Goal: Find specific page/section: Find specific page/section

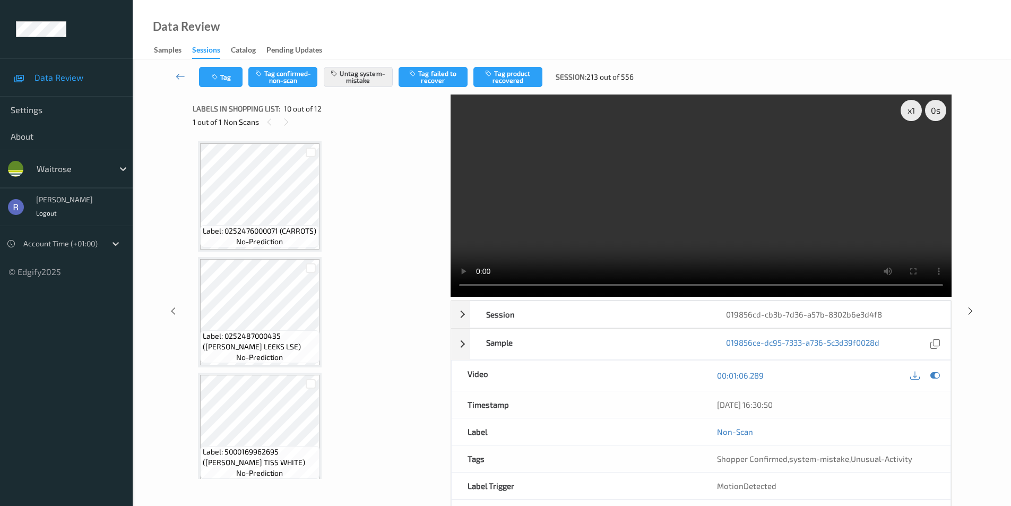
scroll to position [931, 0]
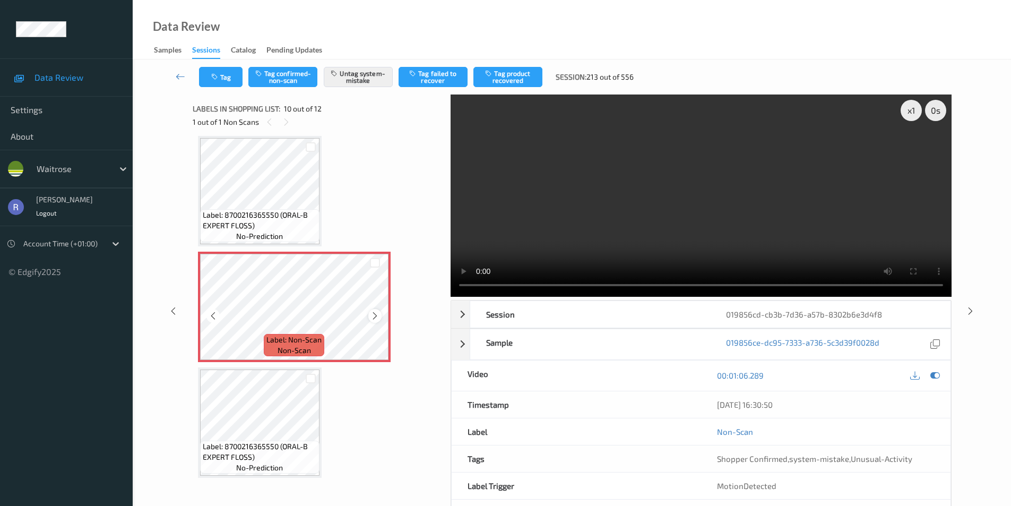
click at [375, 315] on icon at bounding box center [374, 316] width 9 height 10
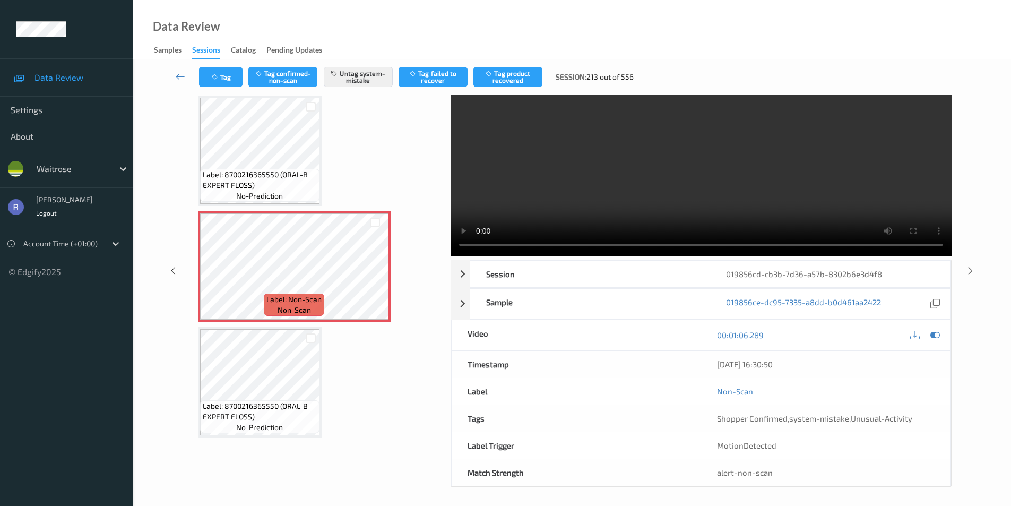
scroll to position [43, 0]
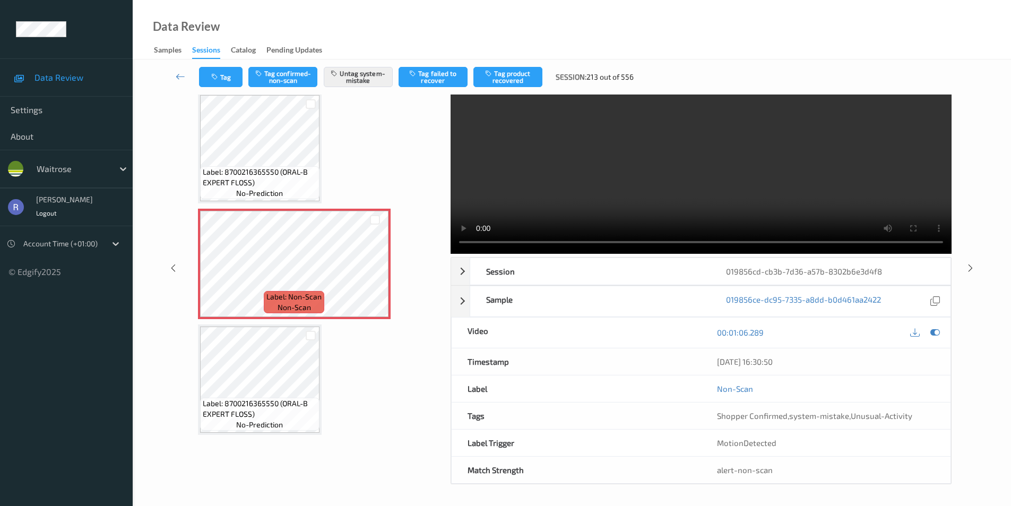
click at [667, 196] on video at bounding box center [700, 152] width 501 height 202
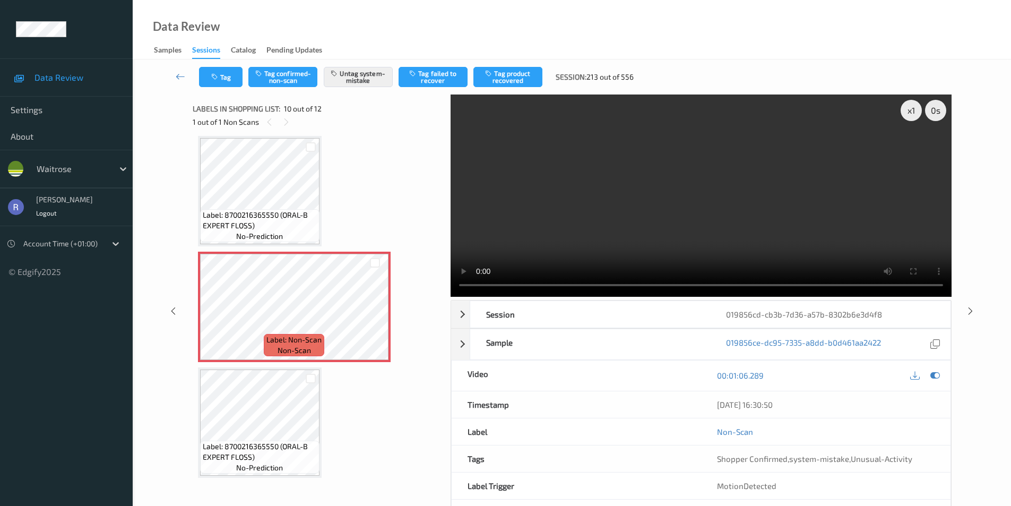
click at [544, 235] on video at bounding box center [700, 195] width 501 height 202
click at [969, 311] on icon at bounding box center [970, 311] width 9 height 10
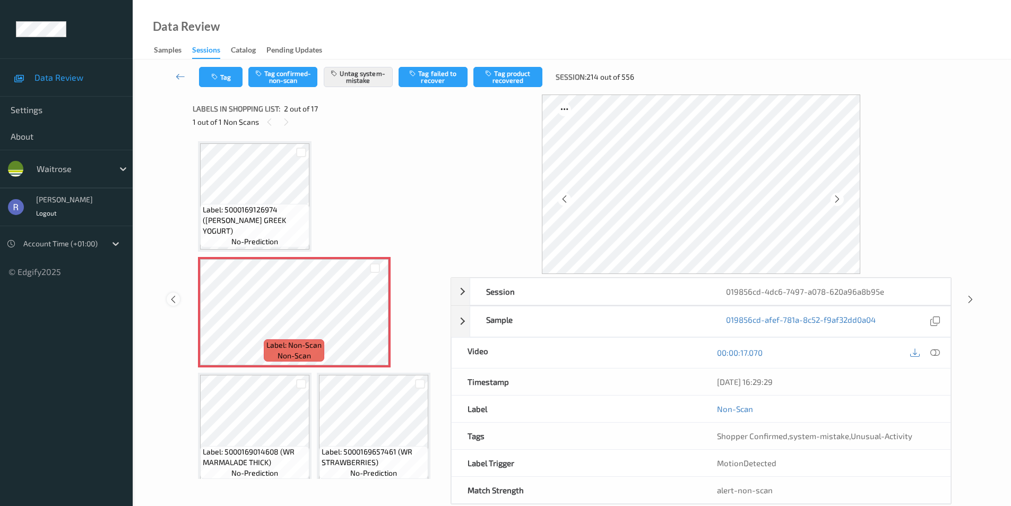
click at [174, 300] on icon at bounding box center [173, 299] width 9 height 10
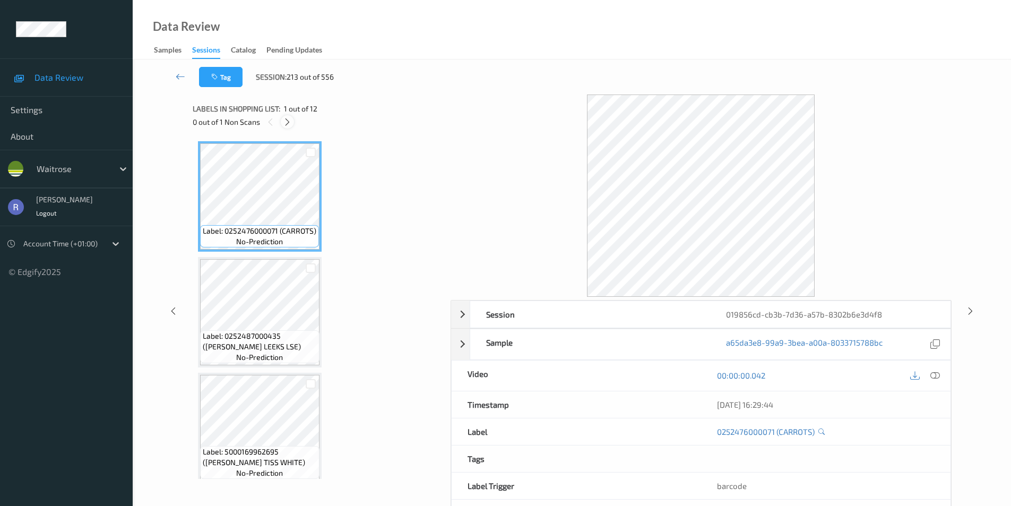
click at [284, 123] on icon at bounding box center [287, 122] width 9 height 10
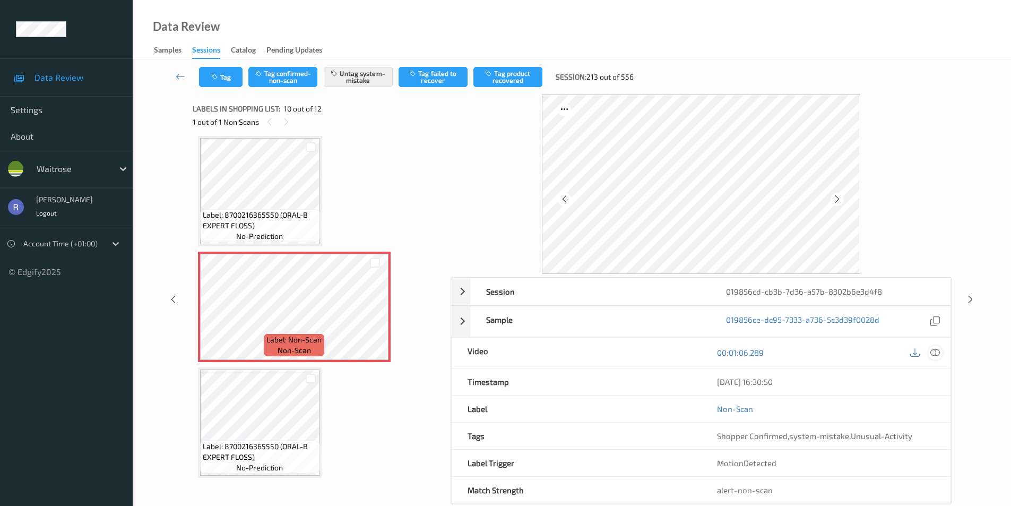
click at [936, 351] on icon at bounding box center [935, 353] width 10 height 10
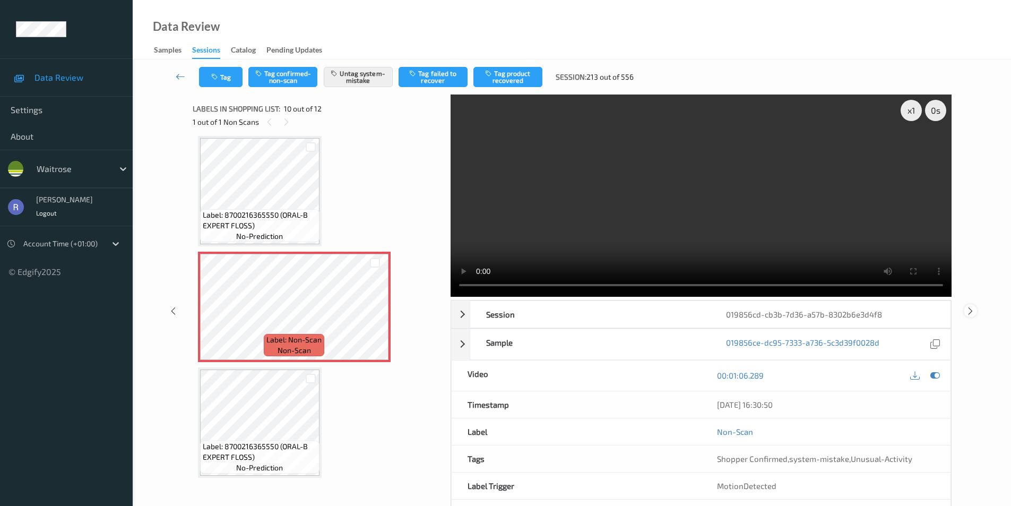
click at [971, 309] on icon at bounding box center [970, 311] width 9 height 10
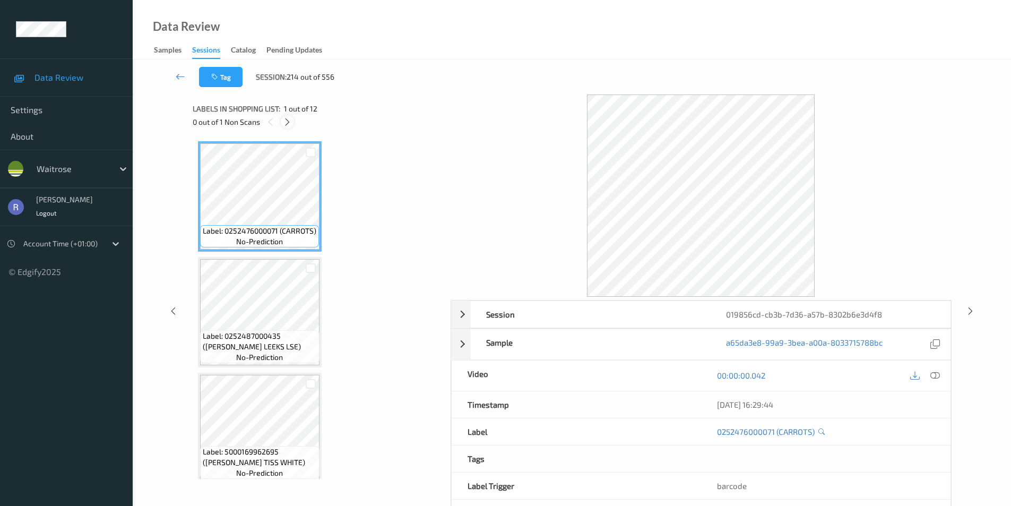
click at [290, 122] on icon at bounding box center [287, 122] width 9 height 10
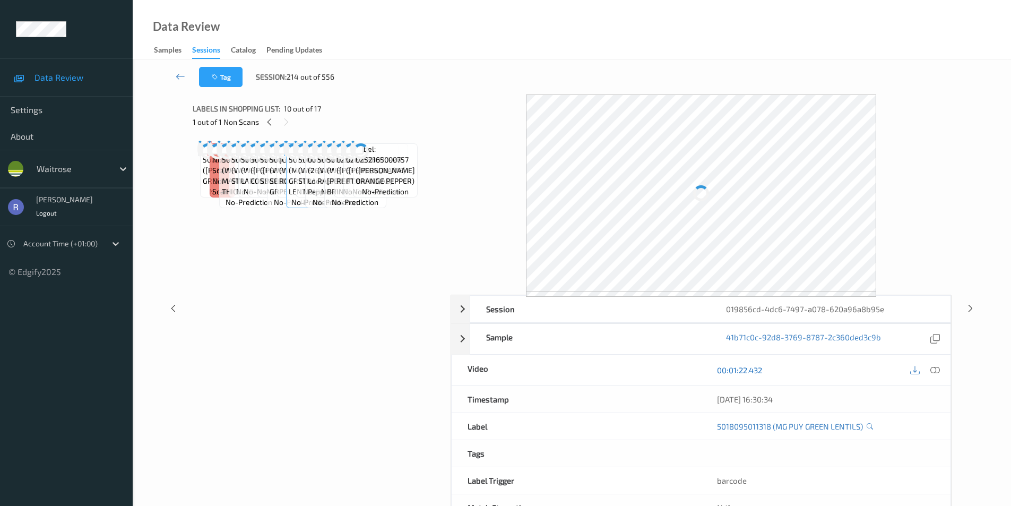
scroll to position [819, 0]
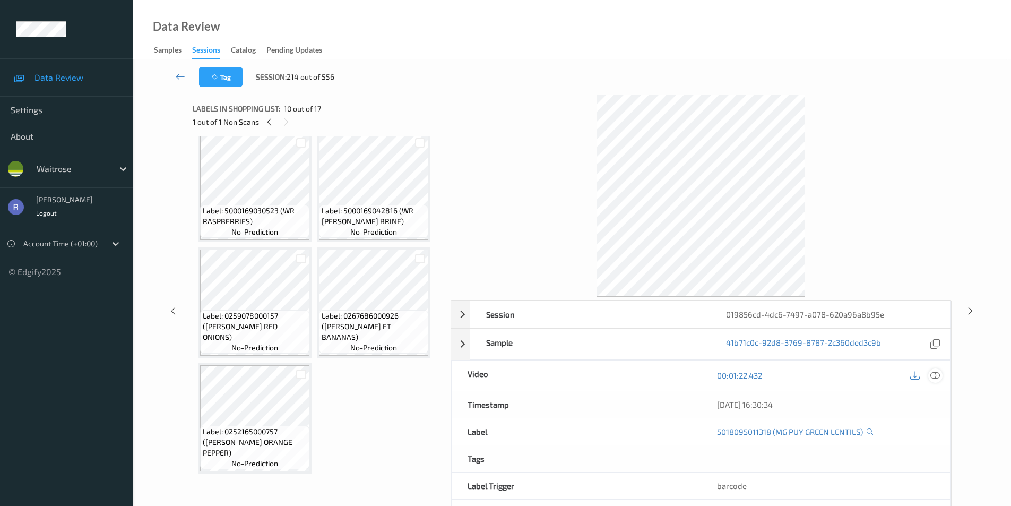
click at [935, 374] on icon at bounding box center [935, 375] width 10 height 10
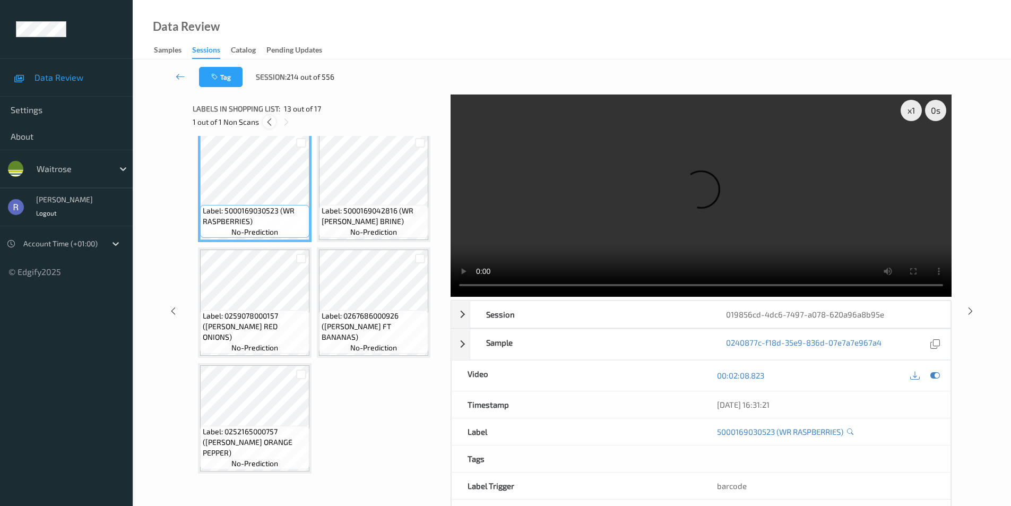
click at [270, 124] on icon at bounding box center [269, 122] width 9 height 10
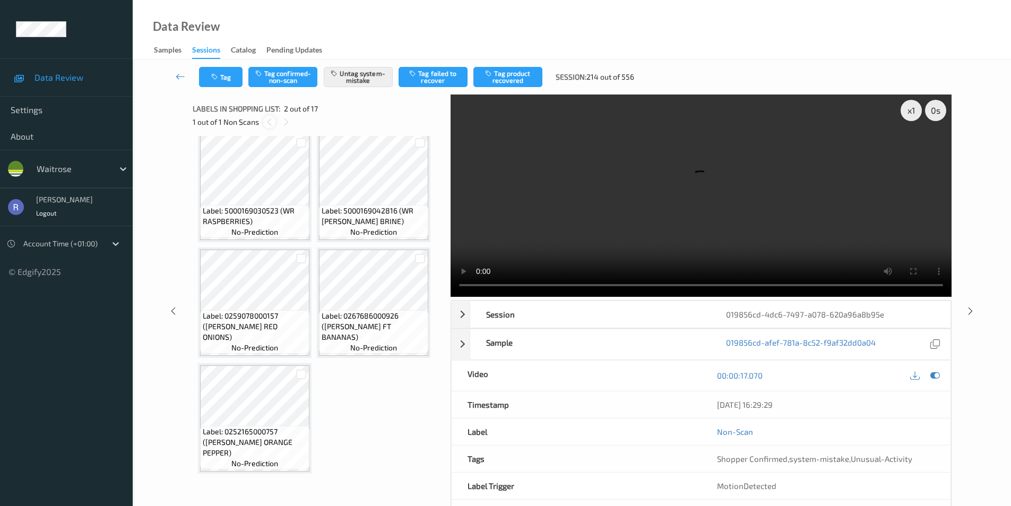
scroll to position [5, 0]
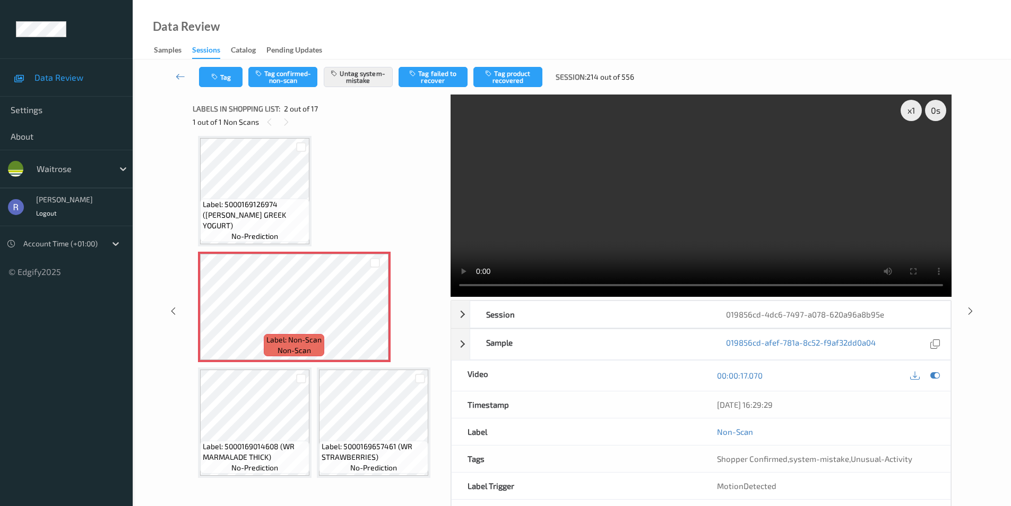
click at [533, 163] on video at bounding box center [700, 195] width 501 height 202
click at [373, 316] on icon at bounding box center [374, 316] width 9 height 10
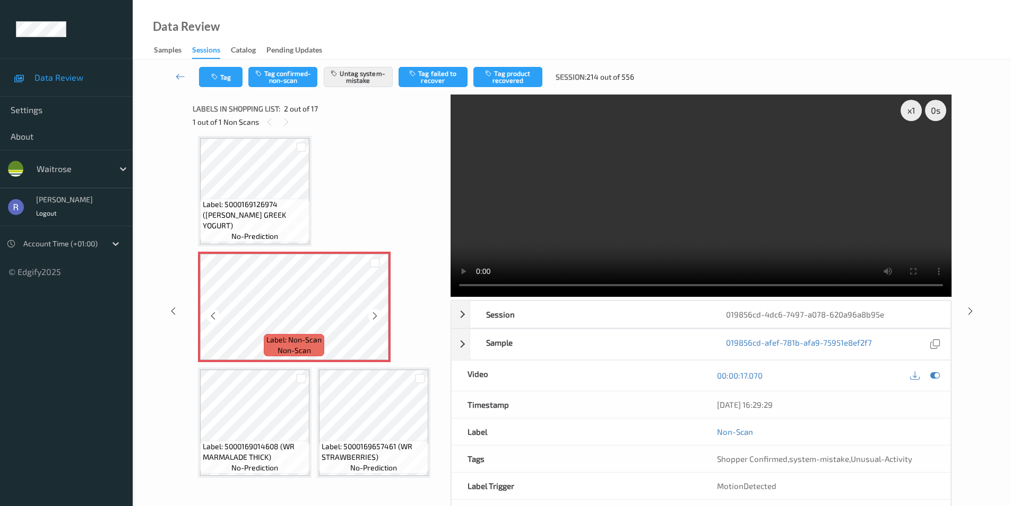
click at [373, 316] on icon at bounding box center [374, 316] width 9 height 10
click at [974, 309] on icon at bounding box center [970, 311] width 9 height 10
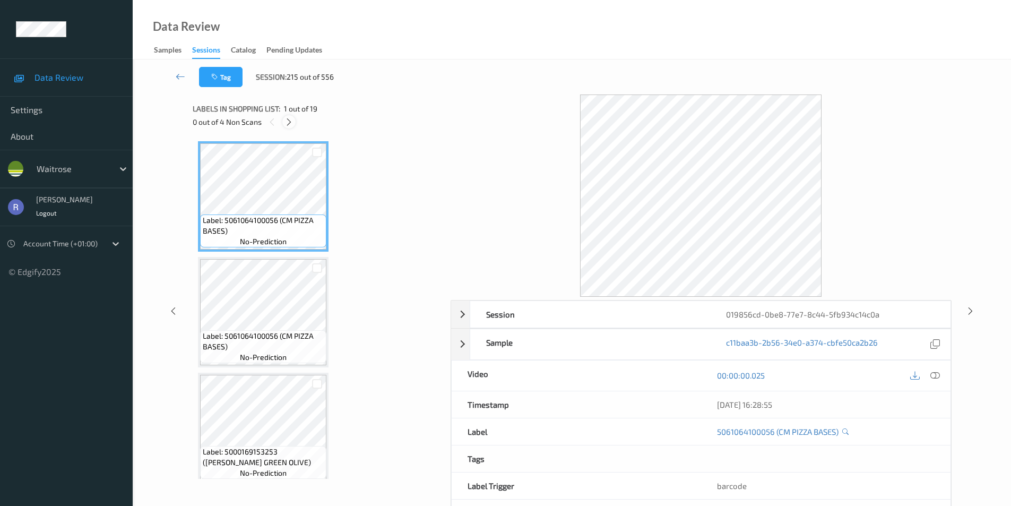
click at [287, 123] on icon at bounding box center [288, 122] width 9 height 10
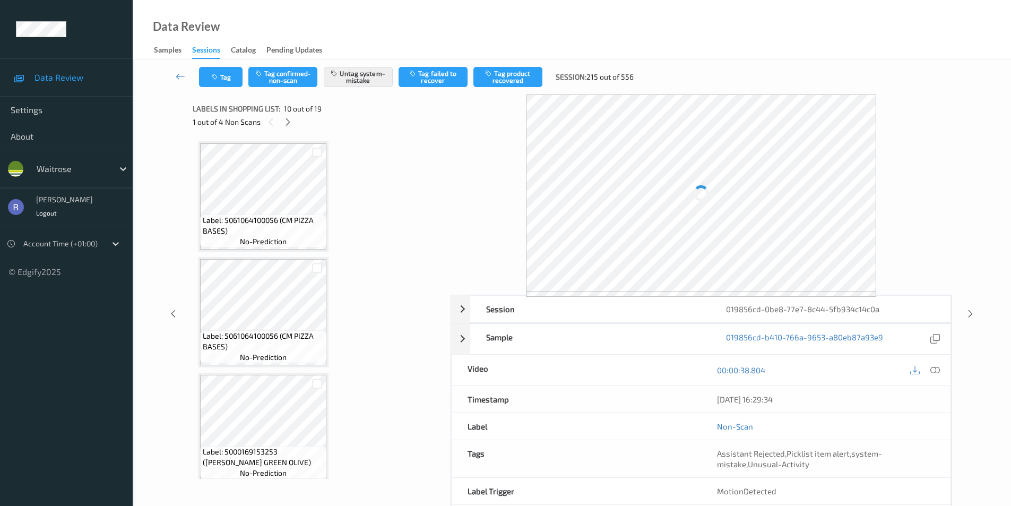
scroll to position [931, 0]
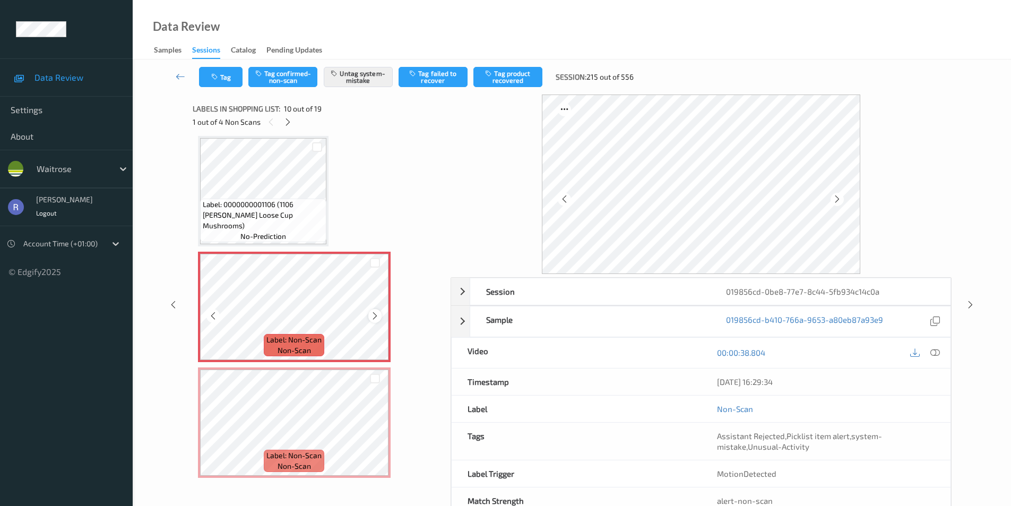
click at [375, 315] on icon at bounding box center [374, 316] width 9 height 10
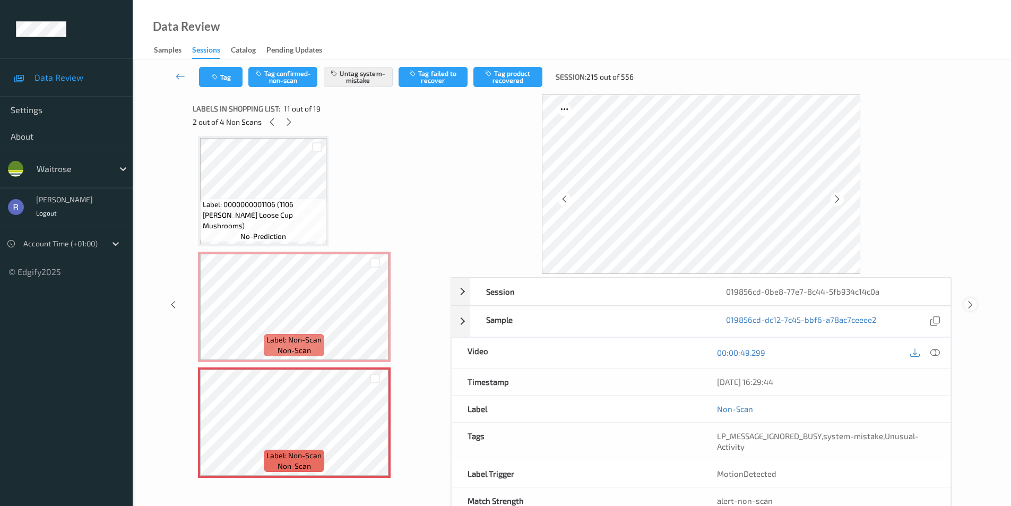
click at [970, 300] on icon at bounding box center [970, 305] width 9 height 10
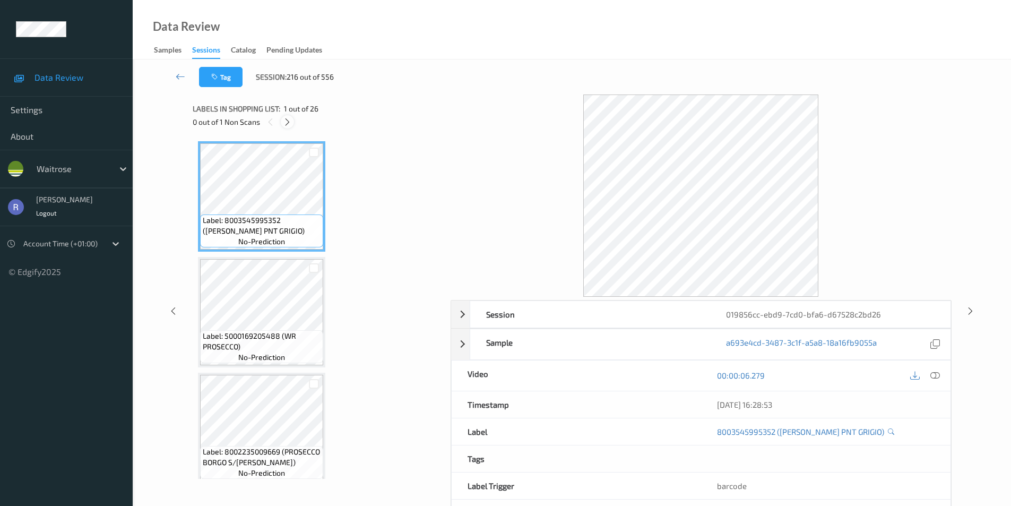
click at [285, 122] on icon at bounding box center [287, 122] width 9 height 10
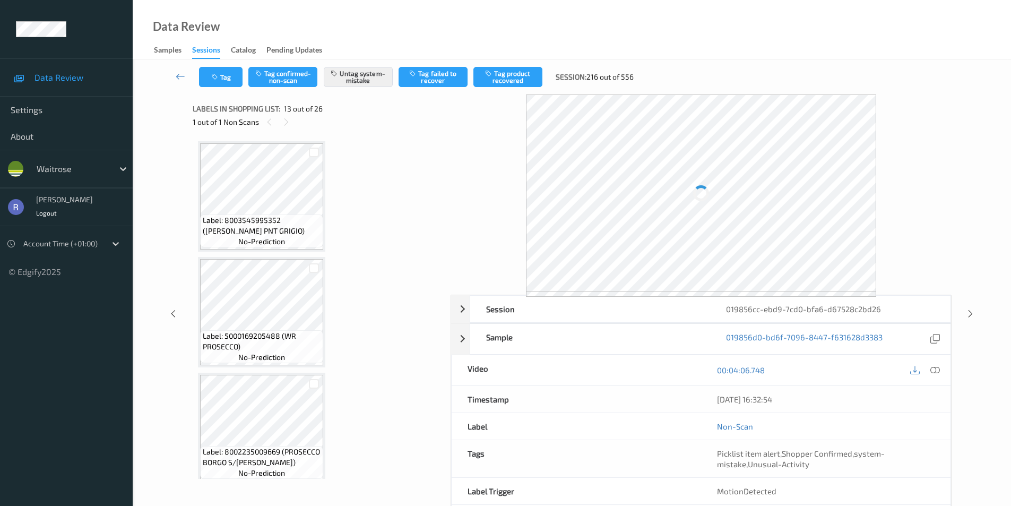
scroll to position [1278, 0]
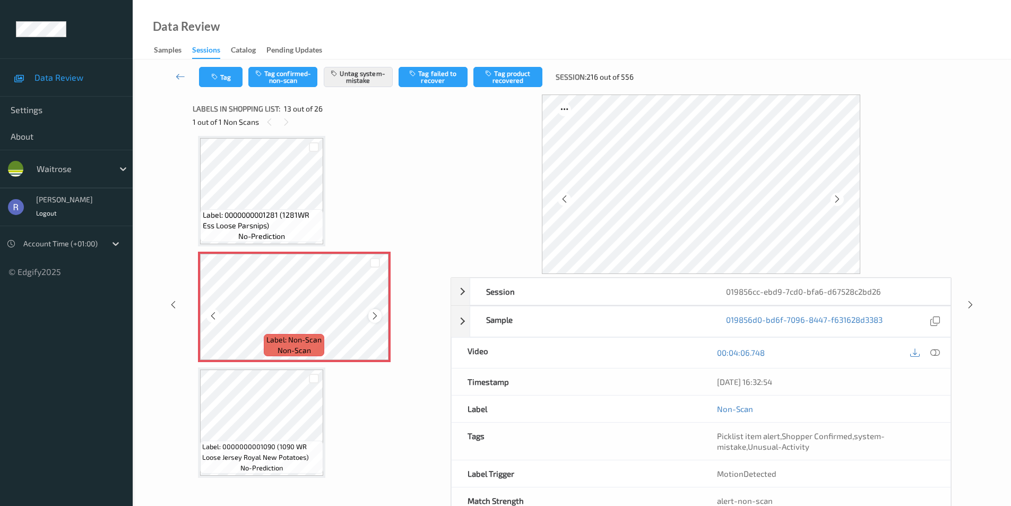
click at [374, 316] on icon at bounding box center [374, 316] width 9 height 10
click at [373, 316] on icon at bounding box center [374, 316] width 9 height 10
click at [971, 302] on icon at bounding box center [970, 305] width 9 height 10
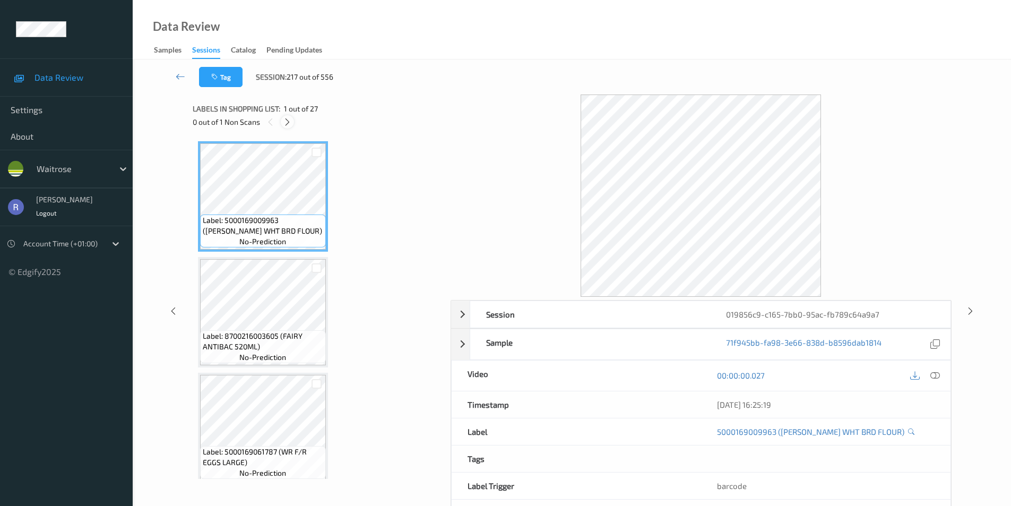
click at [285, 121] on icon at bounding box center [287, 122] width 9 height 10
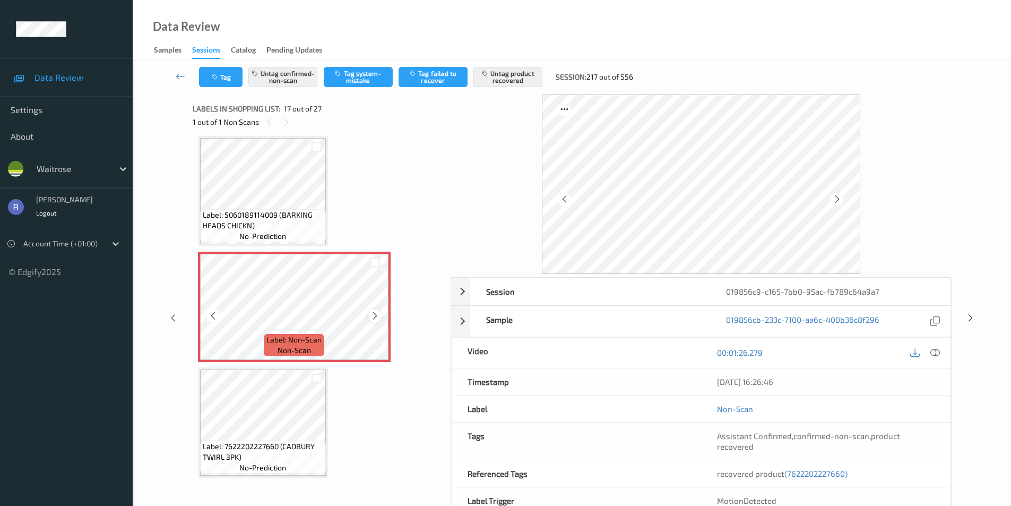
click at [375, 316] on icon at bounding box center [374, 316] width 9 height 10
click at [971, 317] on icon at bounding box center [970, 318] width 9 height 10
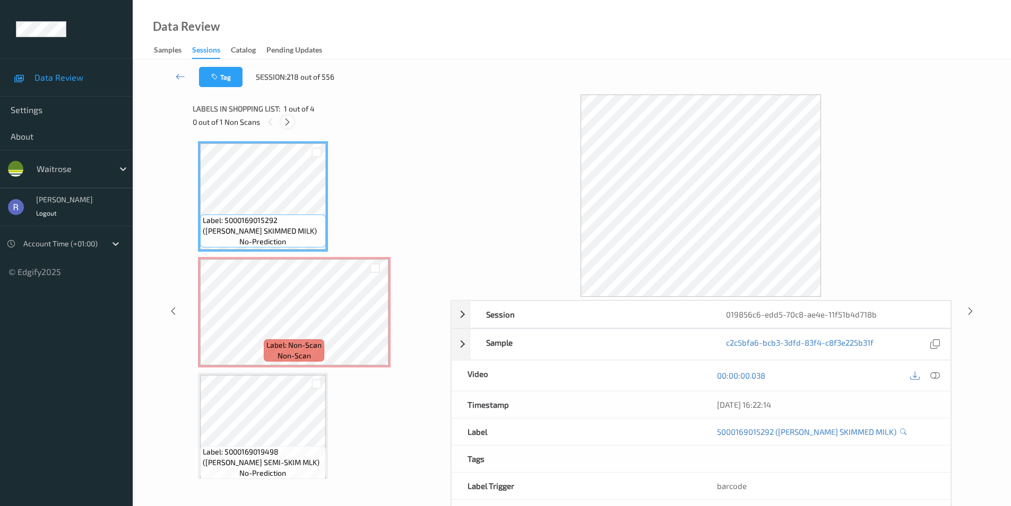
click at [286, 120] on icon at bounding box center [287, 122] width 9 height 10
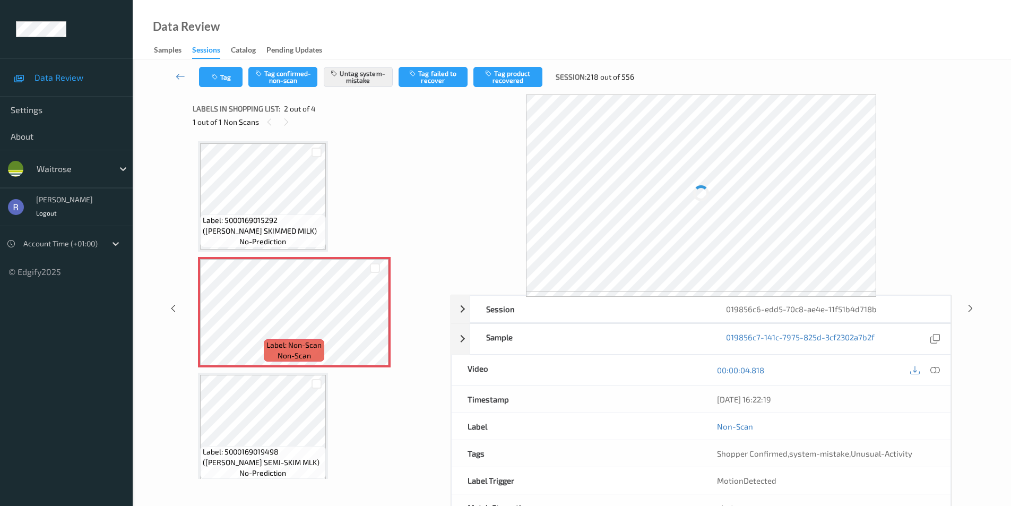
scroll to position [5, 0]
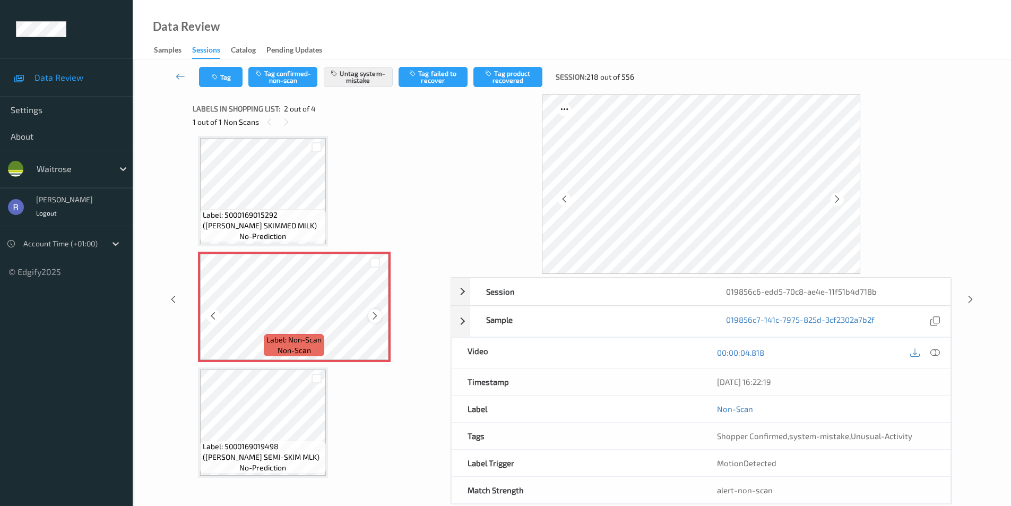
click at [375, 311] on icon at bounding box center [374, 316] width 9 height 10
click at [971, 299] on icon at bounding box center [970, 299] width 9 height 10
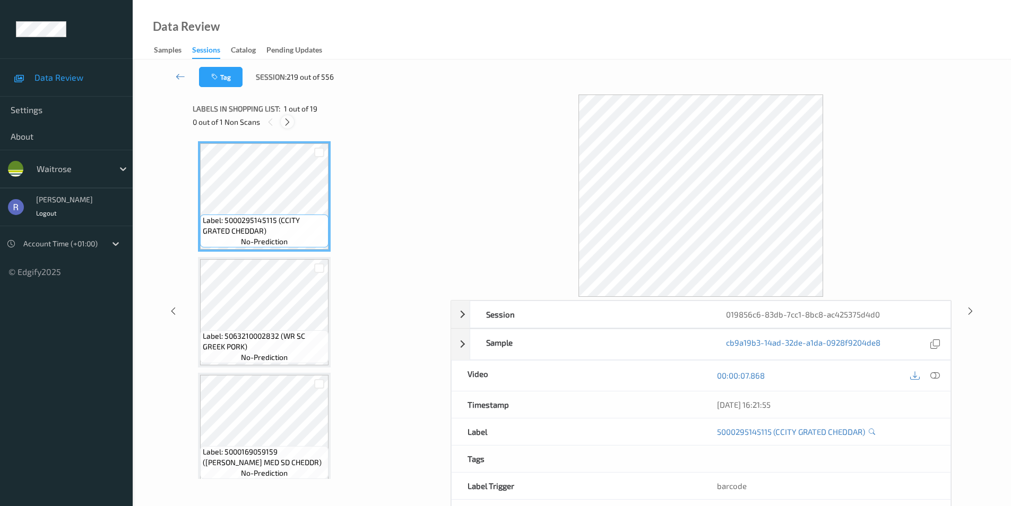
click at [288, 121] on icon at bounding box center [287, 122] width 9 height 10
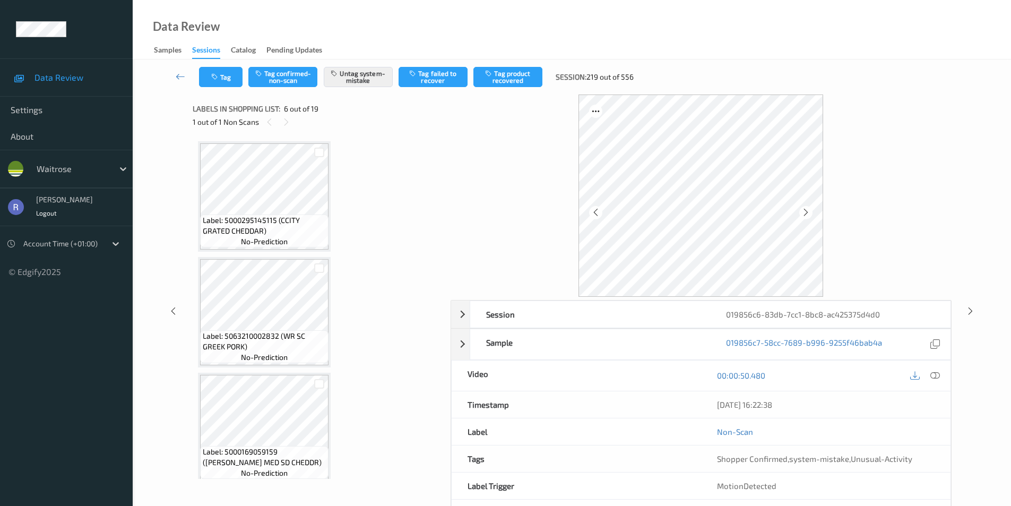
scroll to position [468, 0]
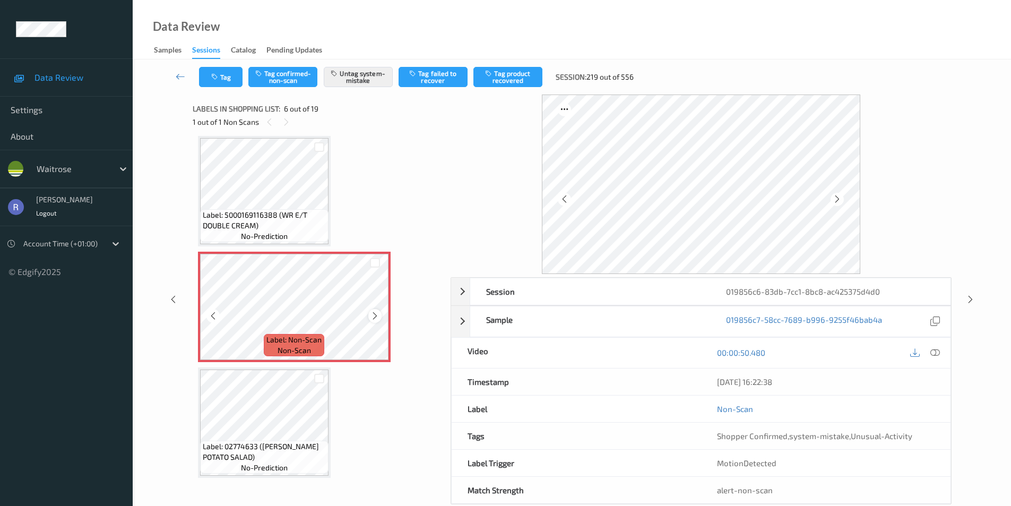
click at [376, 314] on icon at bounding box center [374, 316] width 9 height 10
click at [972, 298] on icon at bounding box center [970, 299] width 9 height 10
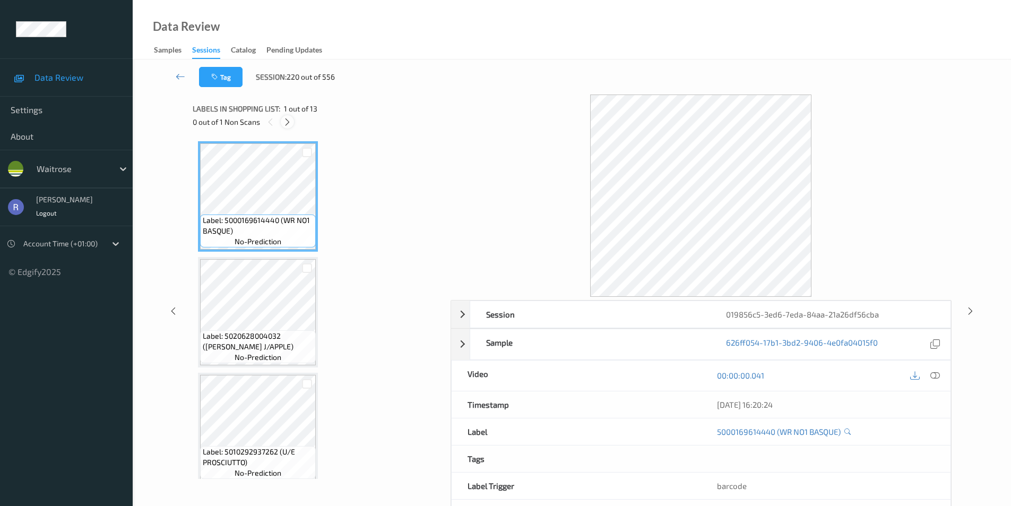
click at [289, 121] on icon at bounding box center [287, 122] width 9 height 10
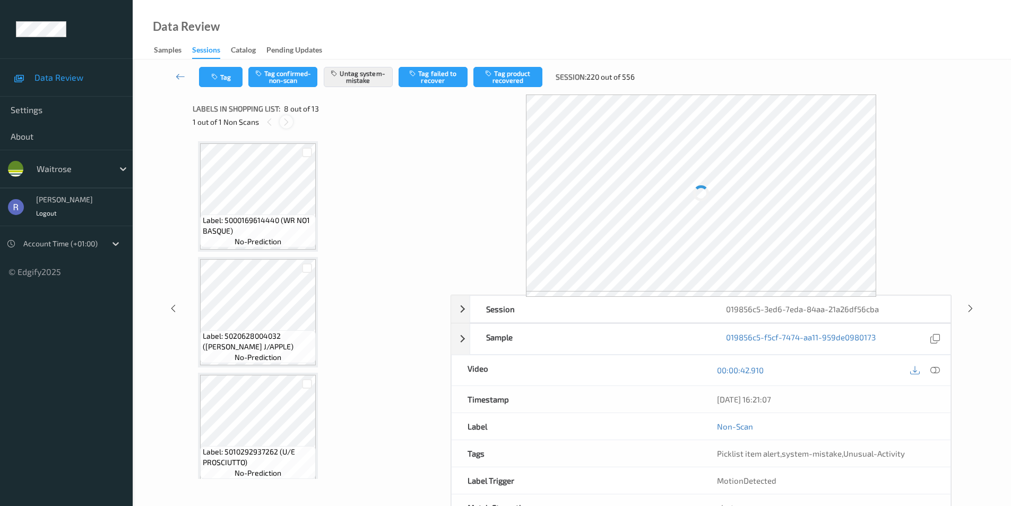
scroll to position [699, 0]
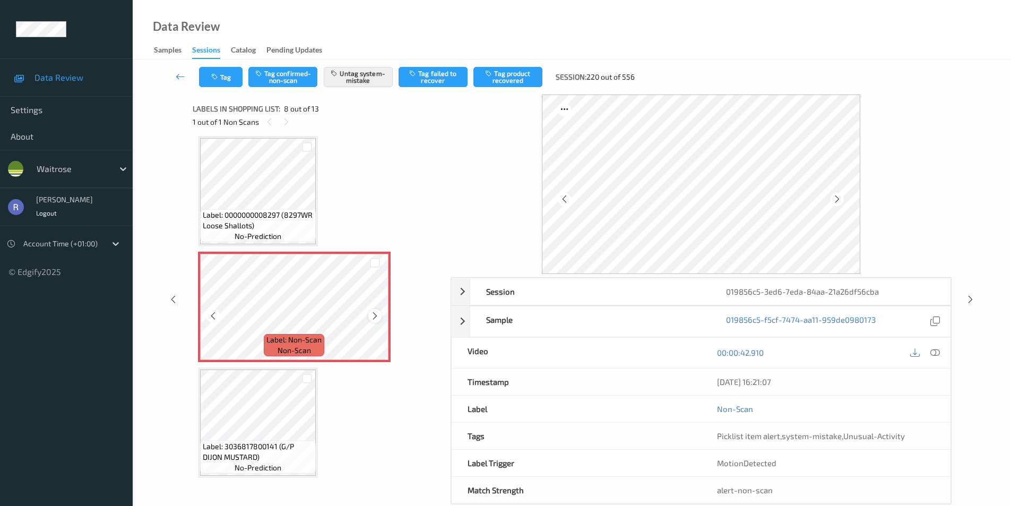
click at [372, 315] on icon at bounding box center [374, 316] width 9 height 10
click at [969, 298] on icon at bounding box center [970, 299] width 9 height 10
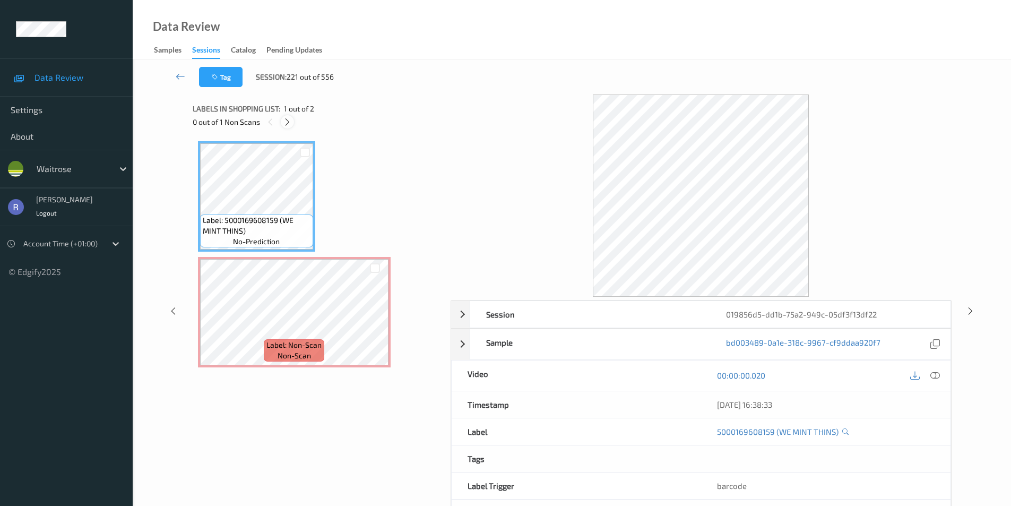
click at [288, 119] on icon at bounding box center [287, 122] width 9 height 10
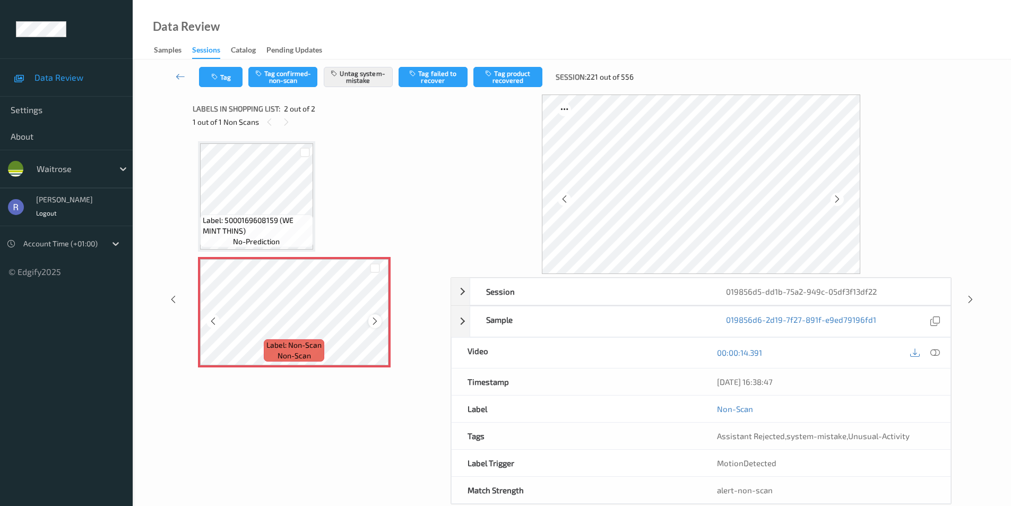
click at [375, 319] on icon at bounding box center [374, 321] width 9 height 10
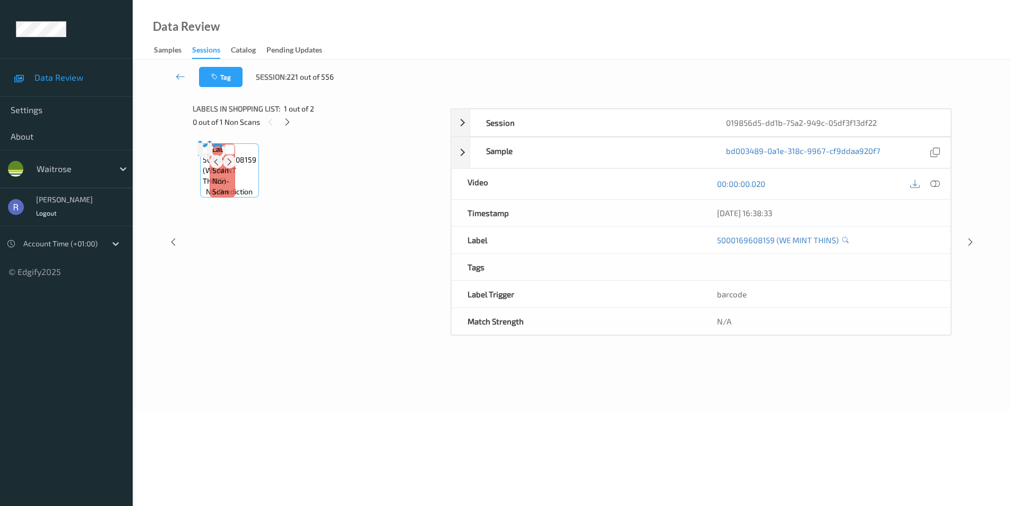
click at [210, 154] on div at bounding box center [210, 148] width 0 height 11
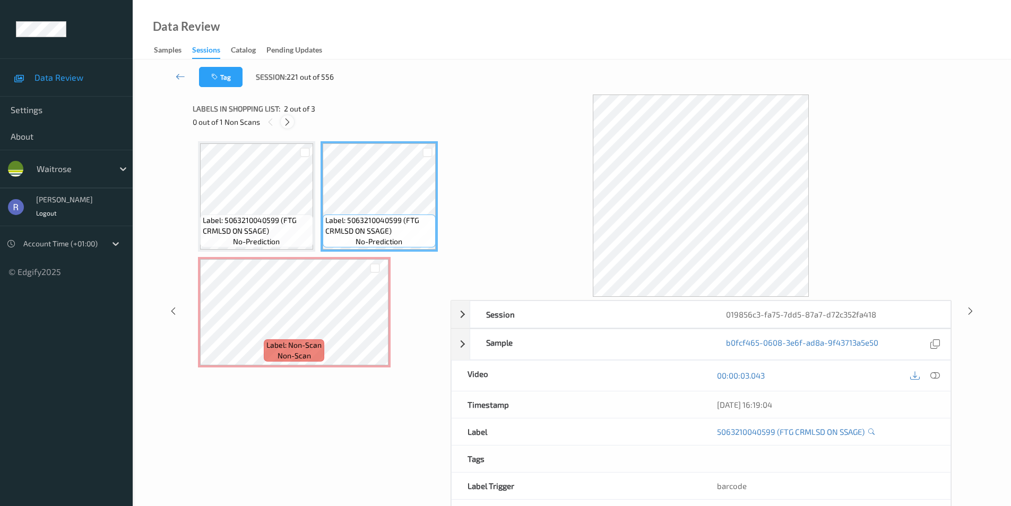
click at [287, 122] on icon at bounding box center [287, 122] width 9 height 10
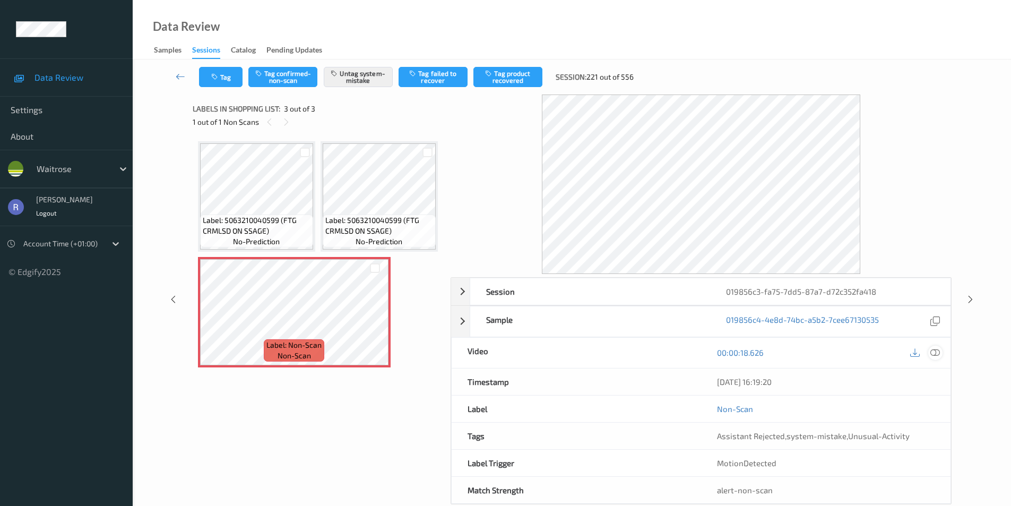
click at [933, 353] on icon at bounding box center [935, 353] width 10 height 10
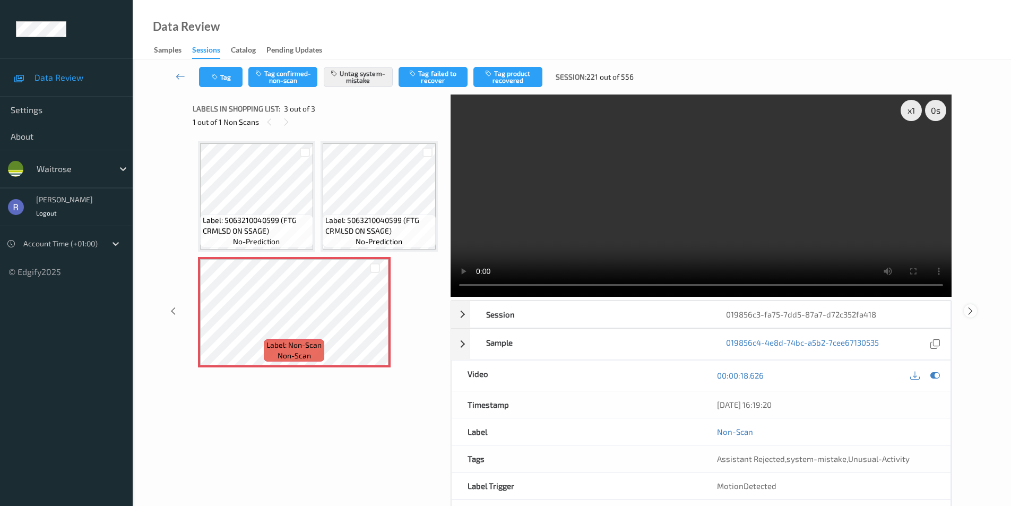
click at [969, 309] on icon at bounding box center [970, 311] width 9 height 10
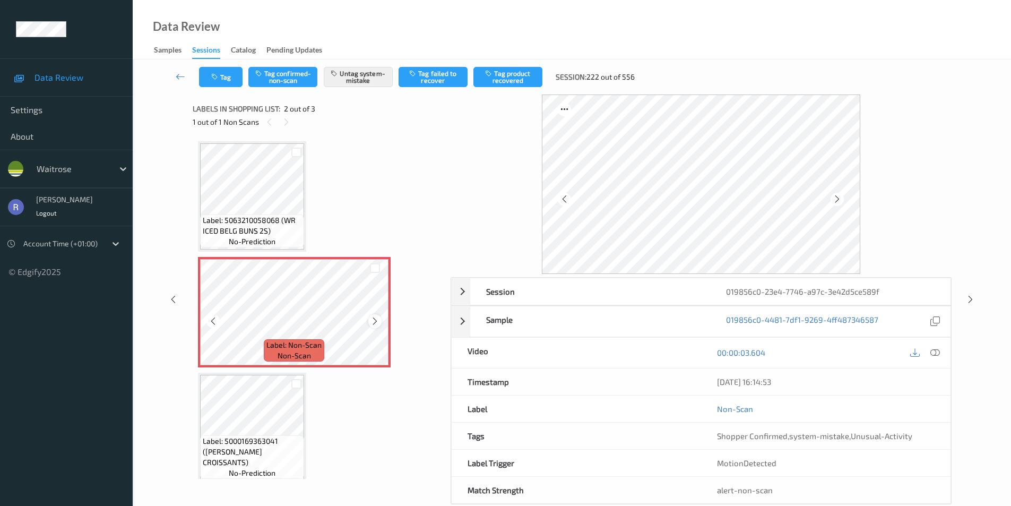
click at [374, 319] on icon at bounding box center [374, 321] width 9 height 10
click at [966, 300] on icon at bounding box center [970, 299] width 9 height 10
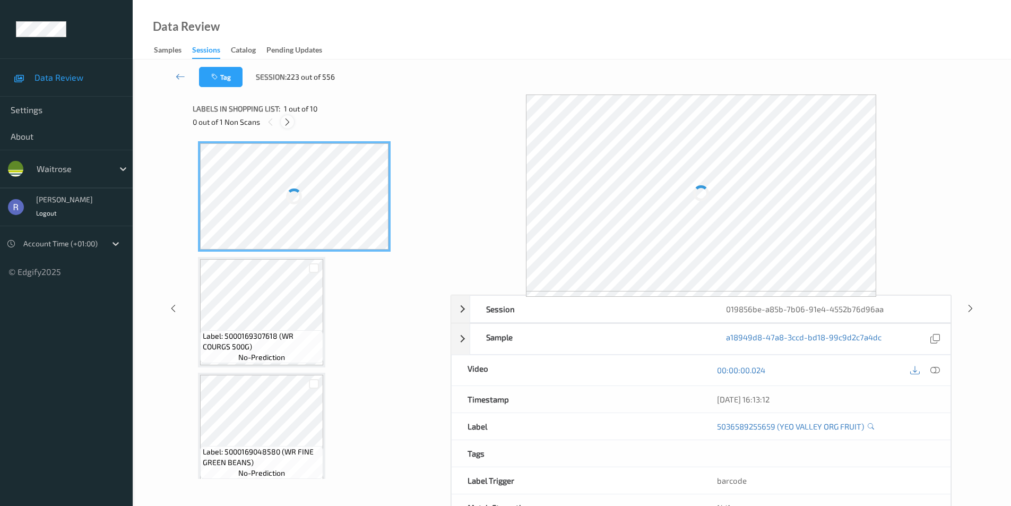
click at [290, 121] on icon at bounding box center [287, 122] width 9 height 10
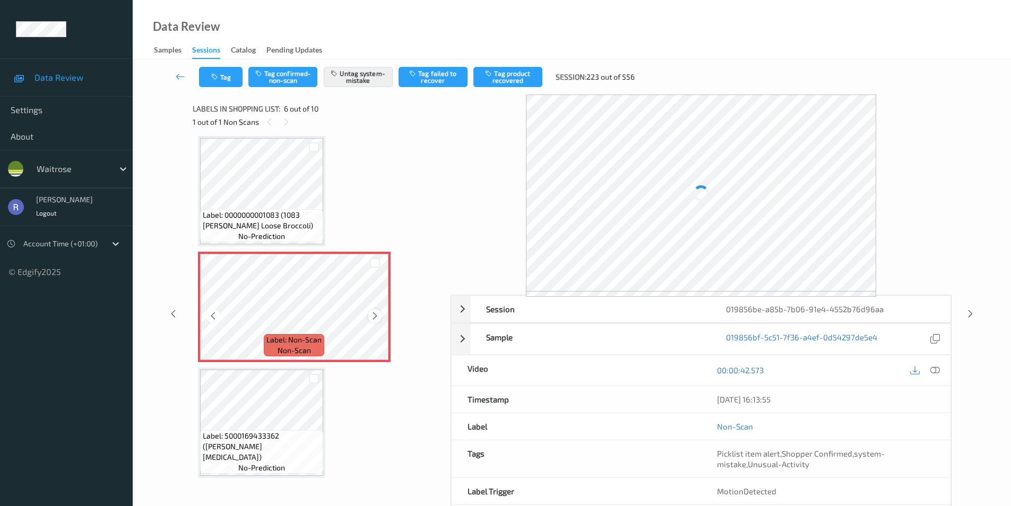
click at [374, 315] on icon at bounding box center [374, 316] width 9 height 10
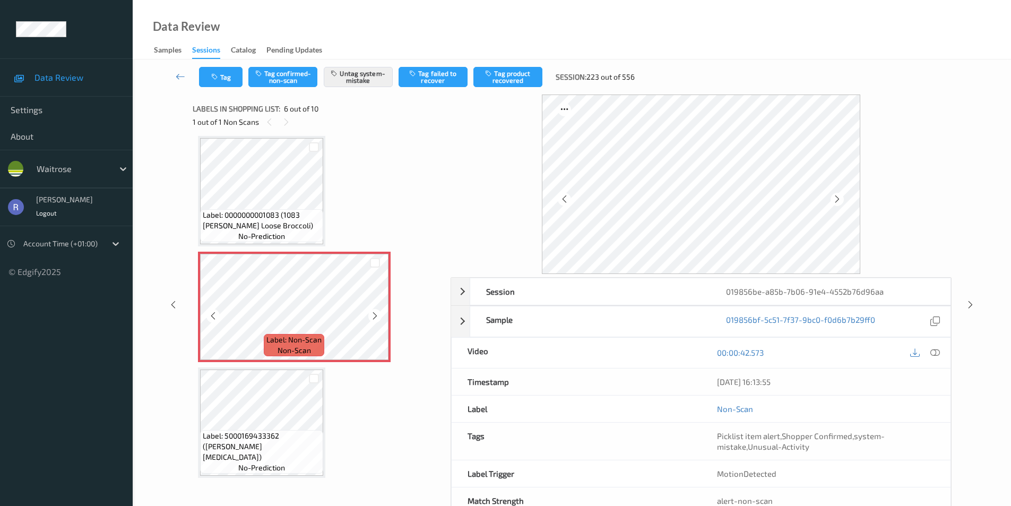
click at [374, 315] on icon at bounding box center [374, 316] width 9 height 10
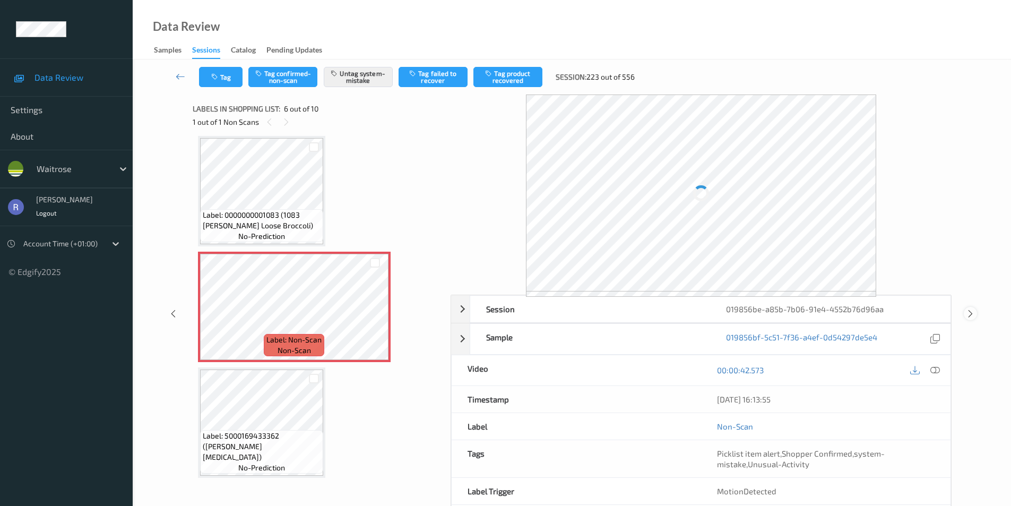
click at [970, 310] on icon at bounding box center [970, 313] width 9 height 10
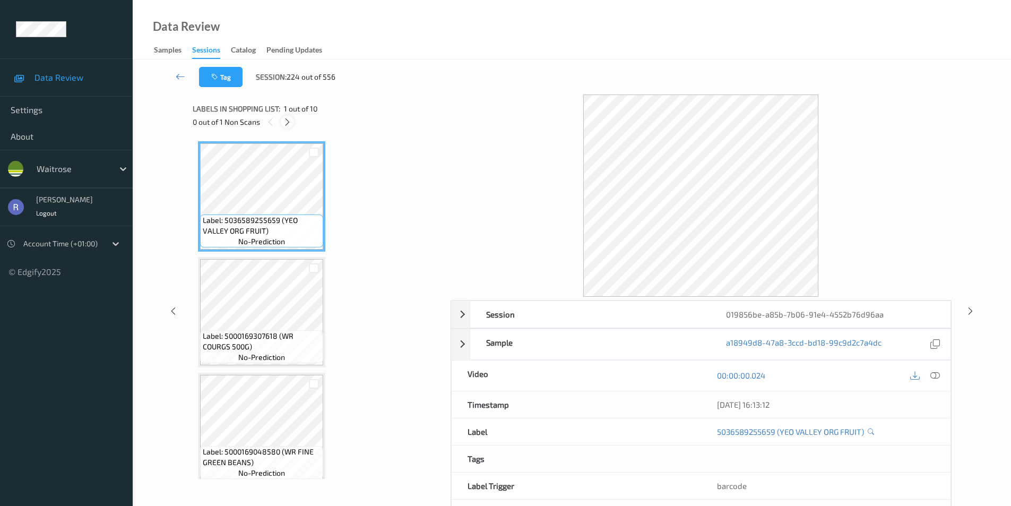
click at [286, 124] on icon at bounding box center [287, 122] width 9 height 10
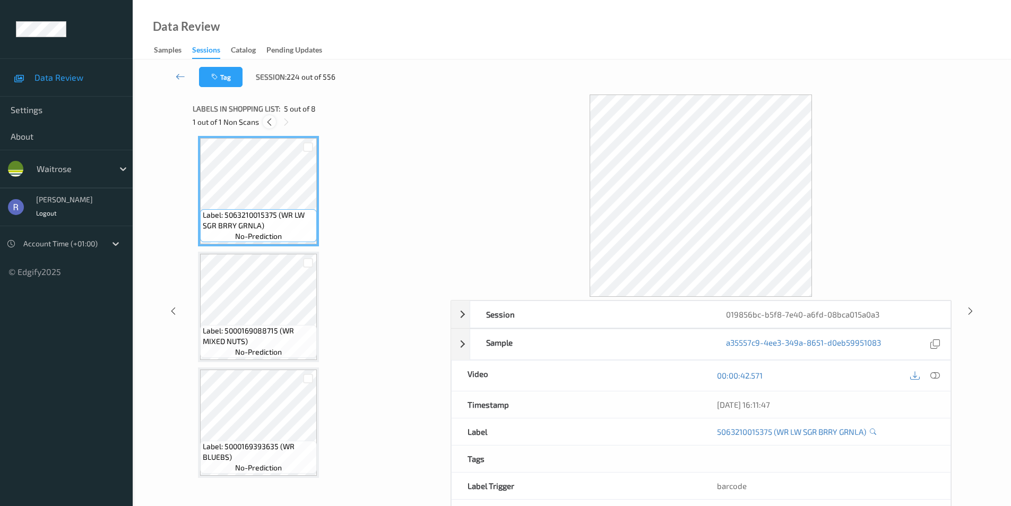
click at [271, 123] on icon at bounding box center [269, 122] width 9 height 10
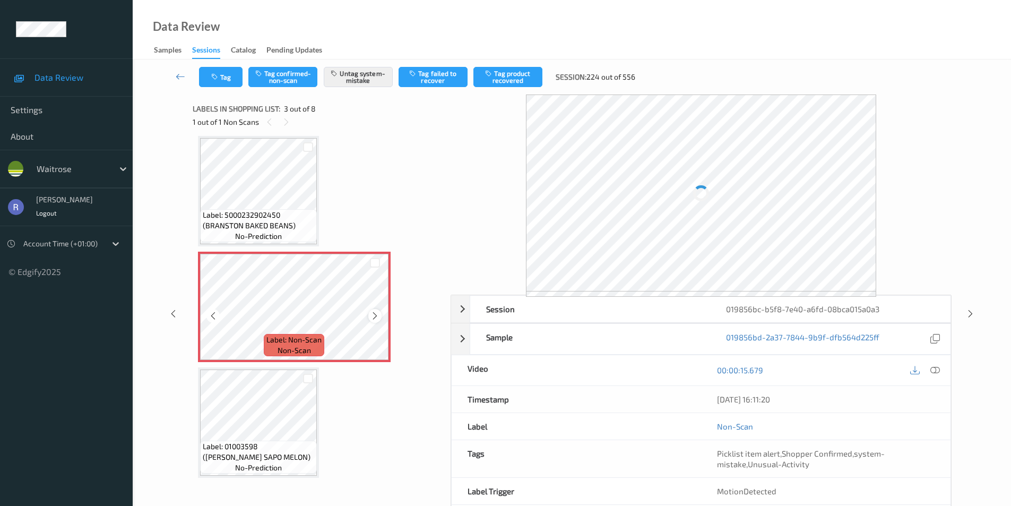
click at [376, 319] on icon at bounding box center [374, 316] width 9 height 10
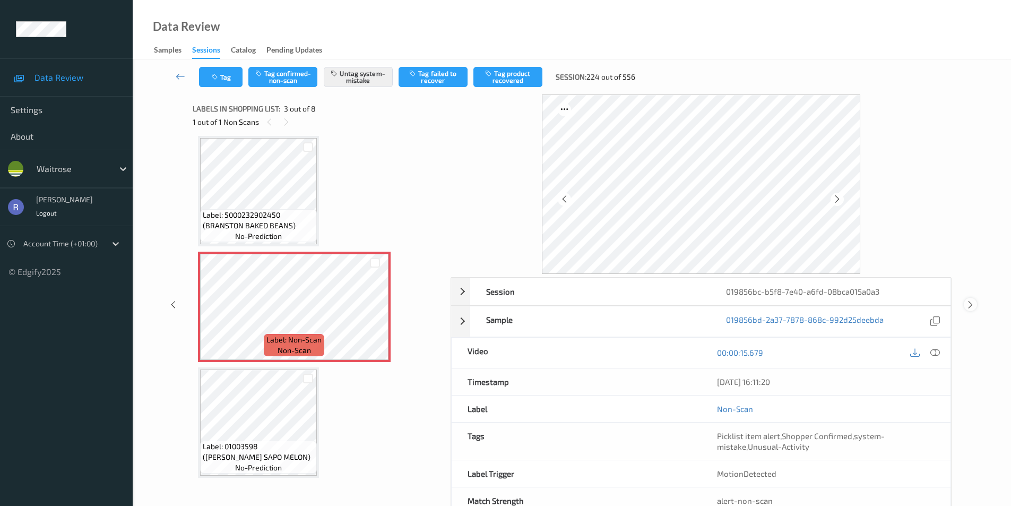
click at [973, 304] on icon at bounding box center [970, 305] width 9 height 10
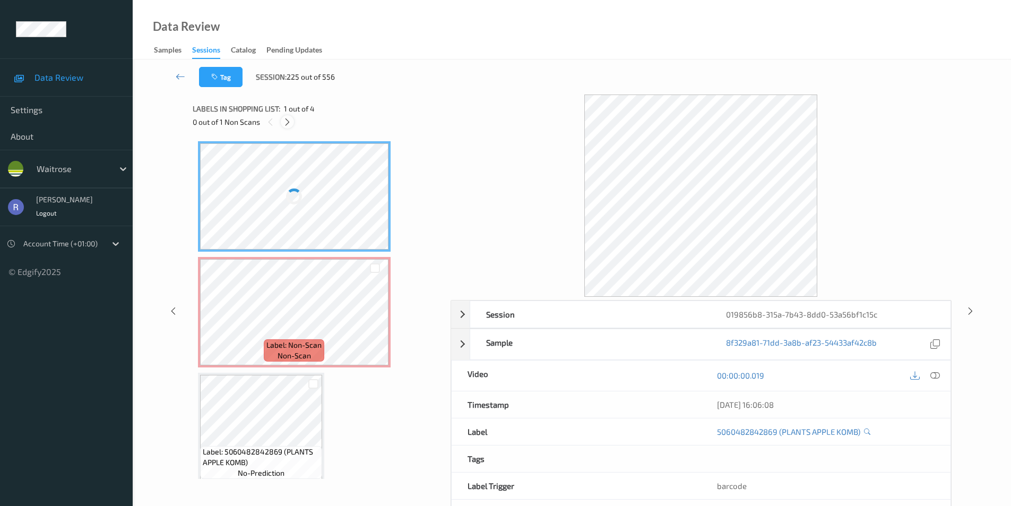
click at [288, 121] on icon at bounding box center [287, 122] width 9 height 10
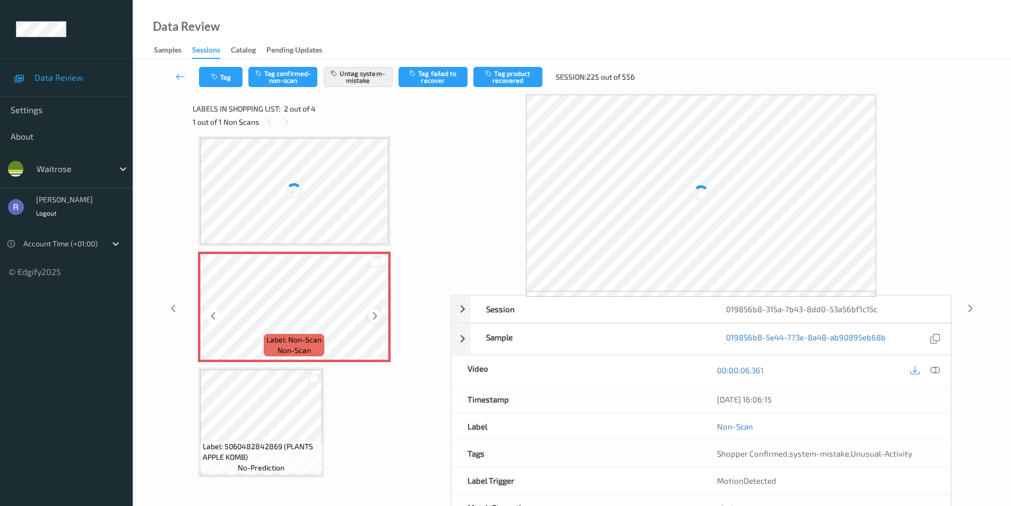
click at [372, 316] on icon at bounding box center [374, 316] width 9 height 10
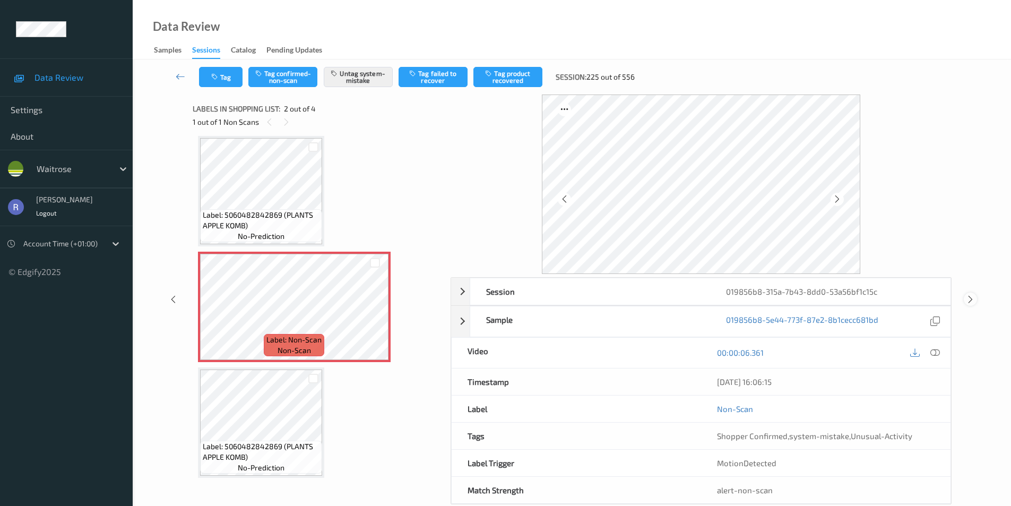
click at [971, 299] on icon at bounding box center [970, 299] width 9 height 10
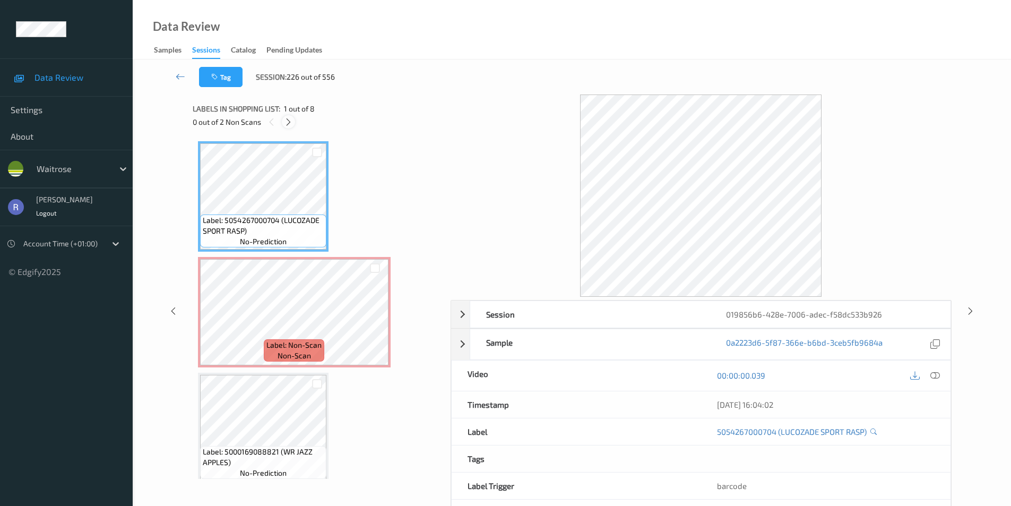
click at [287, 118] on icon at bounding box center [288, 122] width 9 height 10
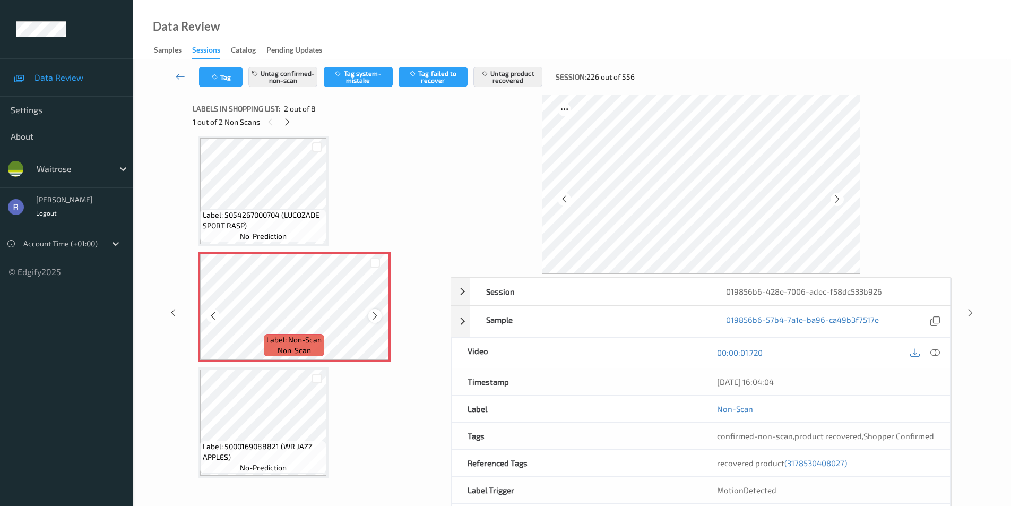
click at [372, 315] on icon at bounding box center [374, 316] width 9 height 10
click at [375, 315] on icon at bounding box center [374, 316] width 9 height 10
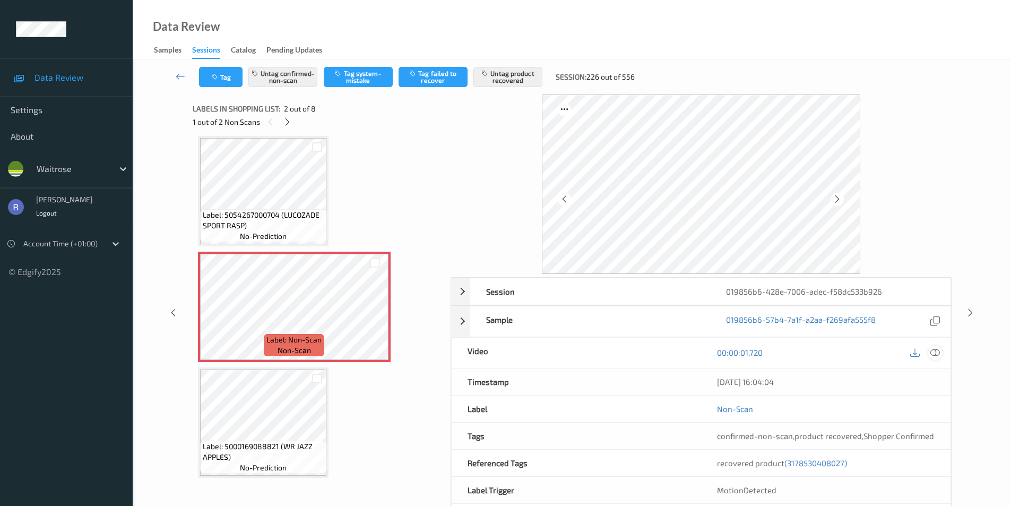
click at [938, 352] on icon at bounding box center [935, 353] width 10 height 10
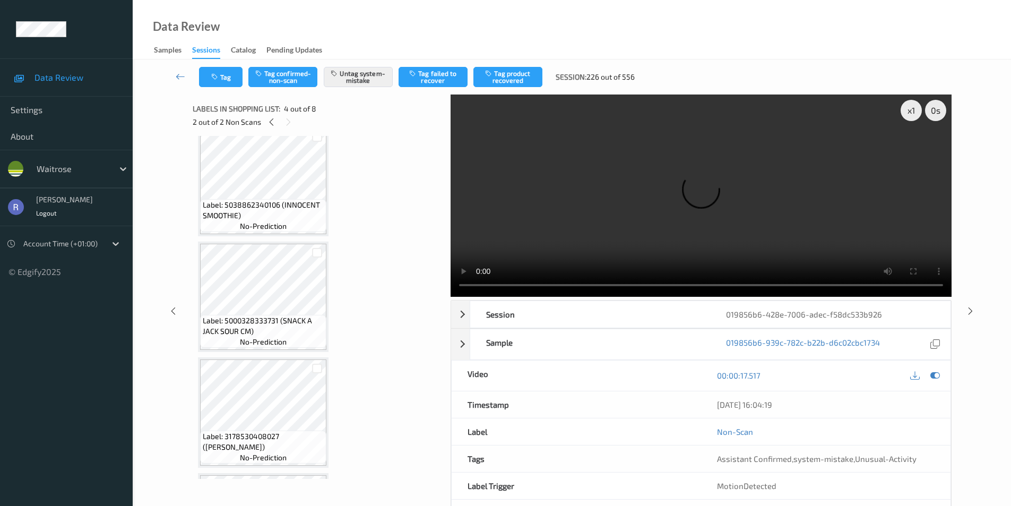
scroll to position [482, 0]
click at [685, 230] on video at bounding box center [700, 195] width 501 height 202
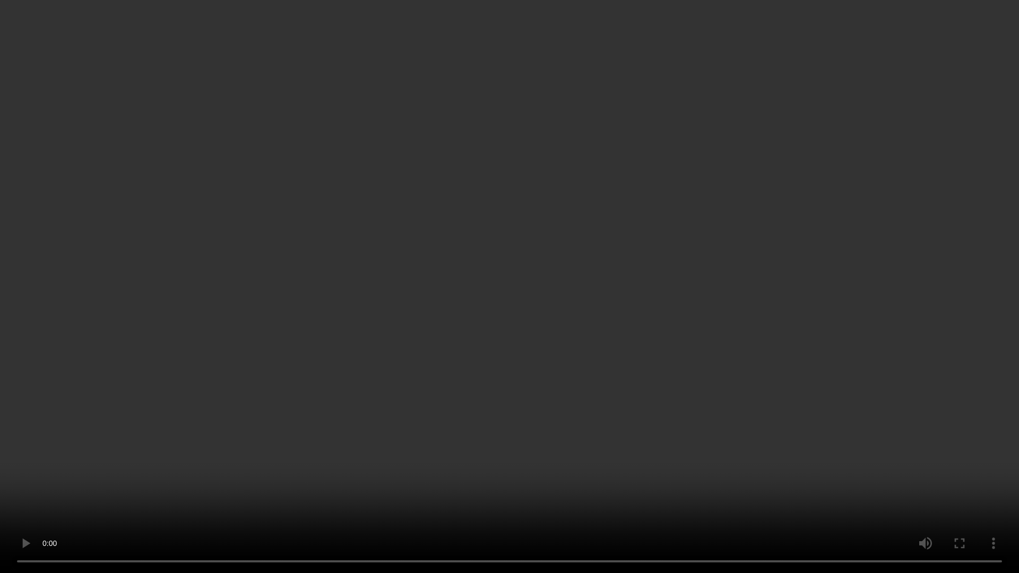
click at [480, 336] on video at bounding box center [509, 286] width 1019 height 573
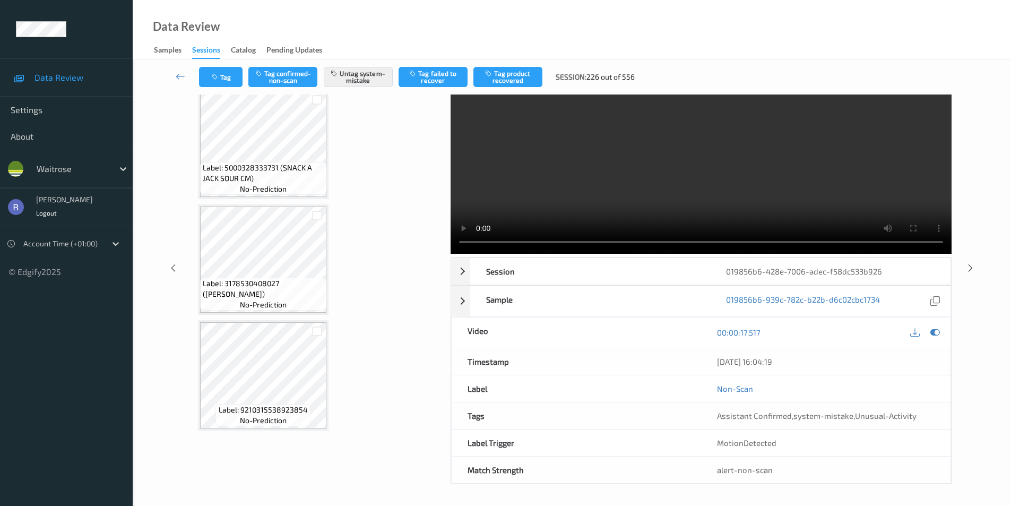
scroll to position [323, 0]
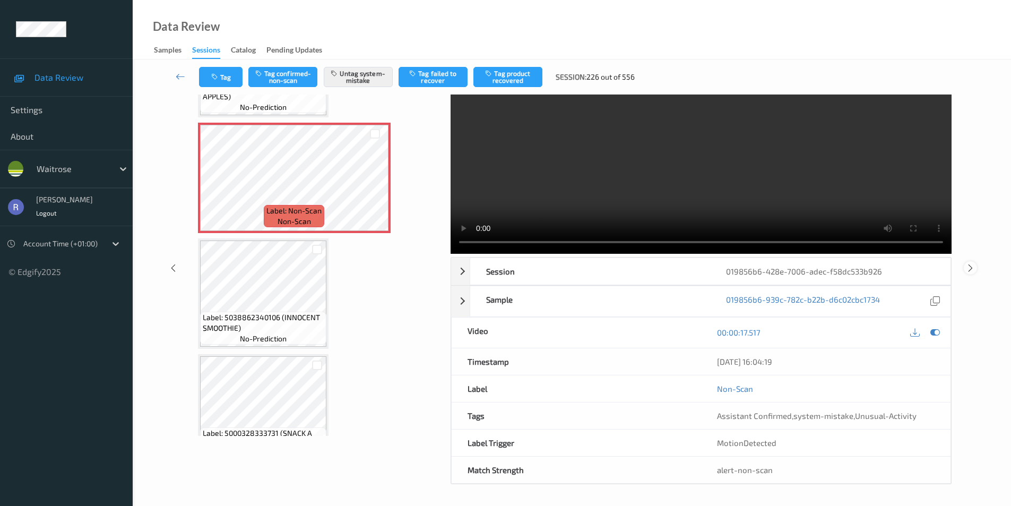
click at [970, 268] on icon at bounding box center [970, 268] width 9 height 10
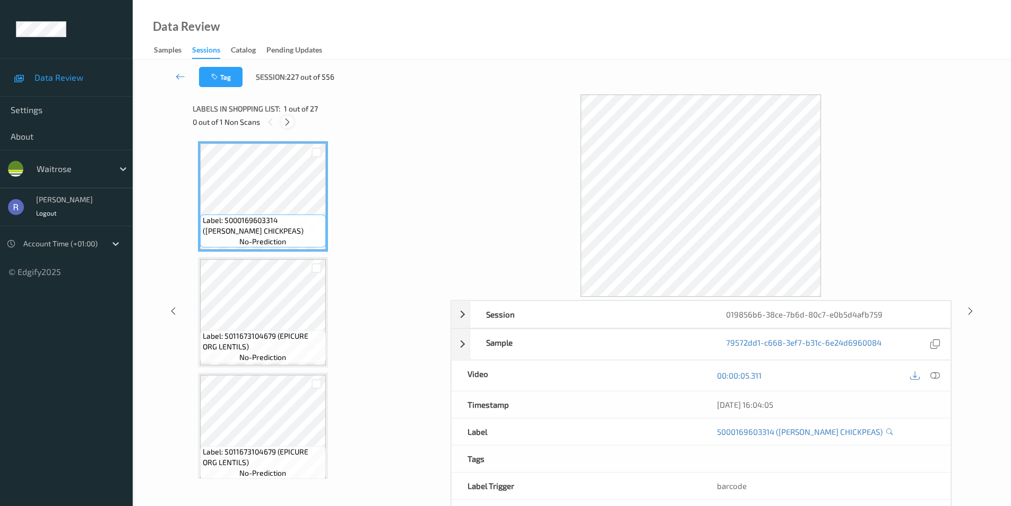
click at [287, 122] on icon at bounding box center [287, 122] width 9 height 10
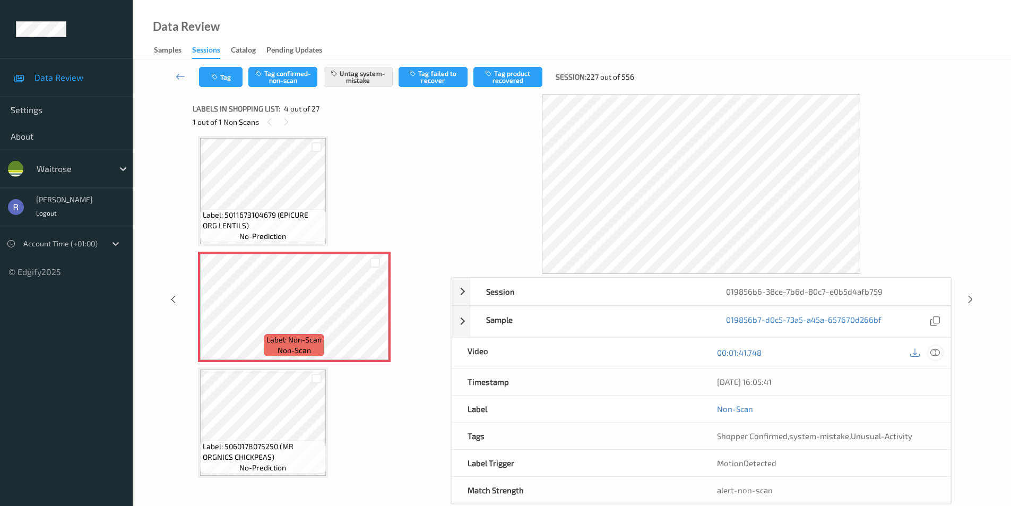
click at [934, 350] on icon at bounding box center [935, 353] width 10 height 10
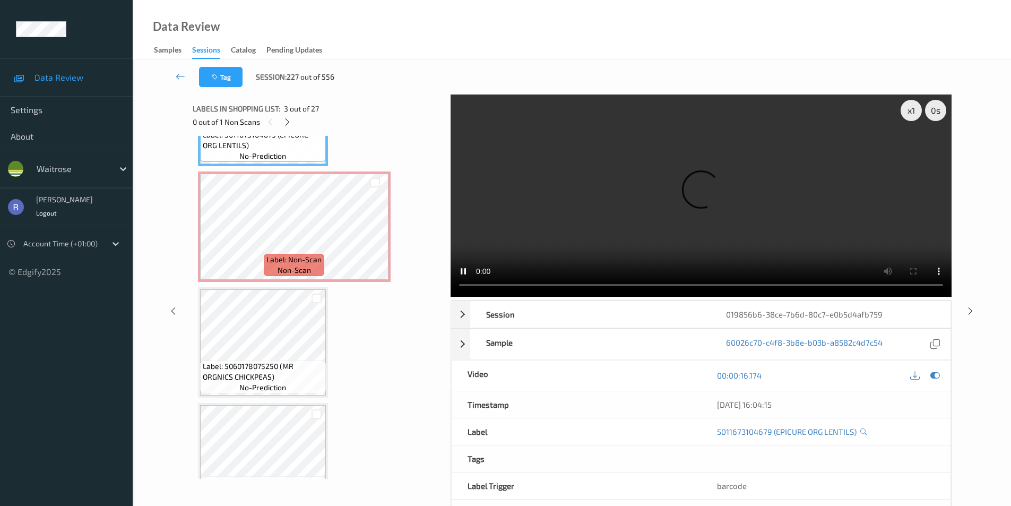
scroll to position [318, 0]
click at [908, 112] on div "x 1" at bounding box center [910, 110] width 21 height 21
click at [908, 112] on div "x 2" at bounding box center [910, 110] width 21 height 21
click at [908, 112] on div "x 4" at bounding box center [910, 110] width 21 height 21
click at [908, 112] on div "x 8" at bounding box center [910, 110] width 21 height 21
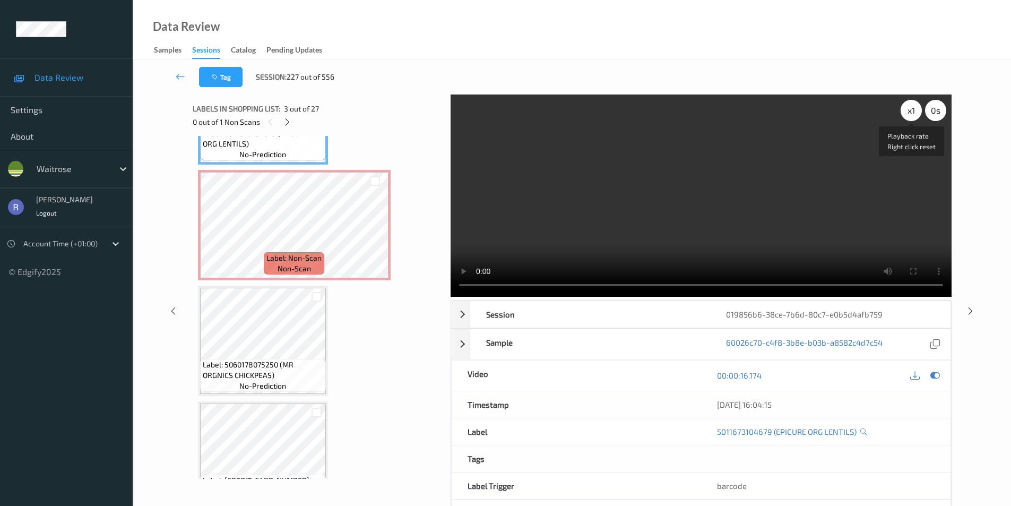
click at [914, 107] on div "x 1" at bounding box center [910, 110] width 21 height 21
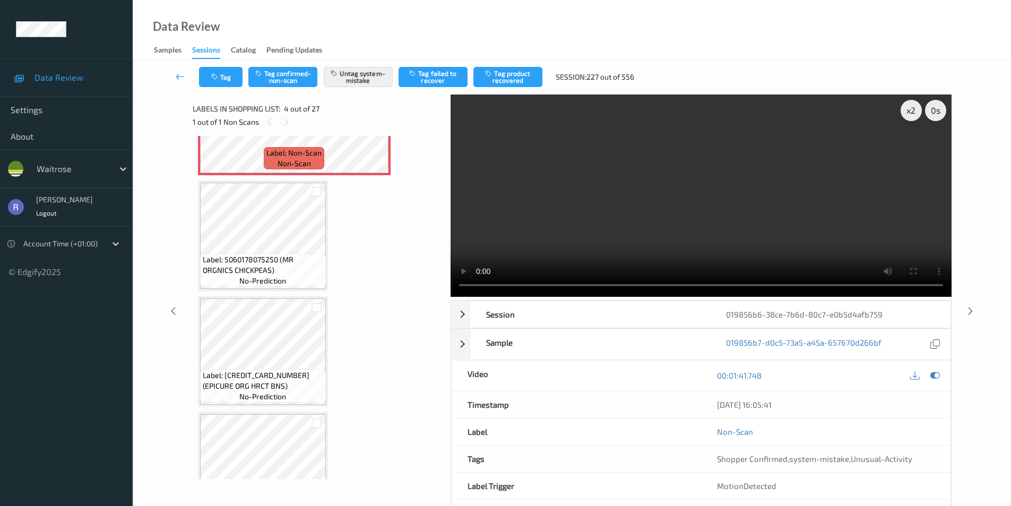
scroll to position [424, 0]
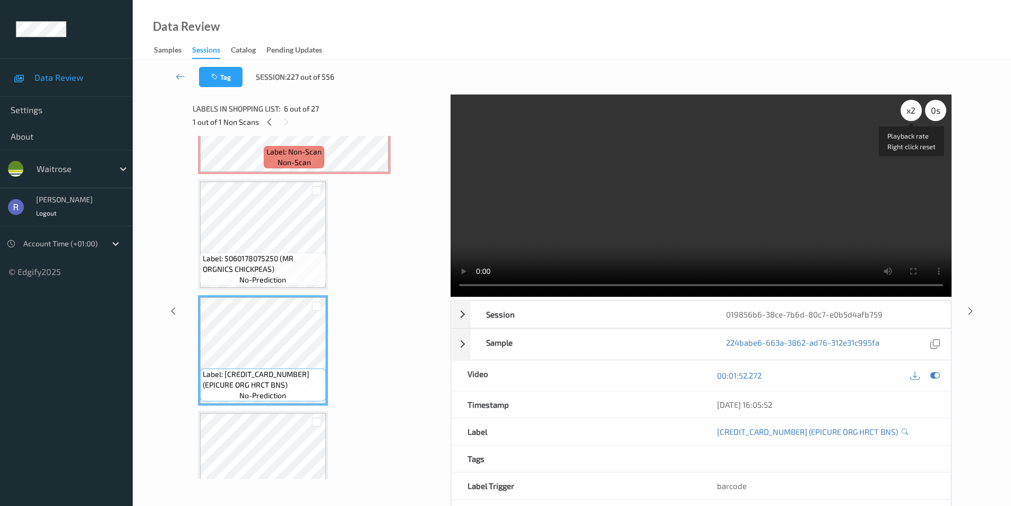
click at [913, 112] on div "x 2" at bounding box center [910, 110] width 21 height 21
click at [913, 112] on div "x 4" at bounding box center [910, 110] width 21 height 21
click at [913, 112] on div "x 8" at bounding box center [910, 110] width 21 height 21
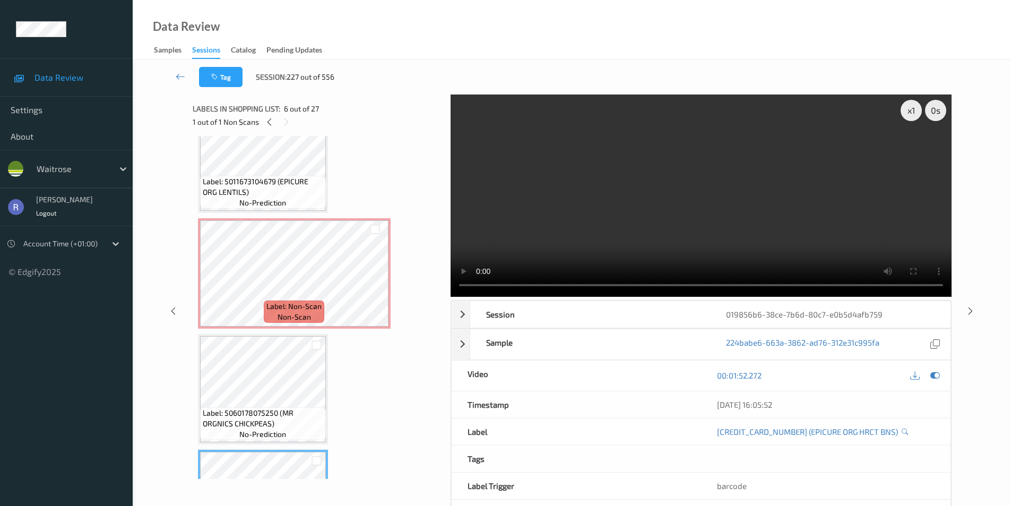
scroll to position [265, 0]
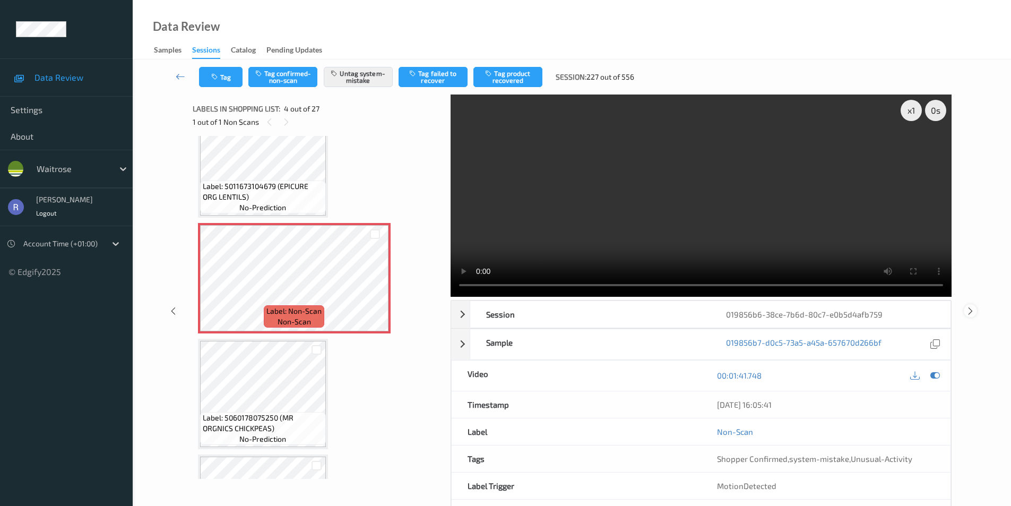
click at [973, 309] on icon at bounding box center [970, 311] width 9 height 10
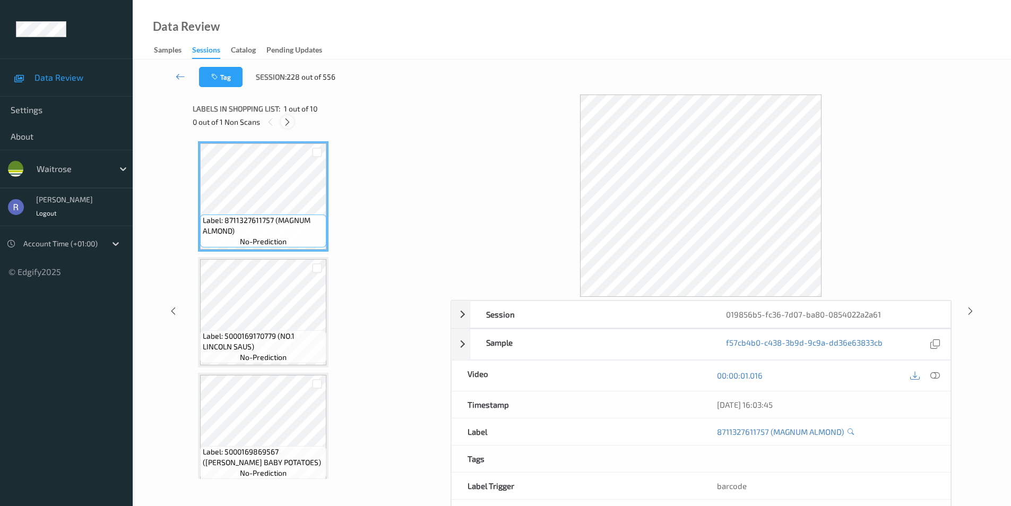
click at [286, 122] on icon at bounding box center [287, 122] width 9 height 10
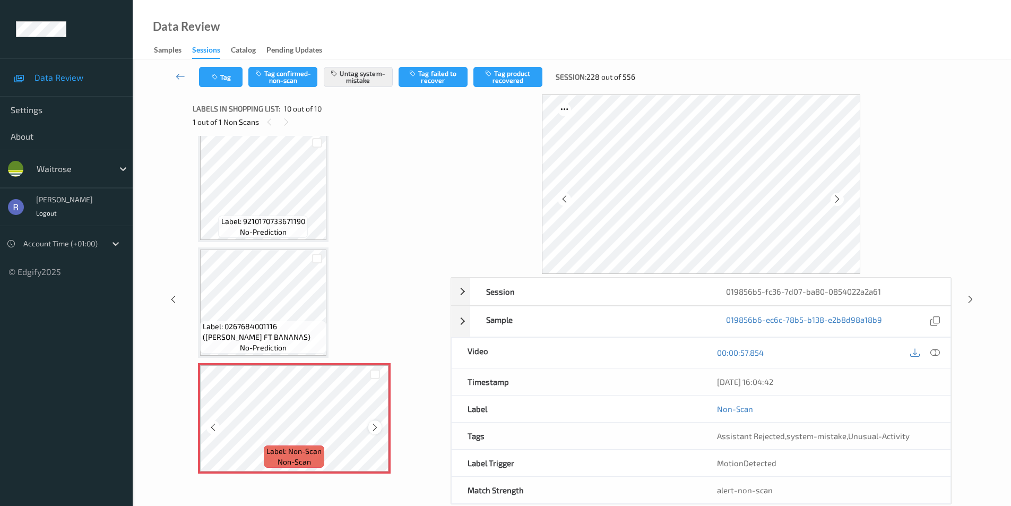
click at [374, 425] on icon at bounding box center [374, 427] width 9 height 10
click at [971, 299] on icon at bounding box center [970, 299] width 9 height 10
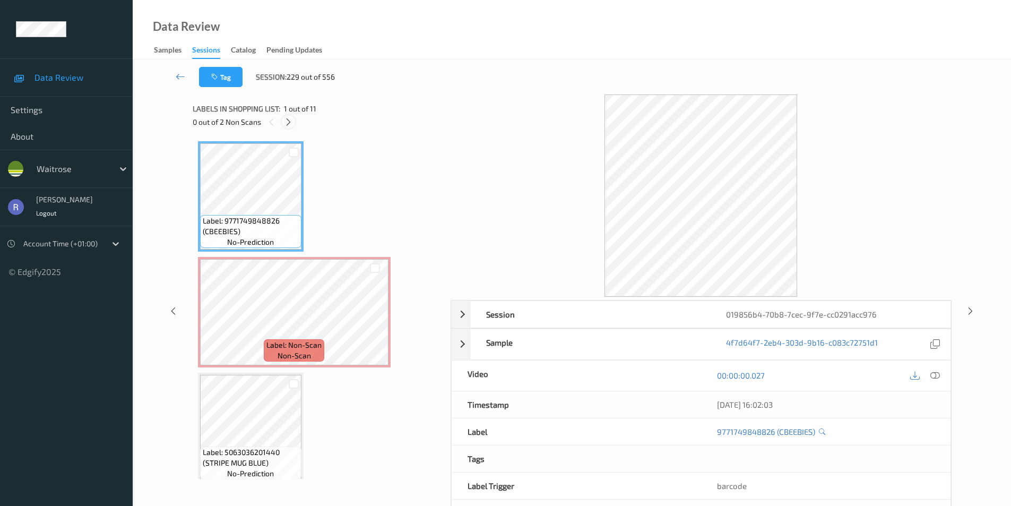
click at [289, 120] on icon at bounding box center [288, 122] width 9 height 10
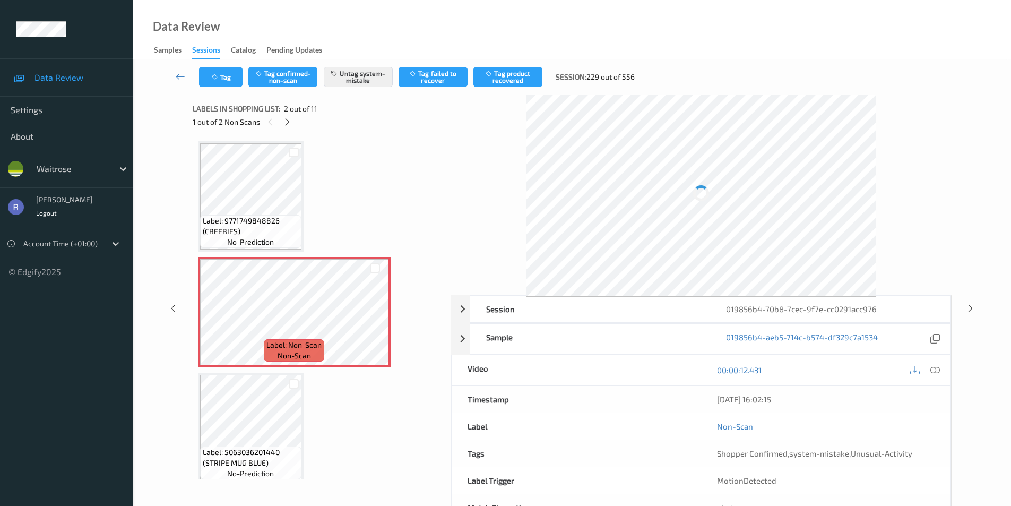
scroll to position [5, 0]
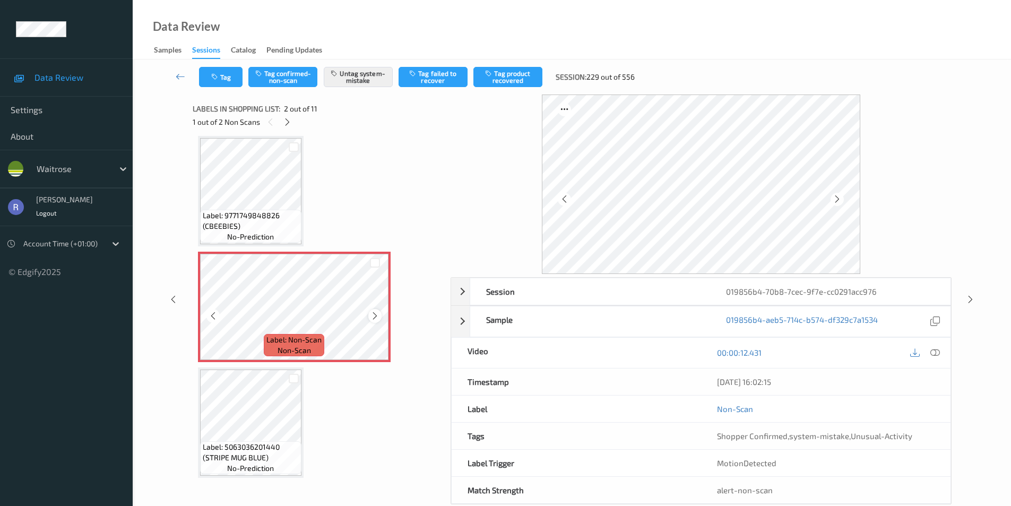
click at [375, 315] on icon at bounding box center [374, 316] width 9 height 10
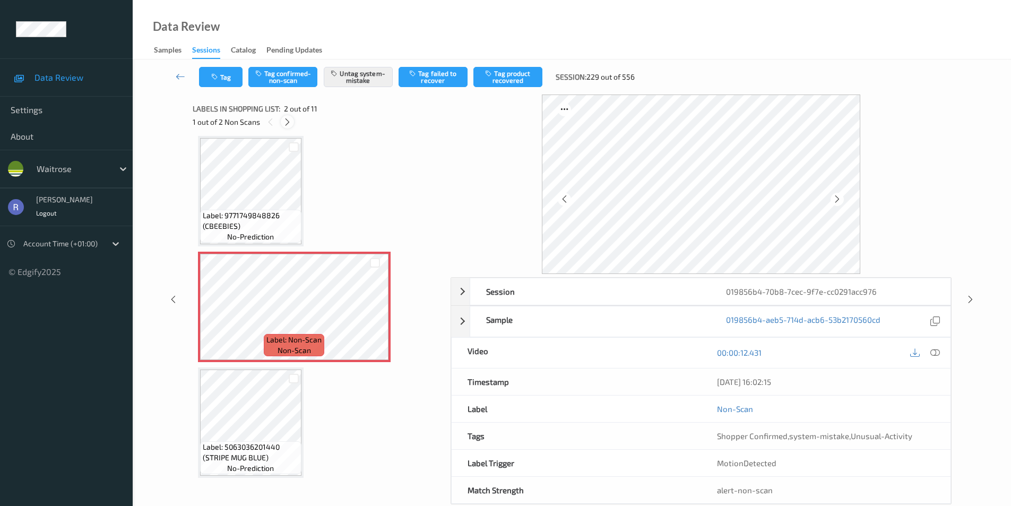
click at [288, 122] on icon at bounding box center [287, 122] width 9 height 10
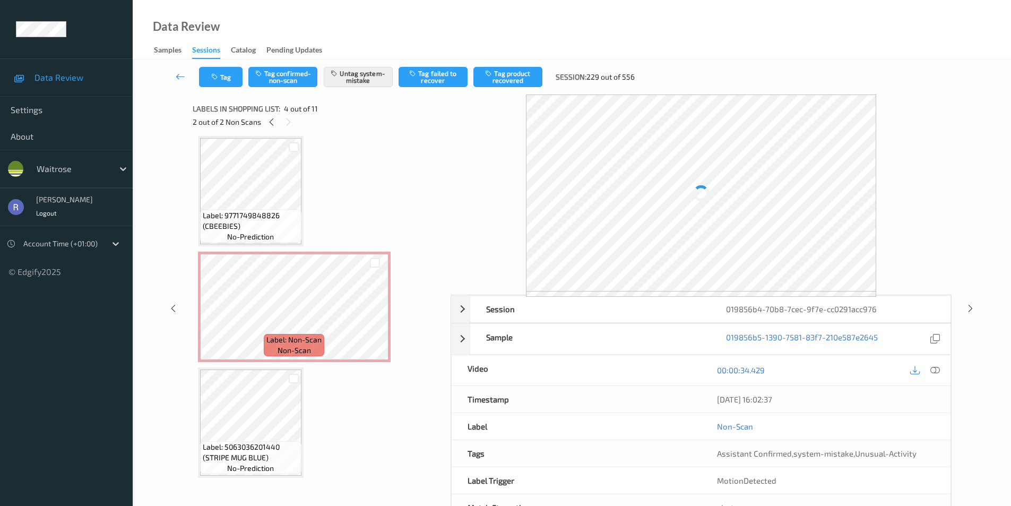
scroll to position [237, 0]
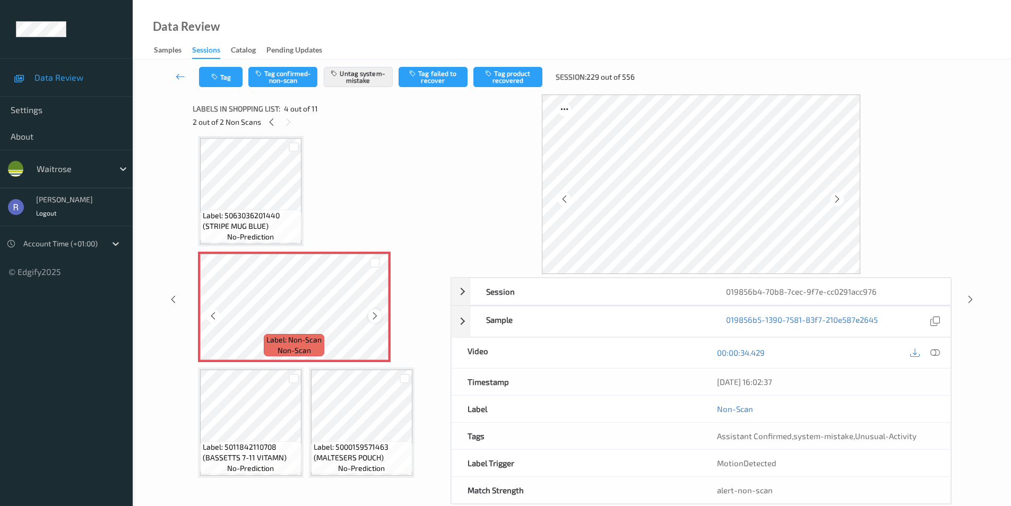
click at [374, 315] on icon at bounding box center [374, 316] width 9 height 10
click at [970, 299] on icon at bounding box center [970, 299] width 9 height 10
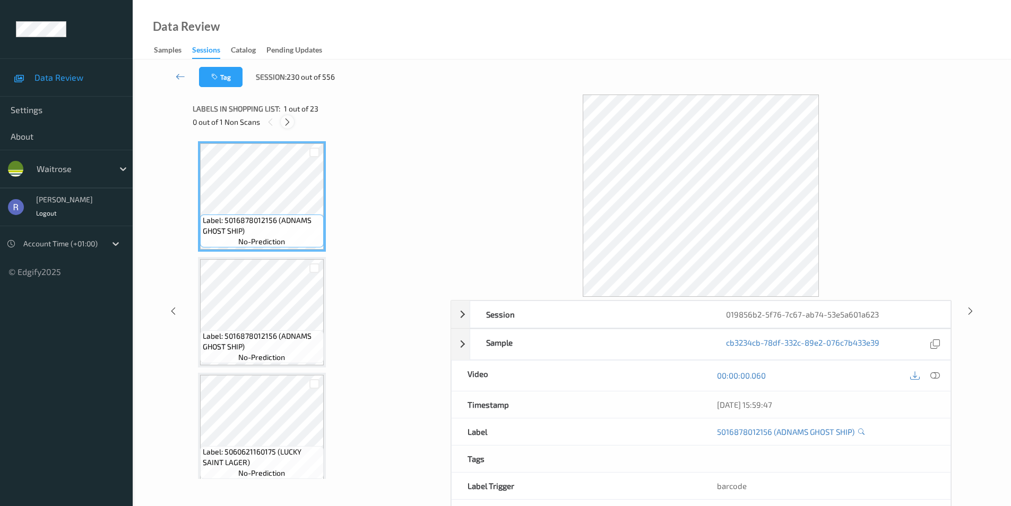
click at [289, 122] on icon at bounding box center [287, 122] width 9 height 10
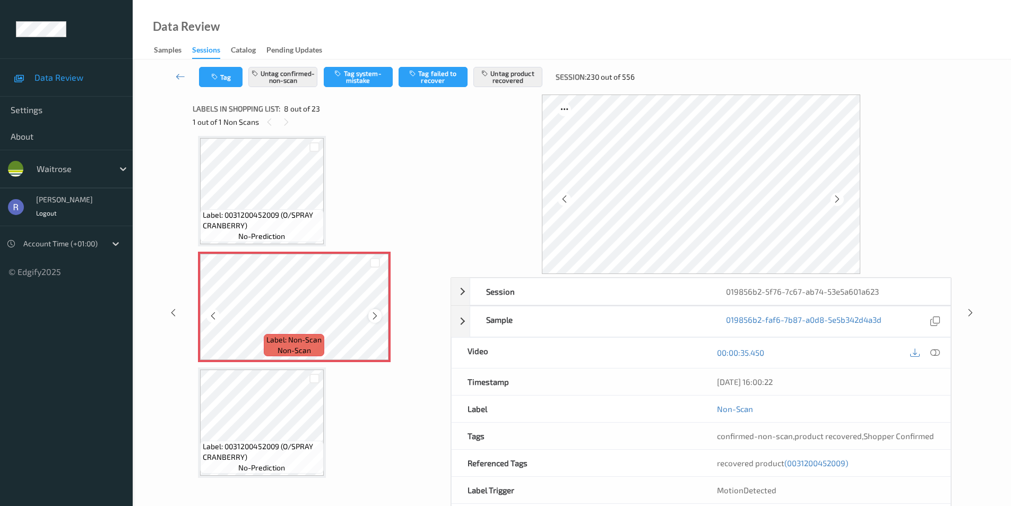
click at [376, 317] on icon at bounding box center [374, 316] width 9 height 10
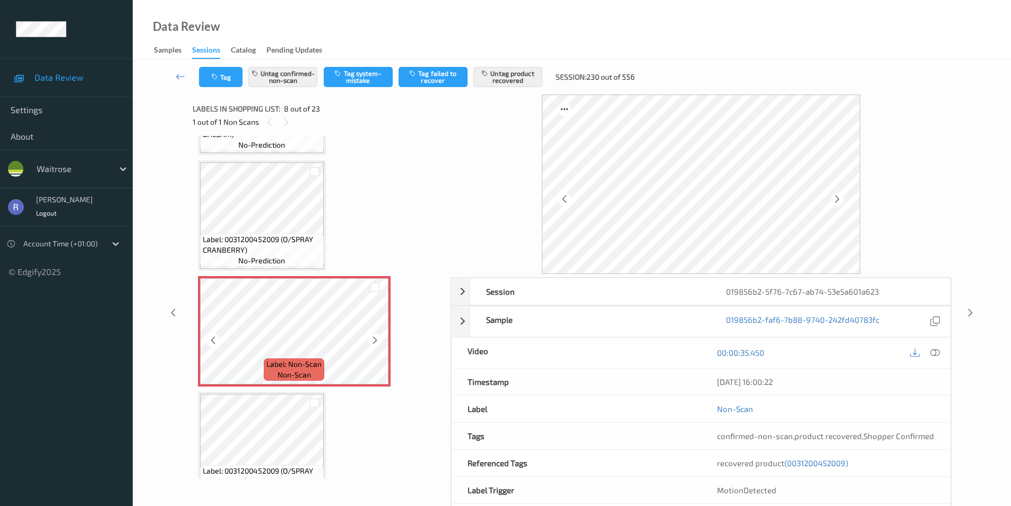
scroll to position [646, 0]
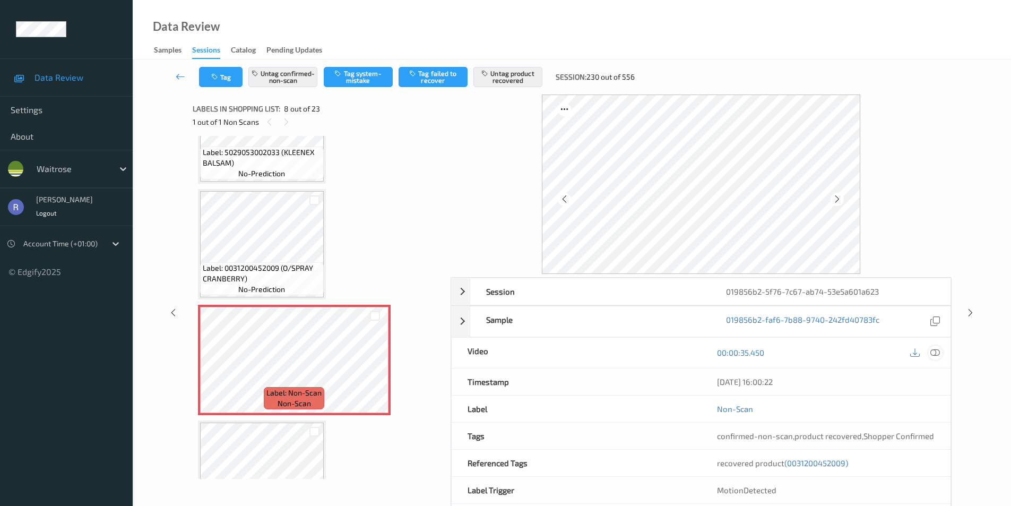
click at [935, 352] on icon at bounding box center [935, 353] width 10 height 10
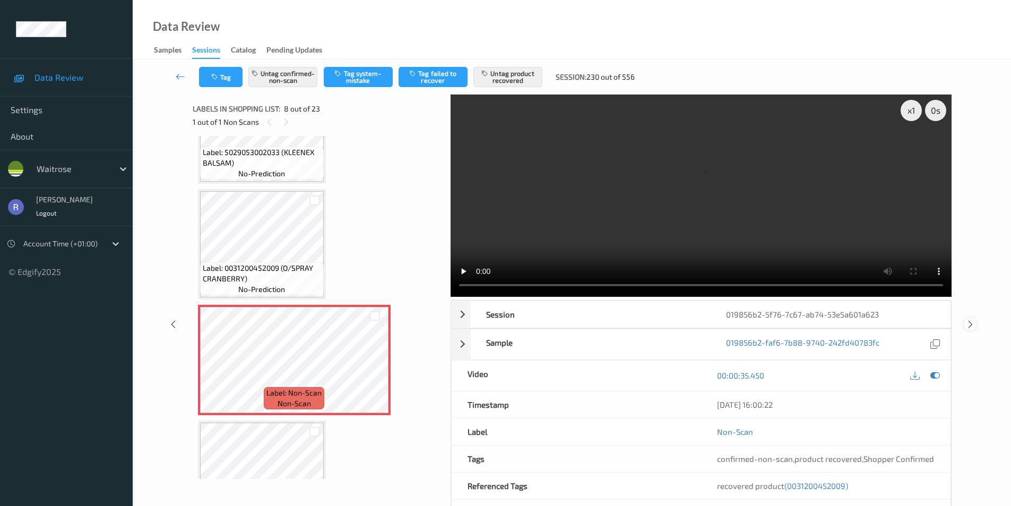
click at [968, 323] on icon at bounding box center [970, 324] width 9 height 10
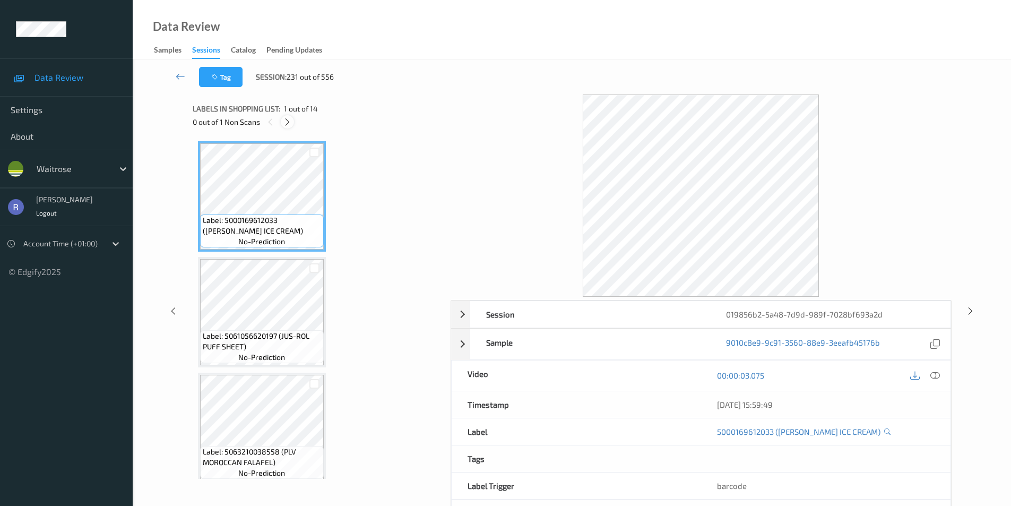
click at [289, 121] on icon at bounding box center [287, 122] width 9 height 10
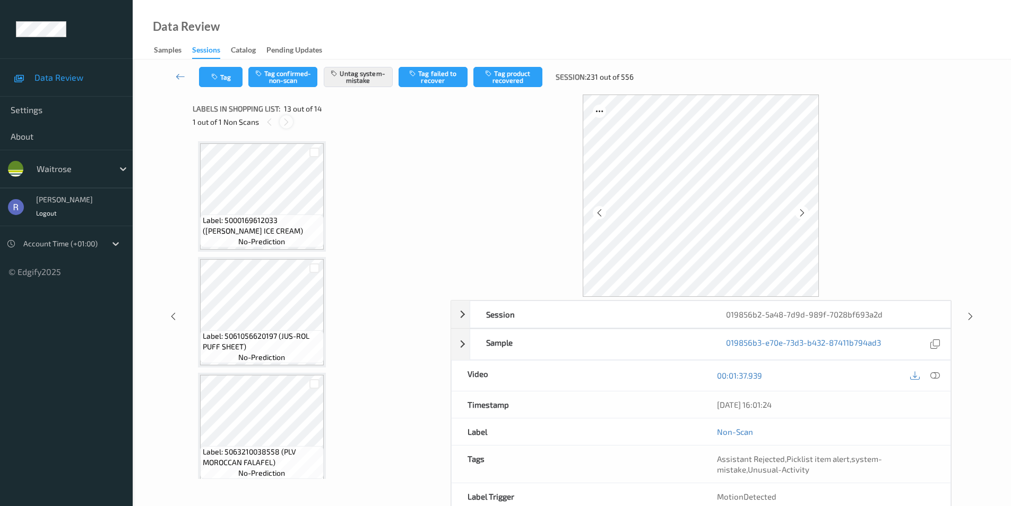
scroll to position [1278, 0]
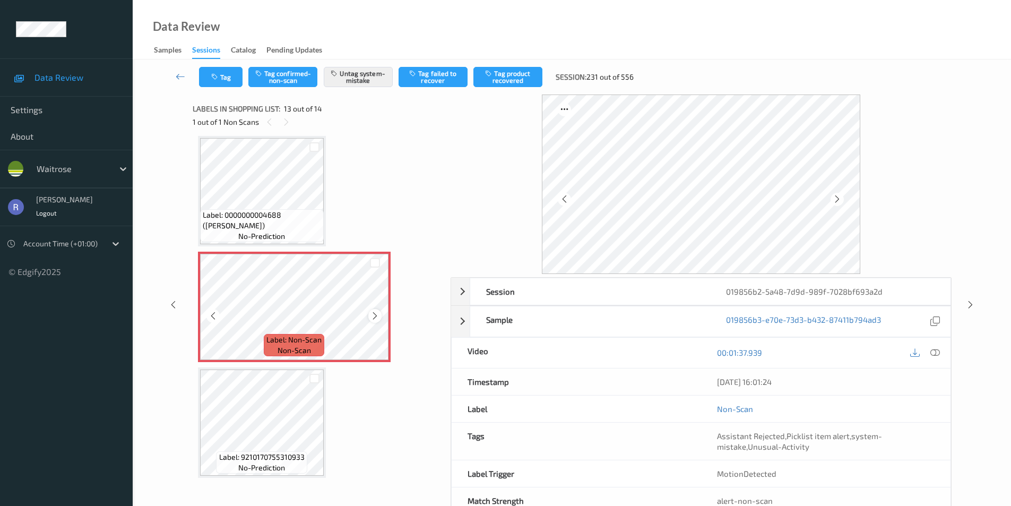
click at [374, 315] on icon at bounding box center [374, 316] width 9 height 10
click at [967, 302] on icon at bounding box center [970, 305] width 9 height 10
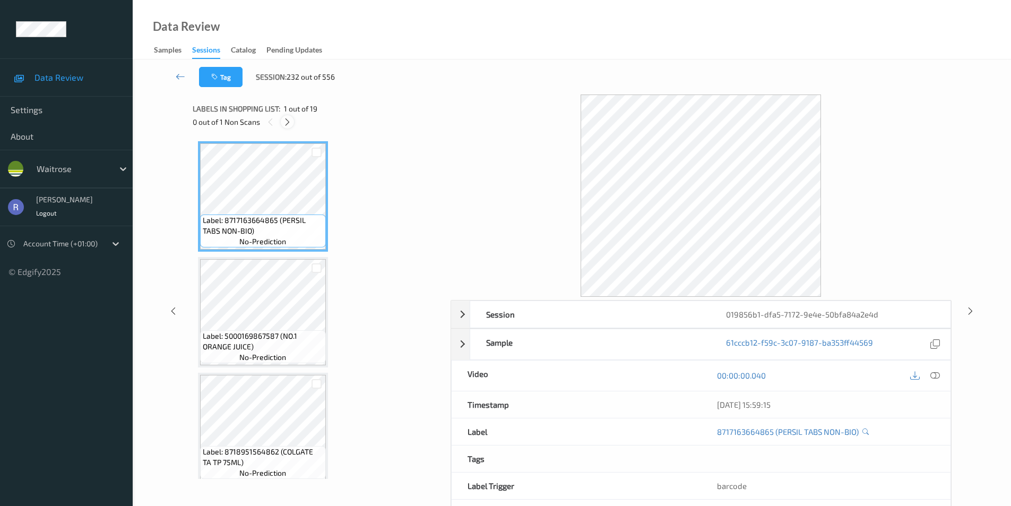
click at [286, 120] on icon at bounding box center [287, 122] width 9 height 10
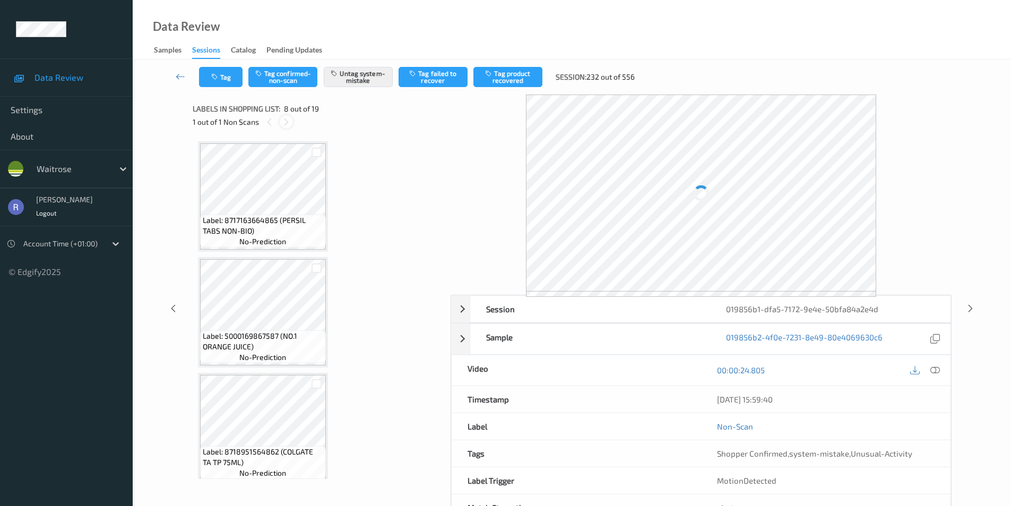
scroll to position [699, 0]
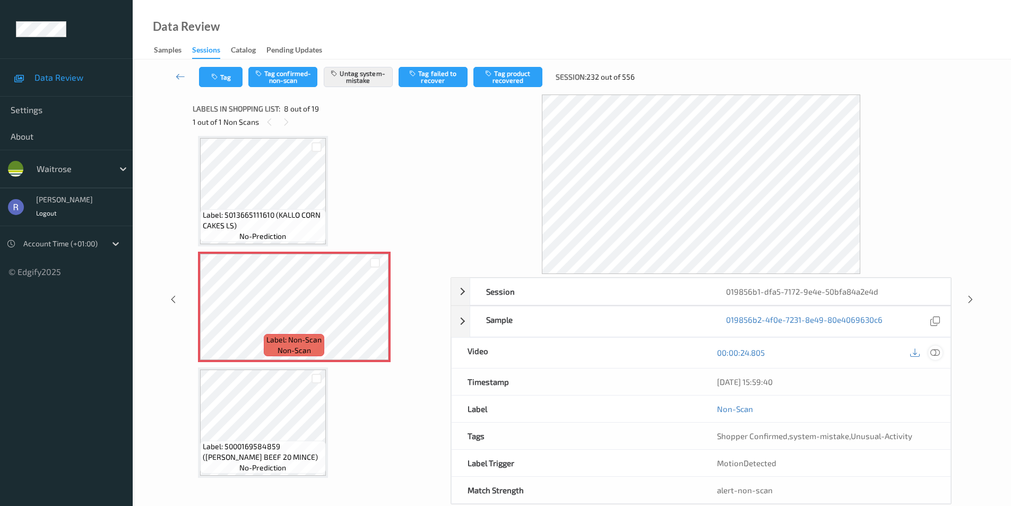
click at [931, 351] on icon at bounding box center [935, 353] width 10 height 10
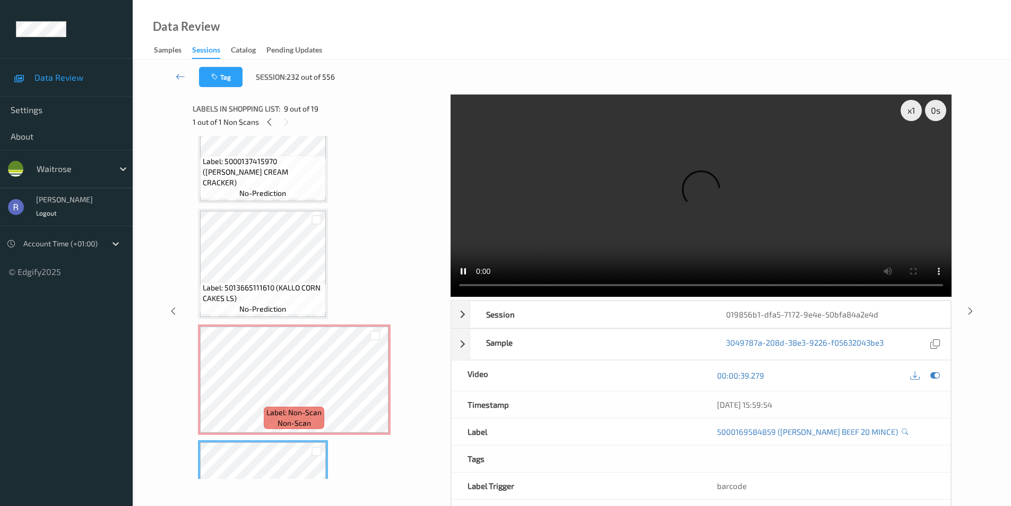
scroll to position [593, 0]
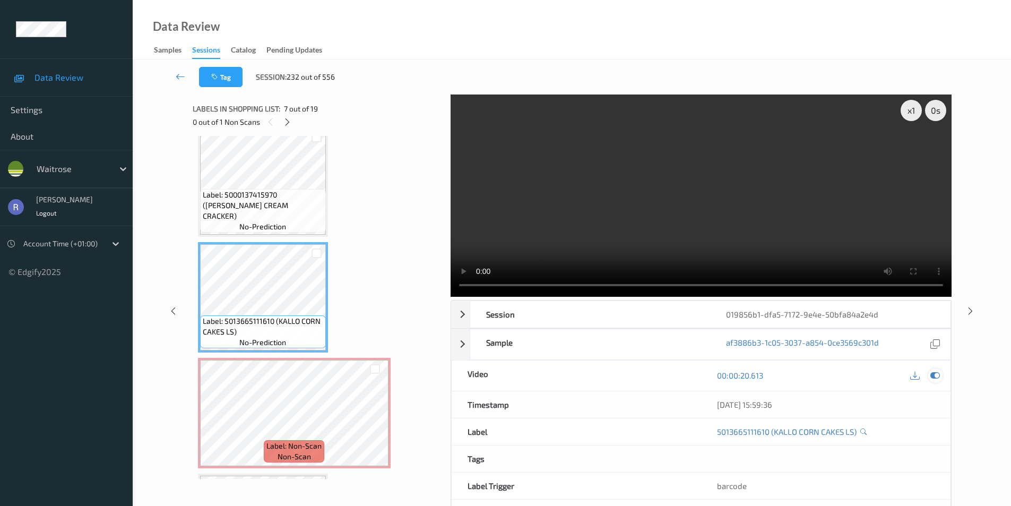
click at [935, 373] on icon at bounding box center [935, 375] width 10 height 10
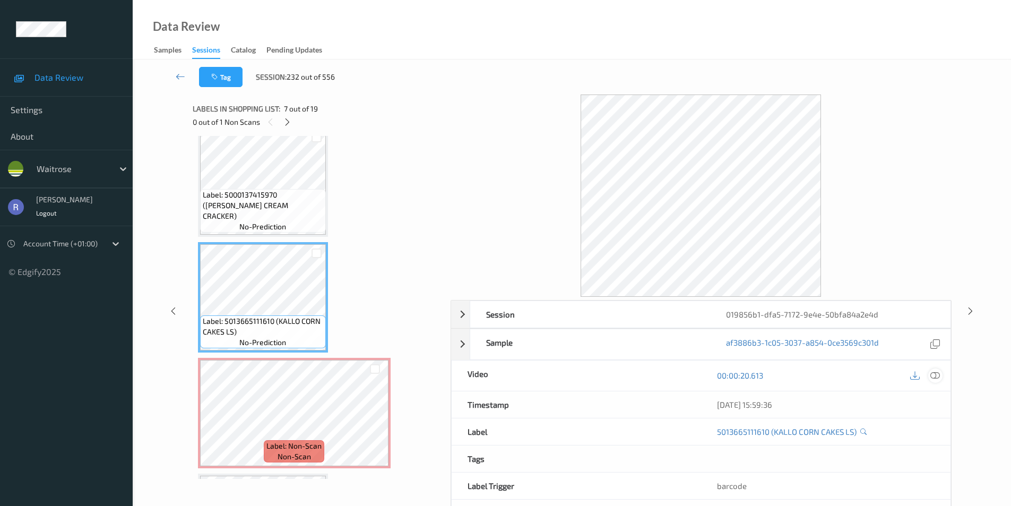
click at [933, 375] on icon at bounding box center [935, 375] width 10 height 10
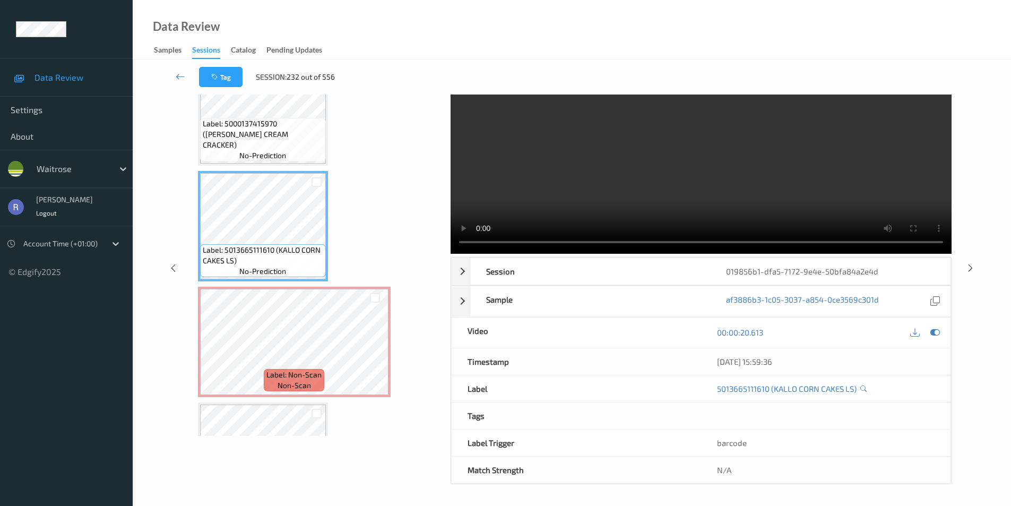
scroll to position [646, 0]
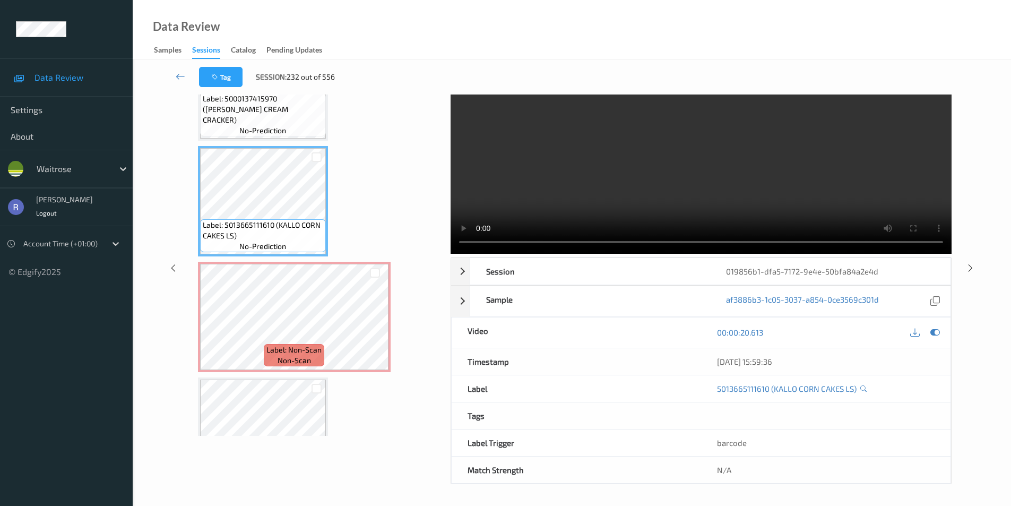
click at [726, 181] on video at bounding box center [700, 152] width 501 height 202
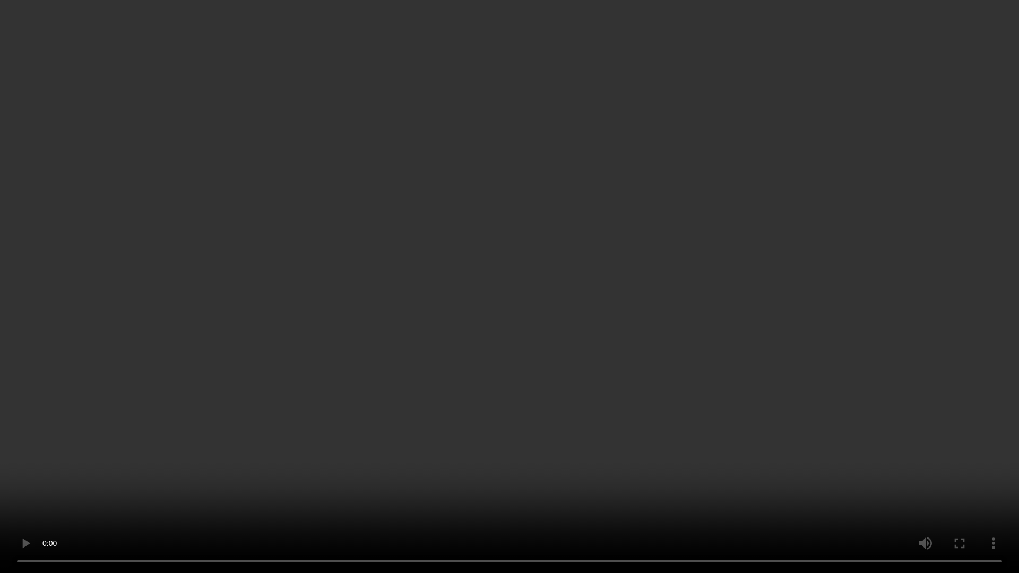
click at [438, 333] on video at bounding box center [509, 286] width 1019 height 573
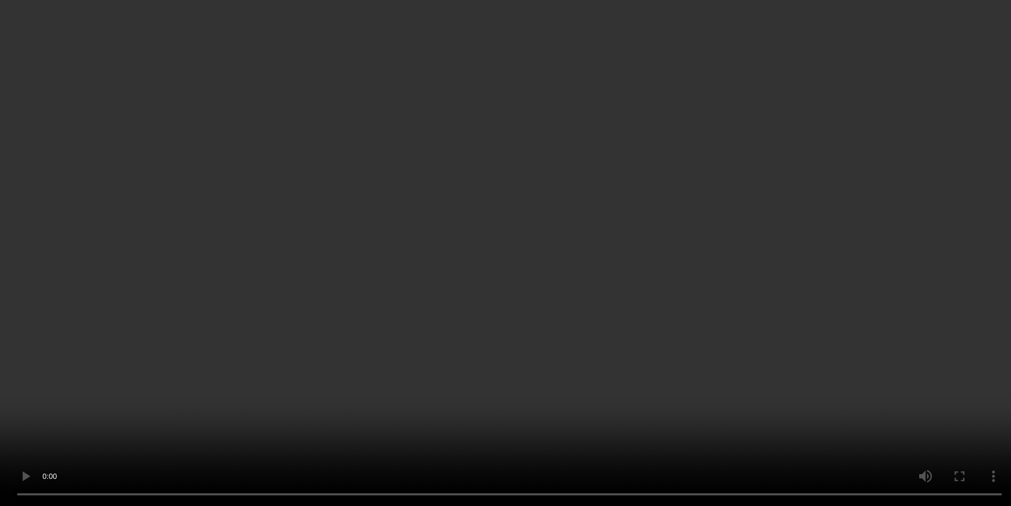
scroll to position [805, 0]
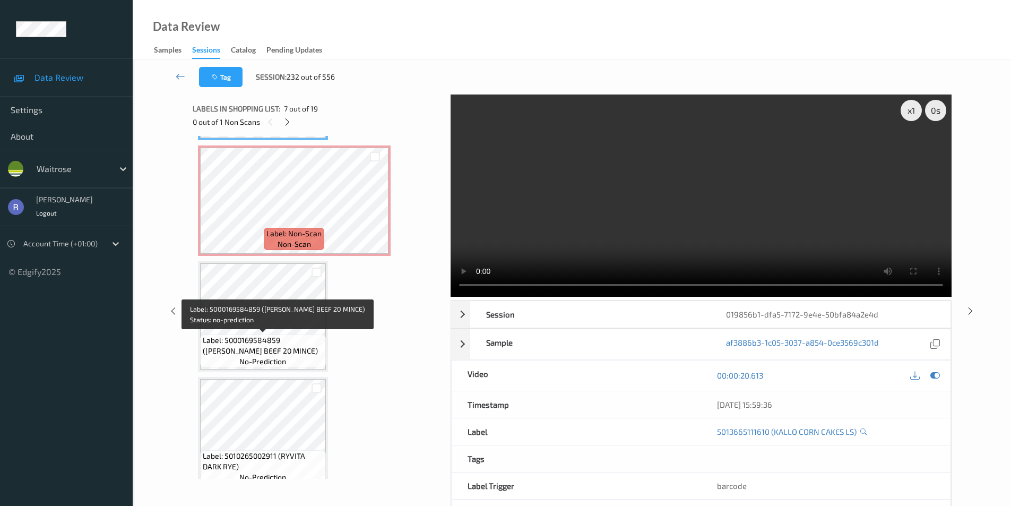
click at [288, 346] on span "Label: 5000169584859 ([PERSON_NAME] BEEF 20 MINCE)" at bounding box center [263, 345] width 120 height 21
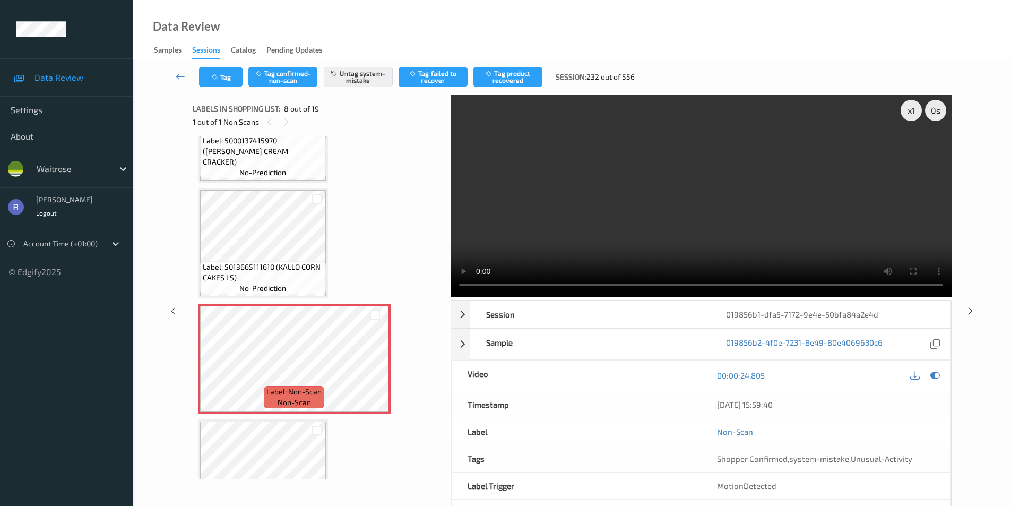
scroll to position [646, 0]
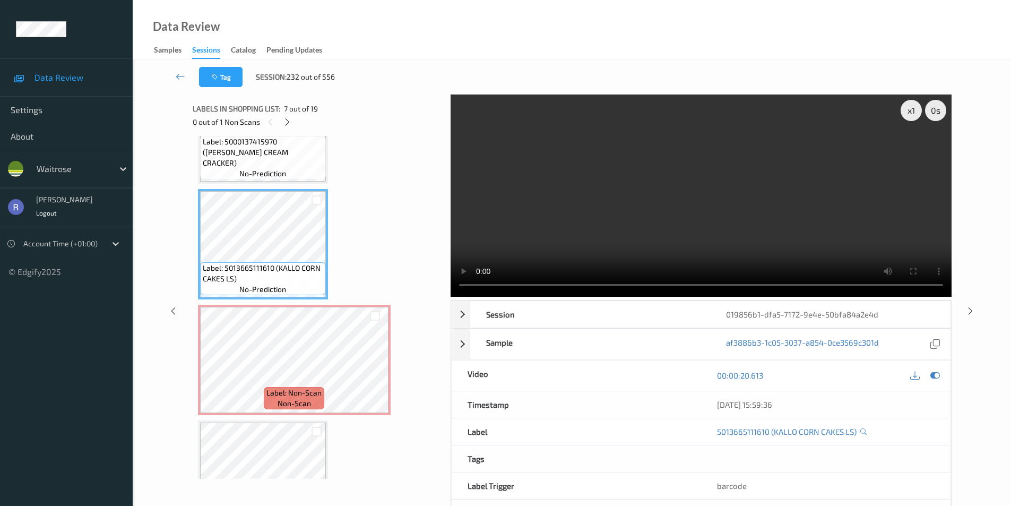
click at [616, 221] on video at bounding box center [700, 195] width 501 height 202
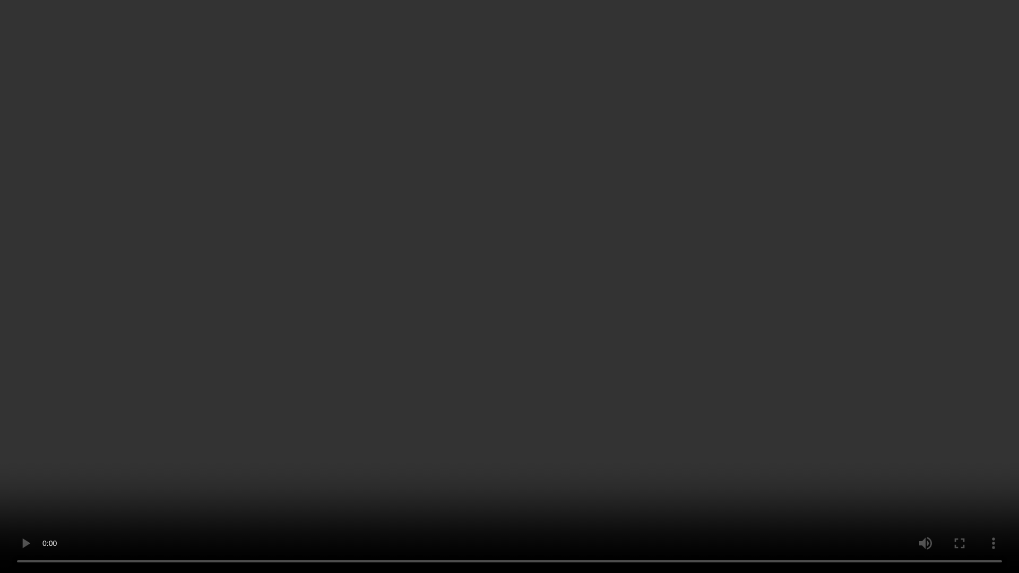
click at [593, 397] on video at bounding box center [509, 286] width 1019 height 573
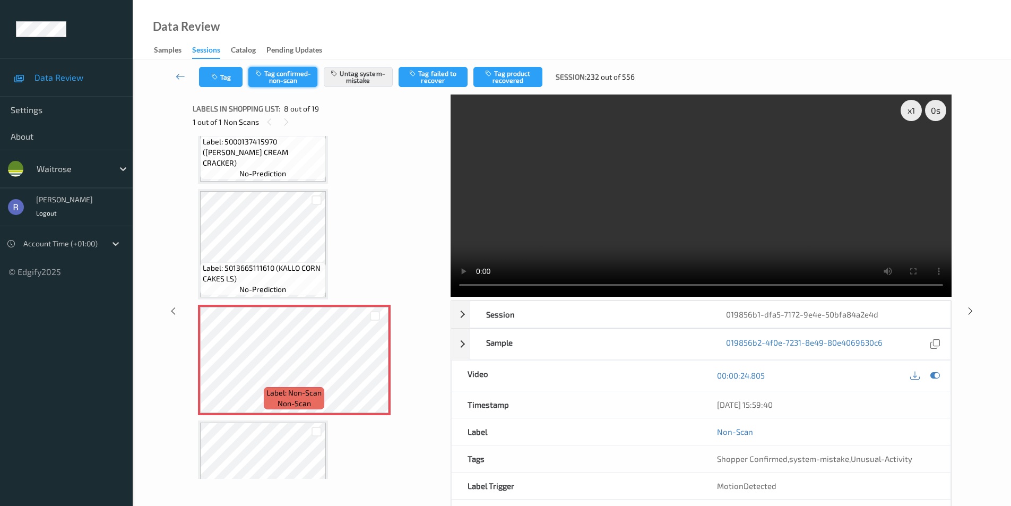
click at [288, 77] on button "Tag confirmed-non-scan" at bounding box center [282, 77] width 69 height 20
click at [444, 75] on button "Tag failed to recover" at bounding box center [432, 77] width 69 height 20
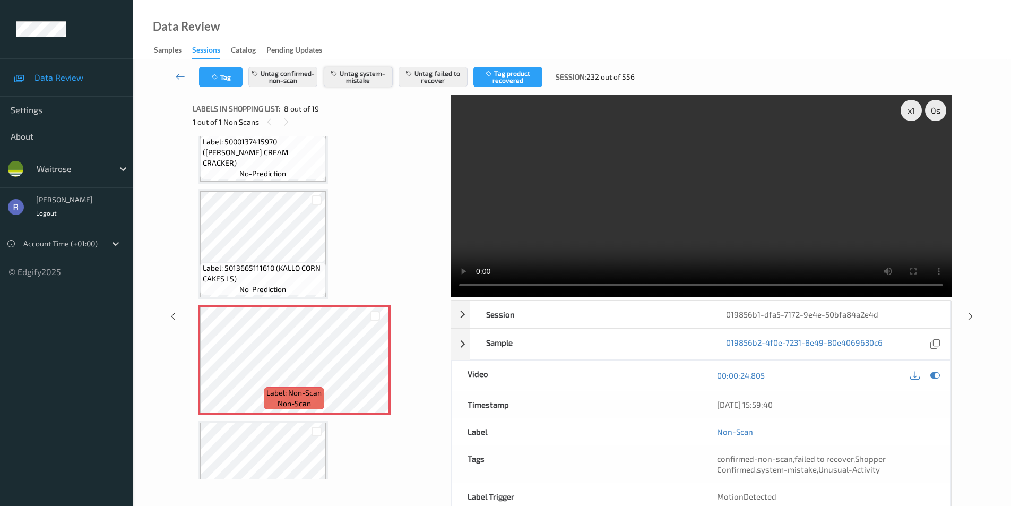
click at [366, 82] on button "Untag system-mistake" at bounding box center [358, 77] width 69 height 20
click at [972, 313] on icon at bounding box center [970, 316] width 9 height 10
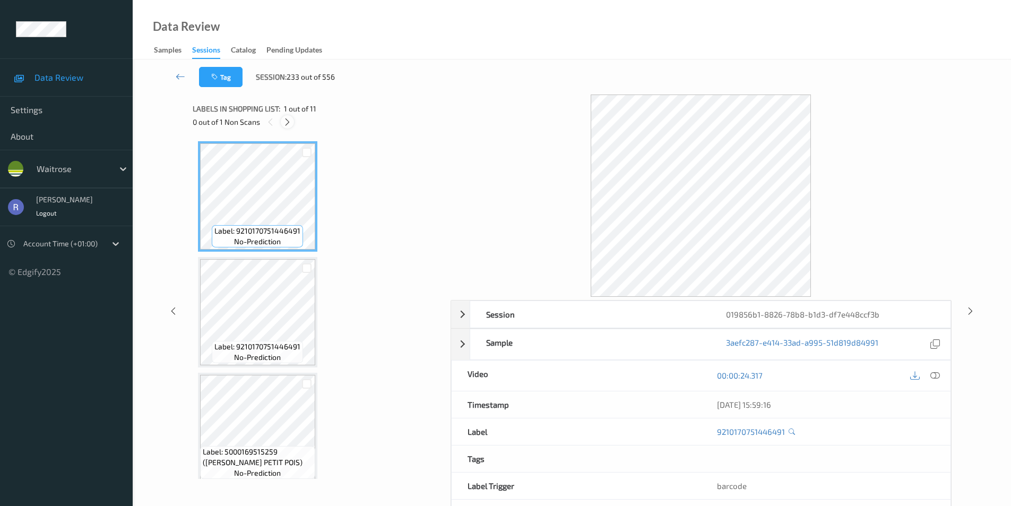
click at [286, 124] on icon at bounding box center [287, 122] width 9 height 10
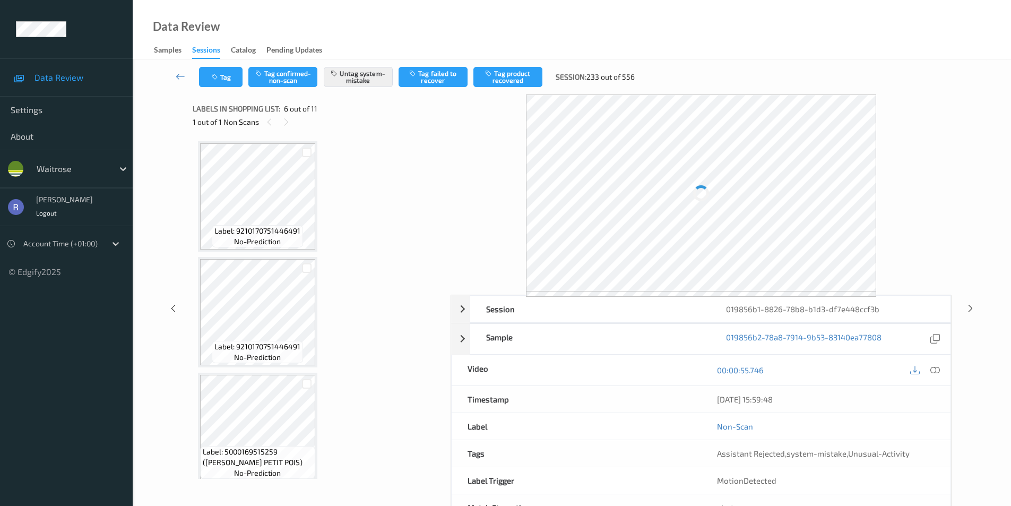
scroll to position [468, 0]
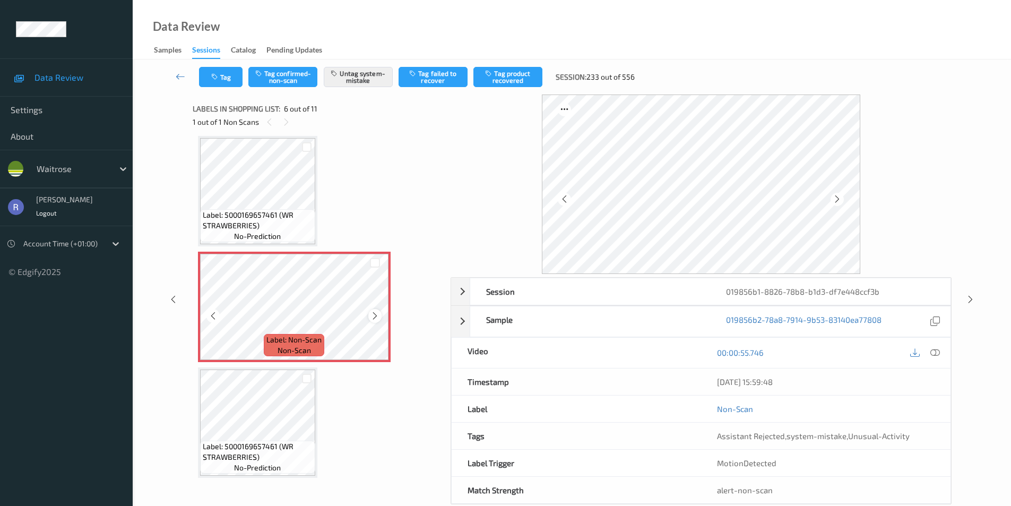
click at [372, 311] on icon at bounding box center [374, 316] width 9 height 10
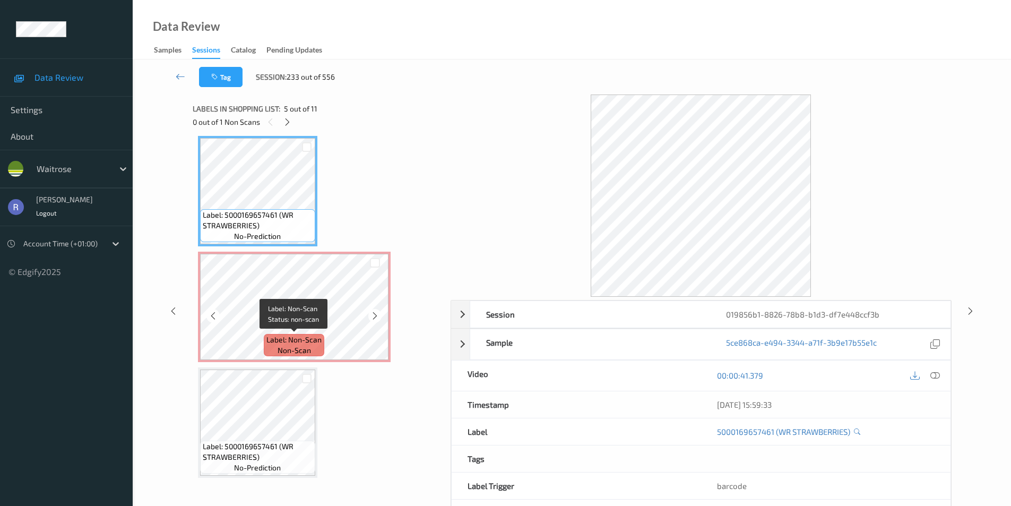
click at [324, 342] on div "Label: Non-Scan non-scan" at bounding box center [294, 345] width 60 height 22
click at [937, 374] on icon at bounding box center [935, 375] width 10 height 10
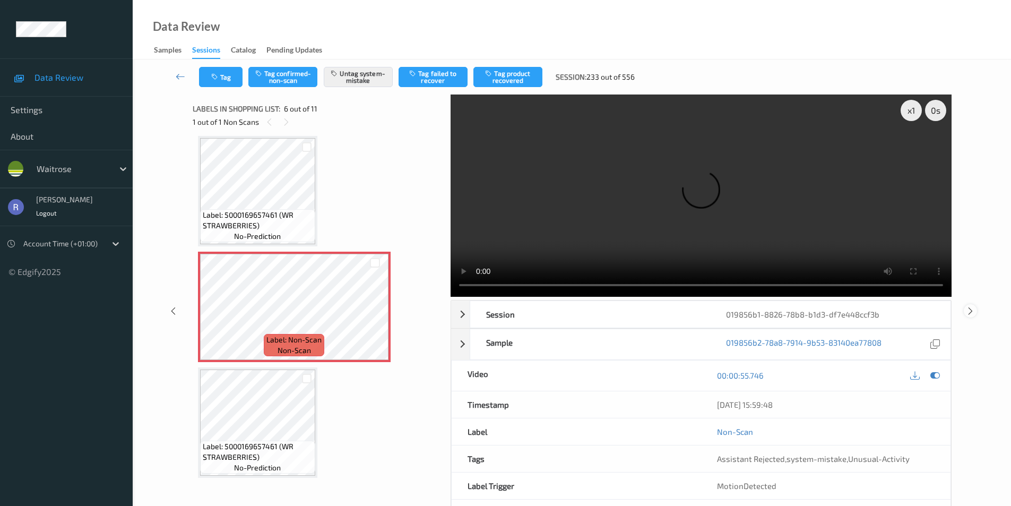
click at [971, 309] on icon at bounding box center [970, 311] width 9 height 10
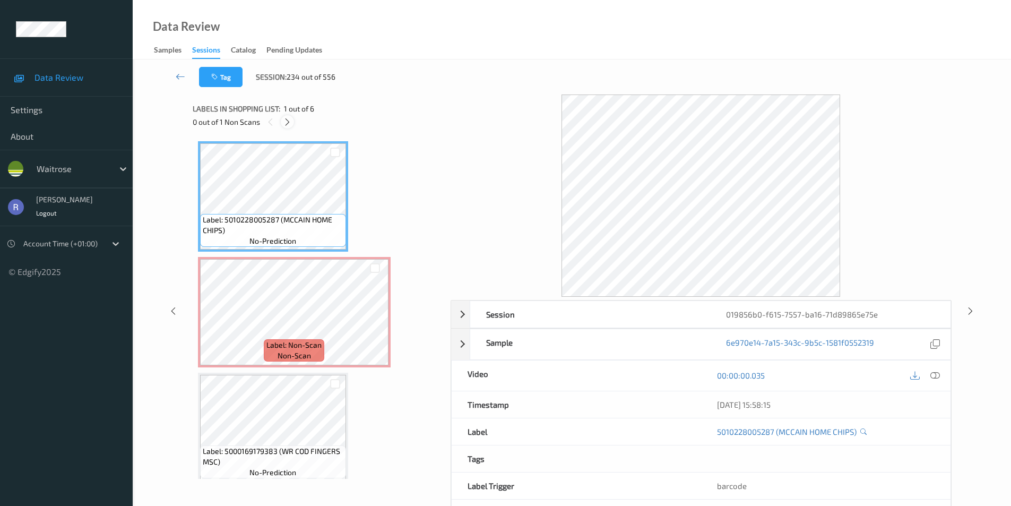
click at [288, 121] on icon at bounding box center [287, 122] width 9 height 10
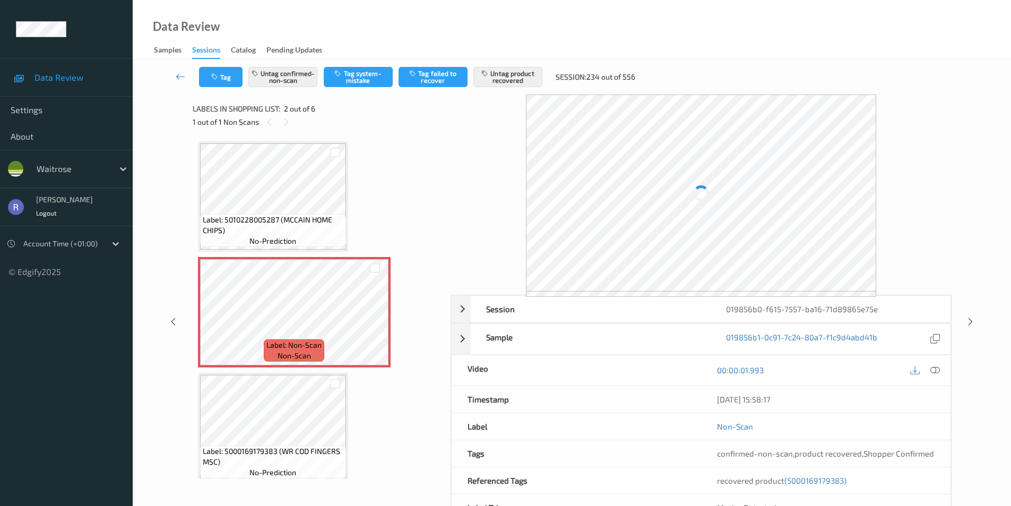
scroll to position [5, 0]
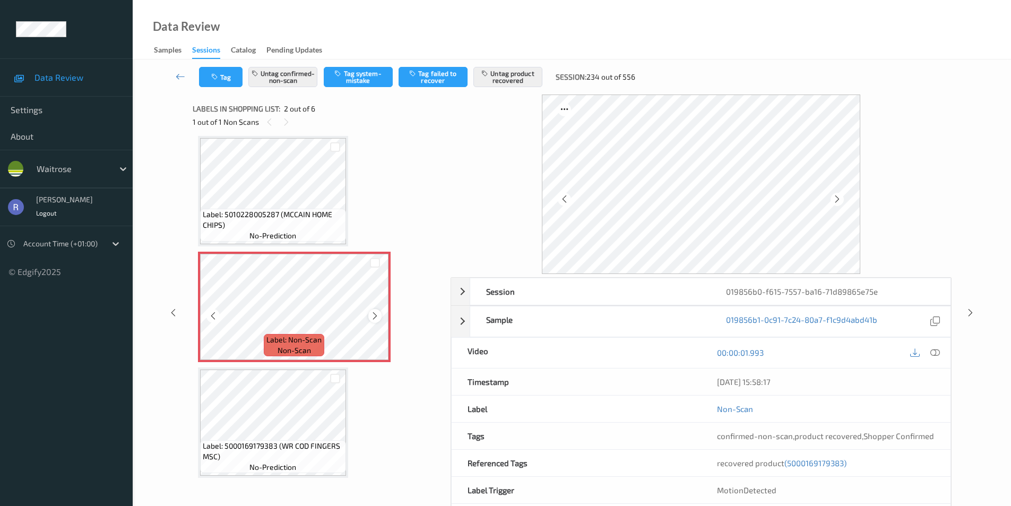
click at [374, 314] on icon at bounding box center [374, 316] width 9 height 10
click at [936, 352] on icon at bounding box center [935, 353] width 10 height 10
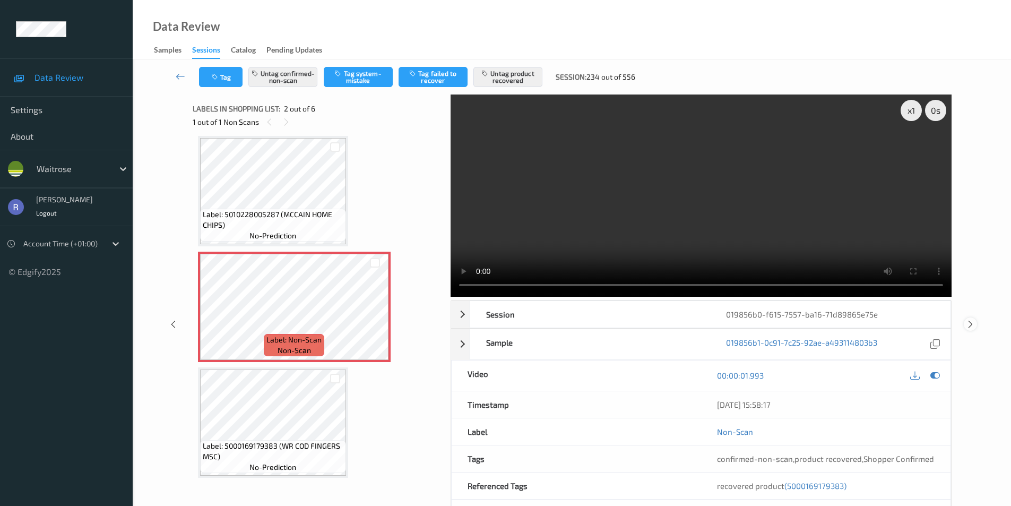
click at [972, 325] on icon at bounding box center [970, 324] width 9 height 10
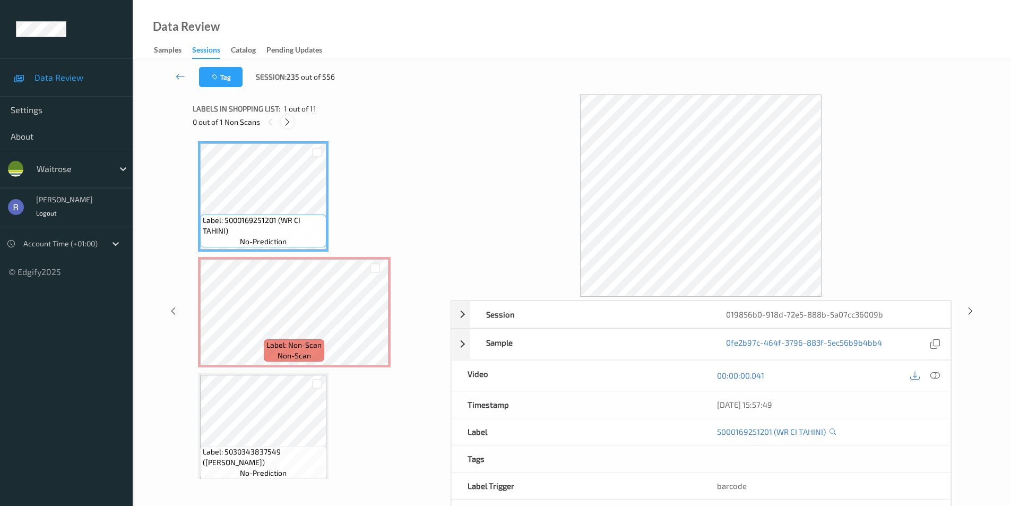
click at [290, 121] on icon at bounding box center [287, 122] width 9 height 10
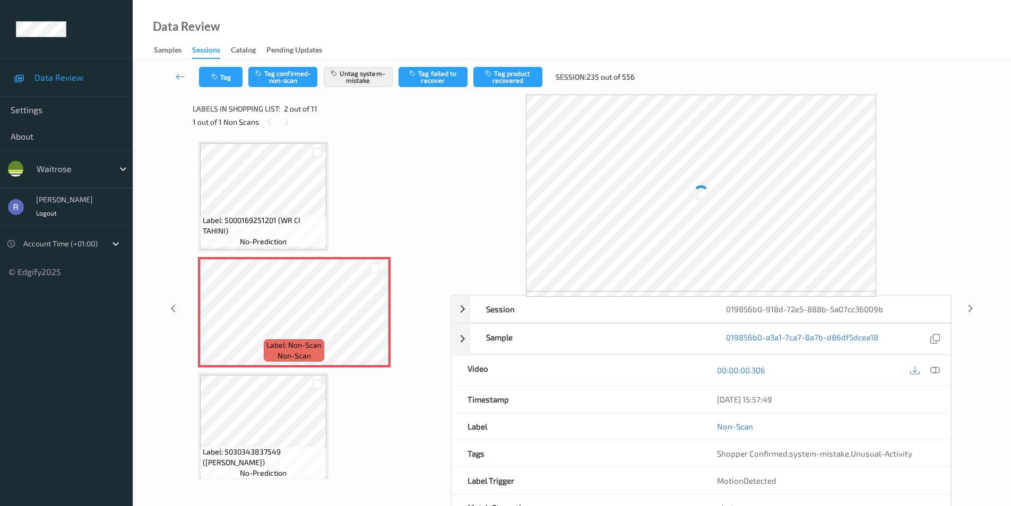
scroll to position [5, 0]
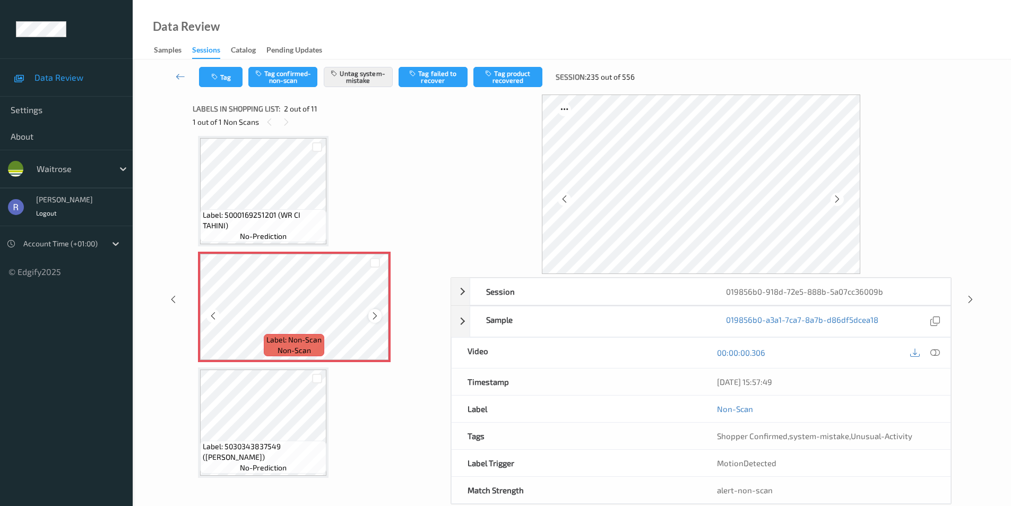
click at [372, 316] on icon at bounding box center [374, 316] width 9 height 10
click at [972, 298] on icon at bounding box center [970, 299] width 9 height 10
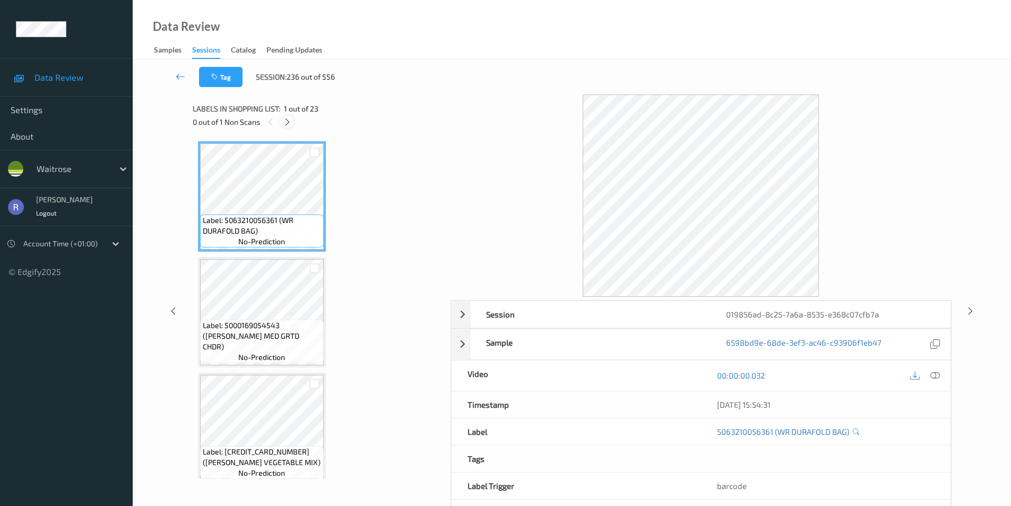
click at [288, 122] on icon at bounding box center [287, 122] width 9 height 10
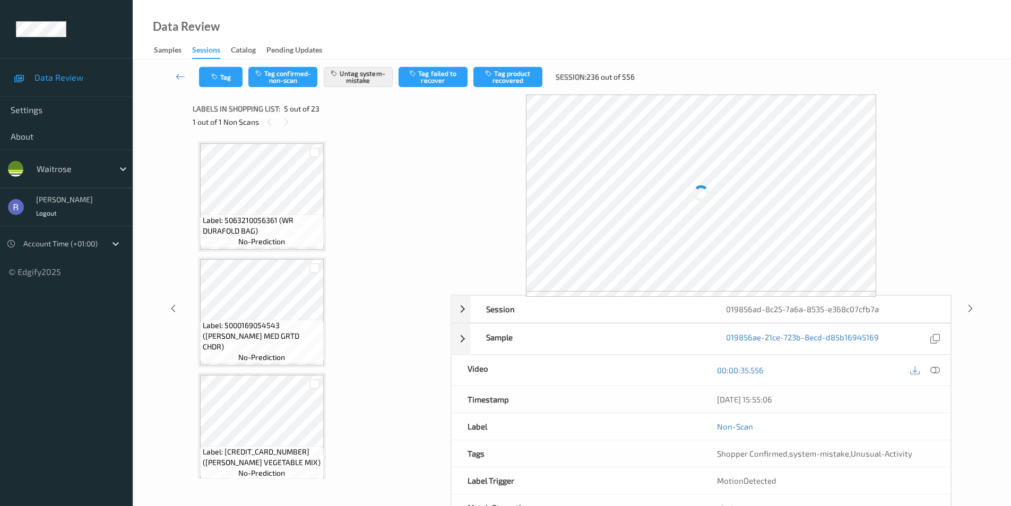
scroll to position [352, 0]
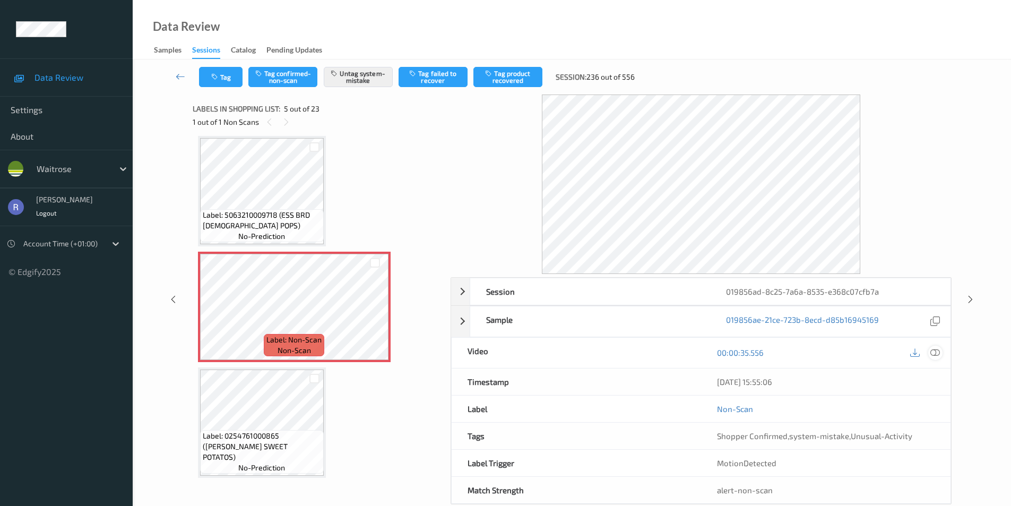
click at [939, 353] on icon at bounding box center [935, 353] width 10 height 10
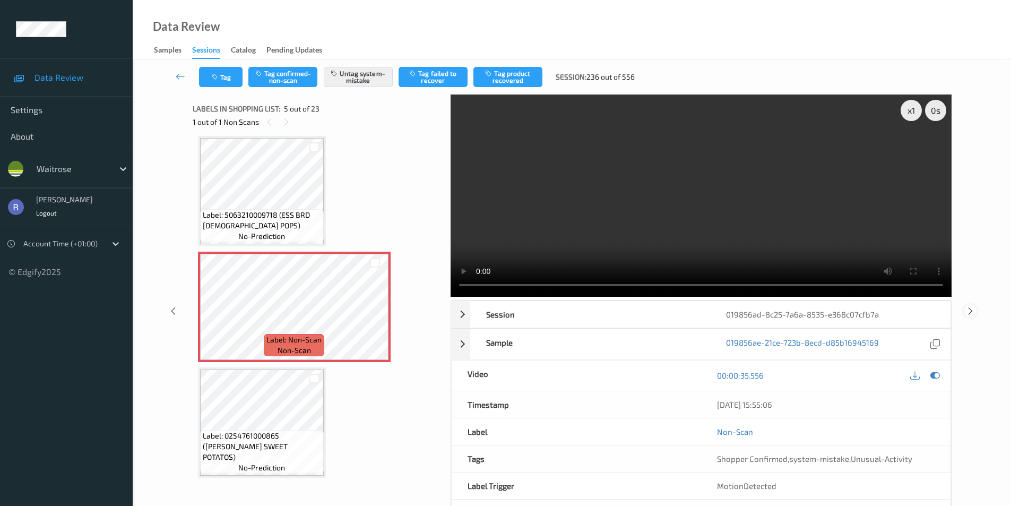
click at [972, 312] on icon at bounding box center [970, 311] width 9 height 10
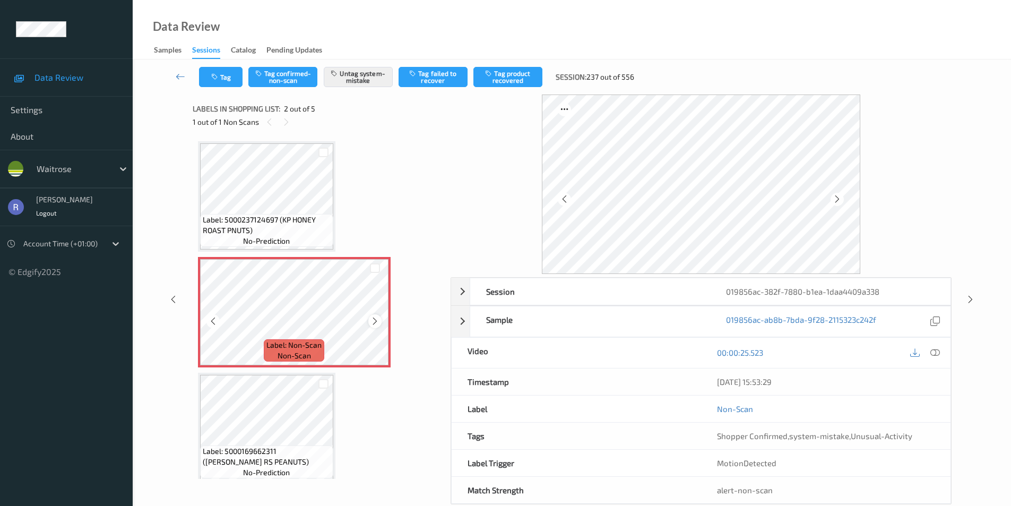
click at [377, 318] on icon at bounding box center [374, 321] width 9 height 10
click at [970, 298] on icon at bounding box center [970, 299] width 9 height 10
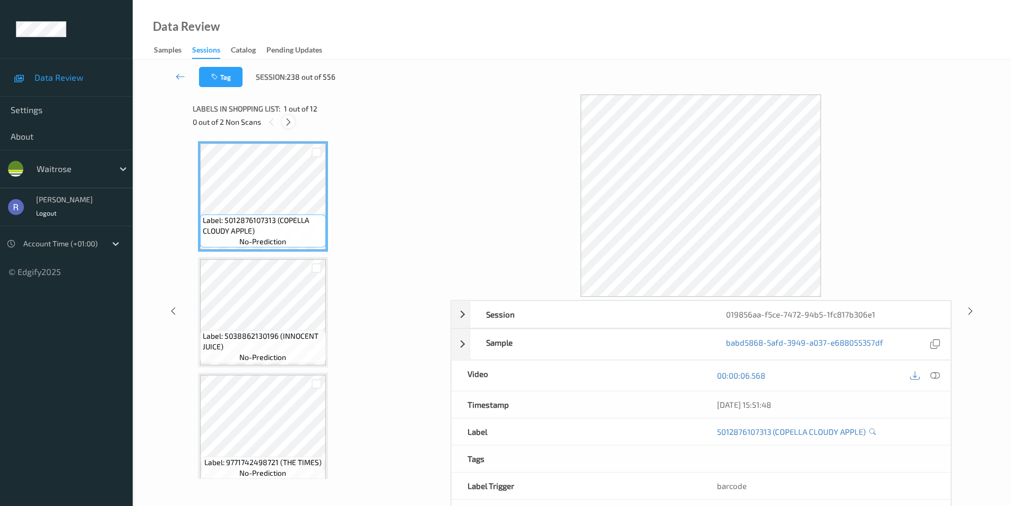
click at [290, 123] on icon at bounding box center [288, 122] width 9 height 10
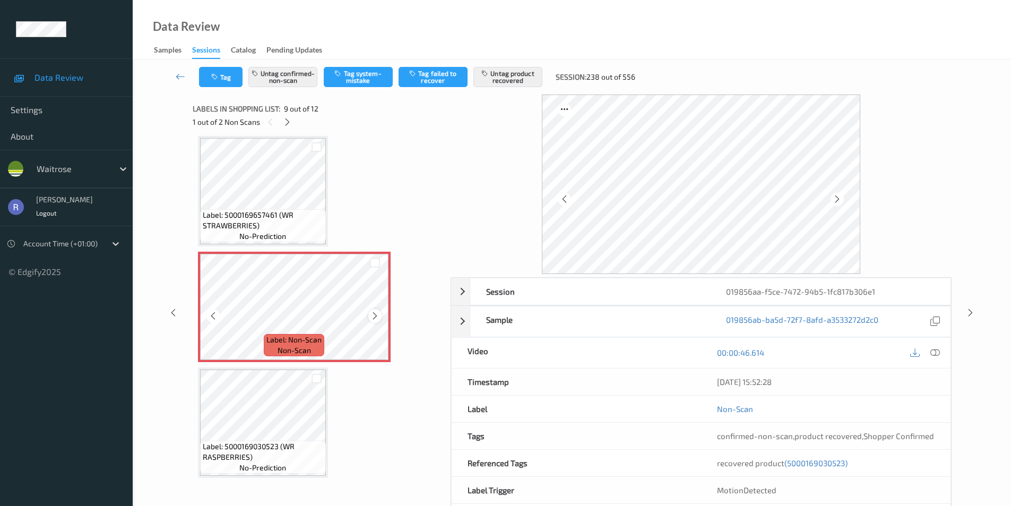
click at [374, 318] on icon at bounding box center [374, 316] width 9 height 10
click at [972, 310] on icon at bounding box center [970, 313] width 9 height 10
click at [972, 310] on div "Session 019856aa-f5ce-7472-94b5-1fc817b306e1 Session ID 019856aa-f5ce-7472-94b5…" at bounding box center [571, 312] width 835 height 437
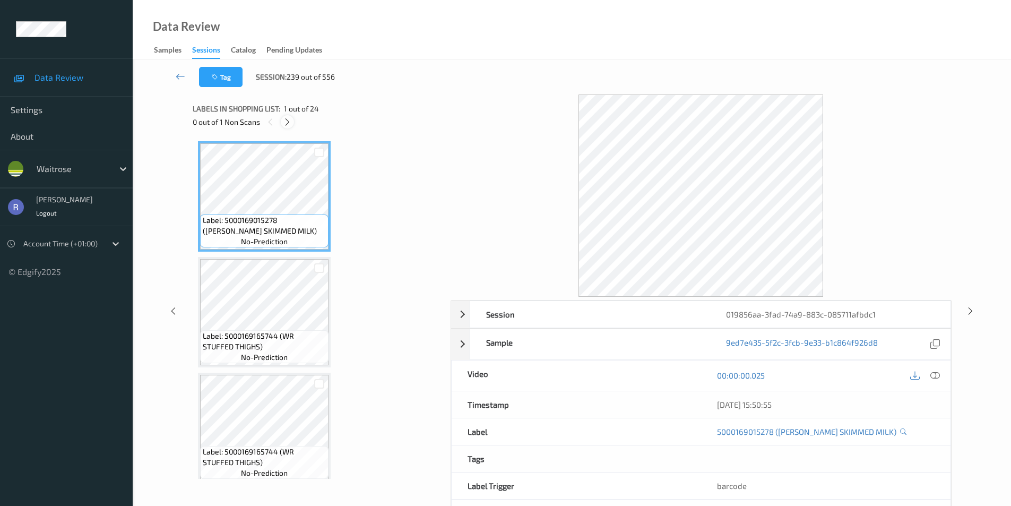
click at [287, 121] on icon at bounding box center [287, 122] width 9 height 10
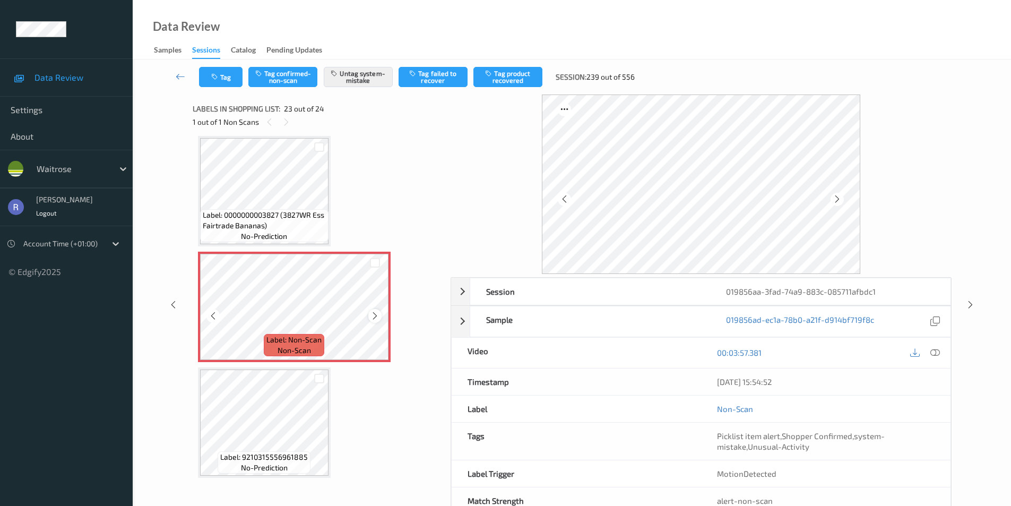
click at [375, 313] on icon at bounding box center [374, 316] width 9 height 10
click at [972, 302] on icon at bounding box center [970, 305] width 9 height 10
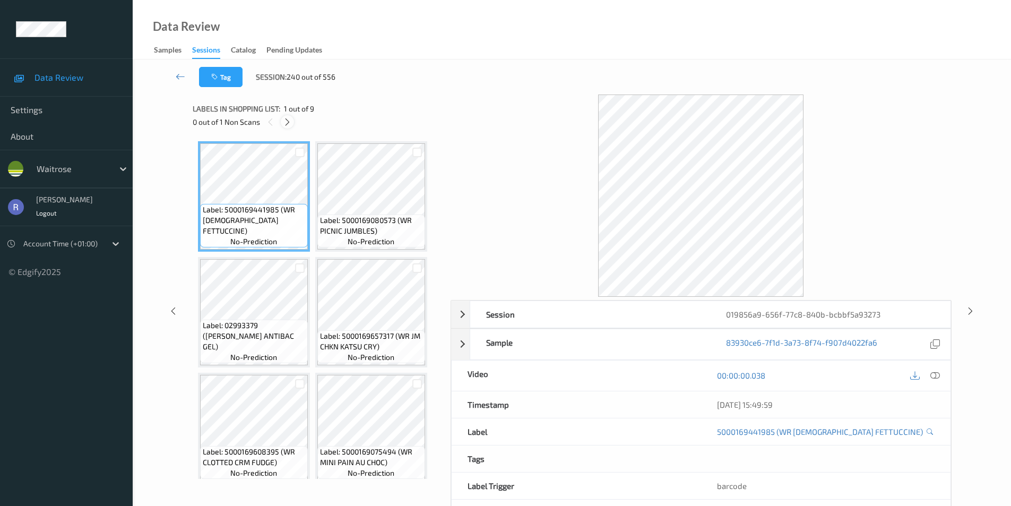
click at [288, 119] on icon at bounding box center [287, 122] width 9 height 10
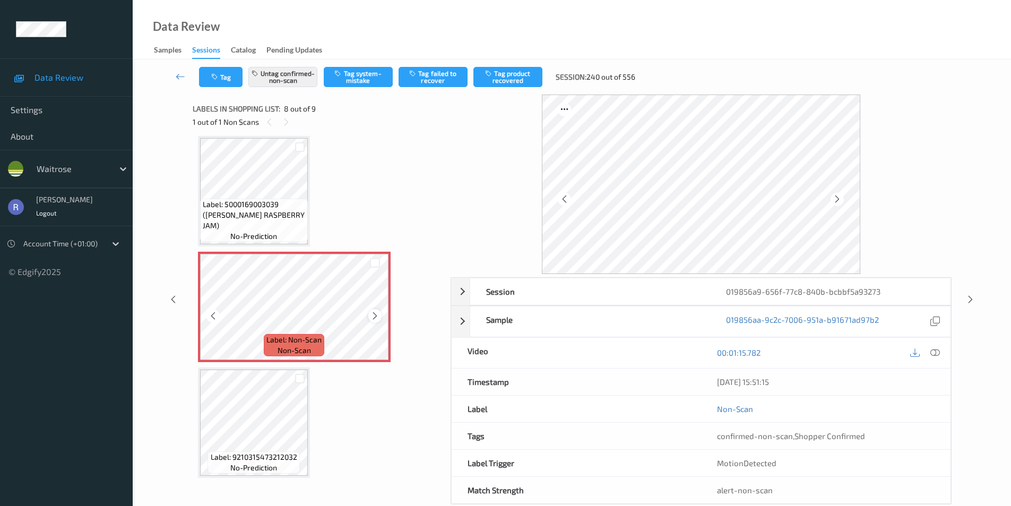
click at [375, 313] on icon at bounding box center [374, 316] width 9 height 10
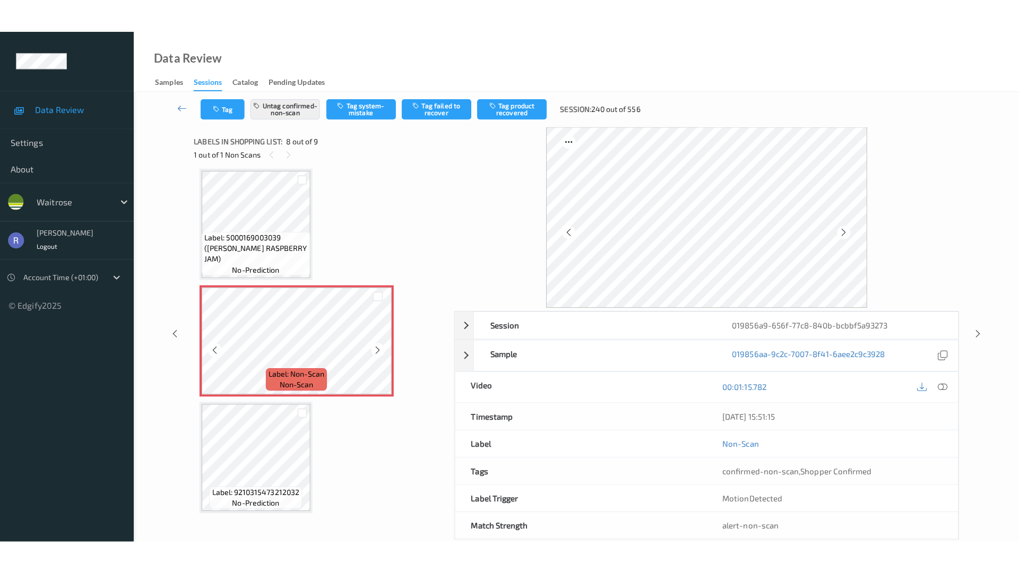
scroll to position [357, 0]
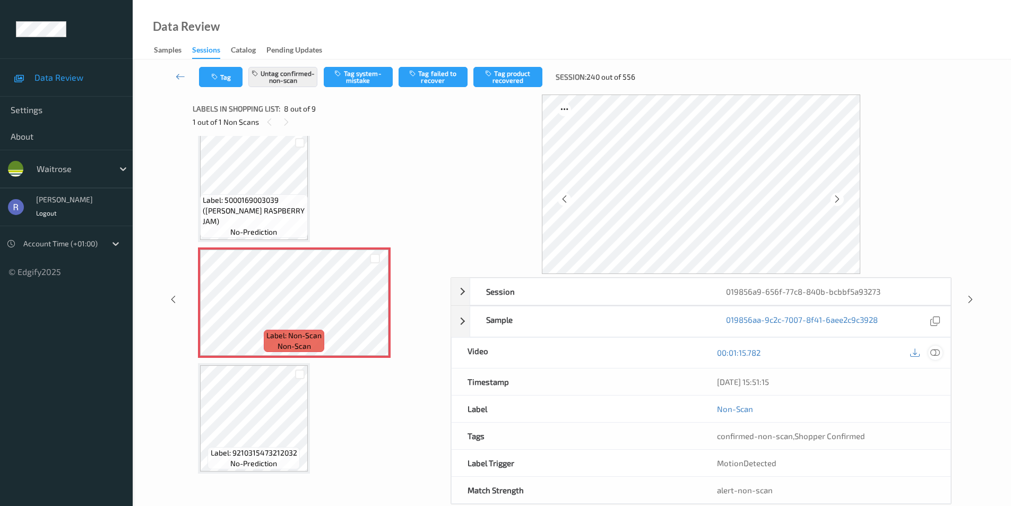
click at [938, 351] on icon at bounding box center [935, 353] width 10 height 10
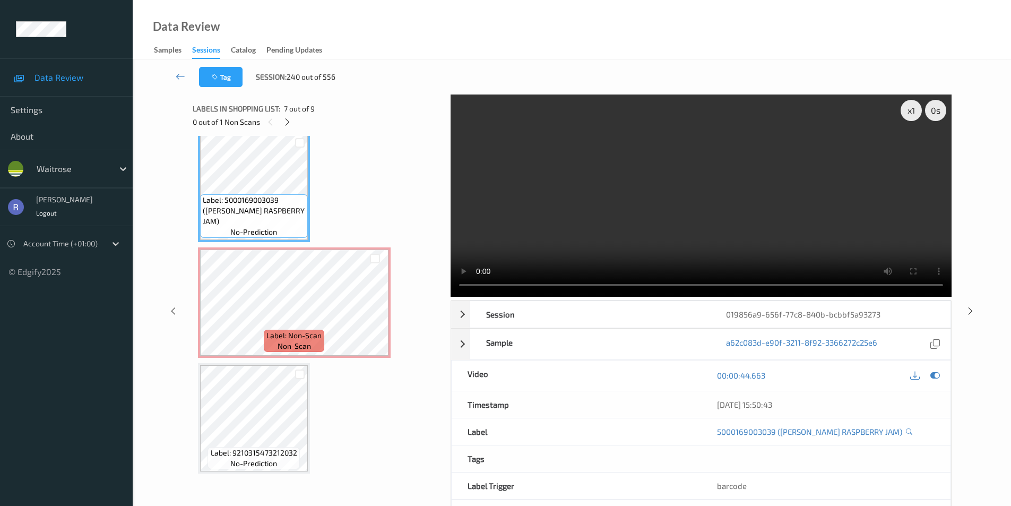
click at [655, 231] on video at bounding box center [700, 195] width 501 height 202
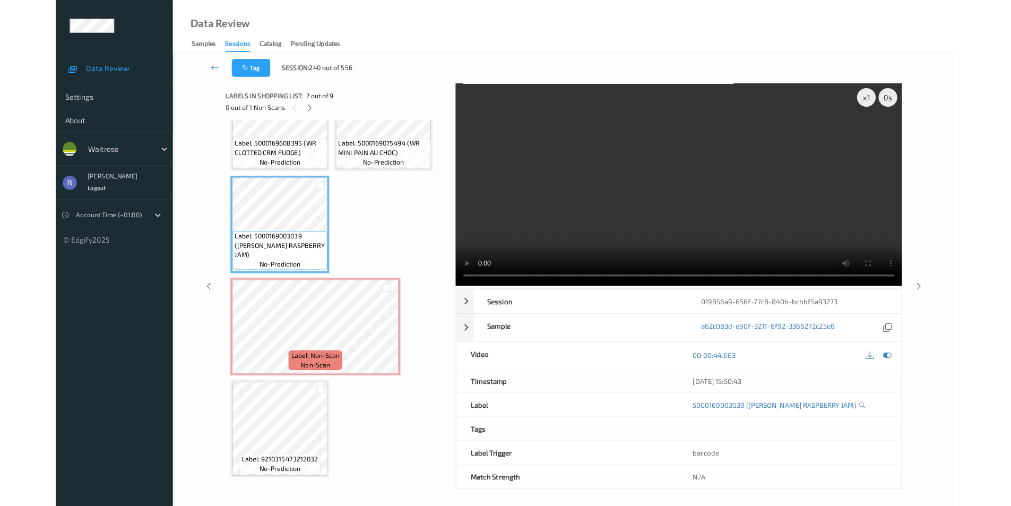
scroll to position [289, 0]
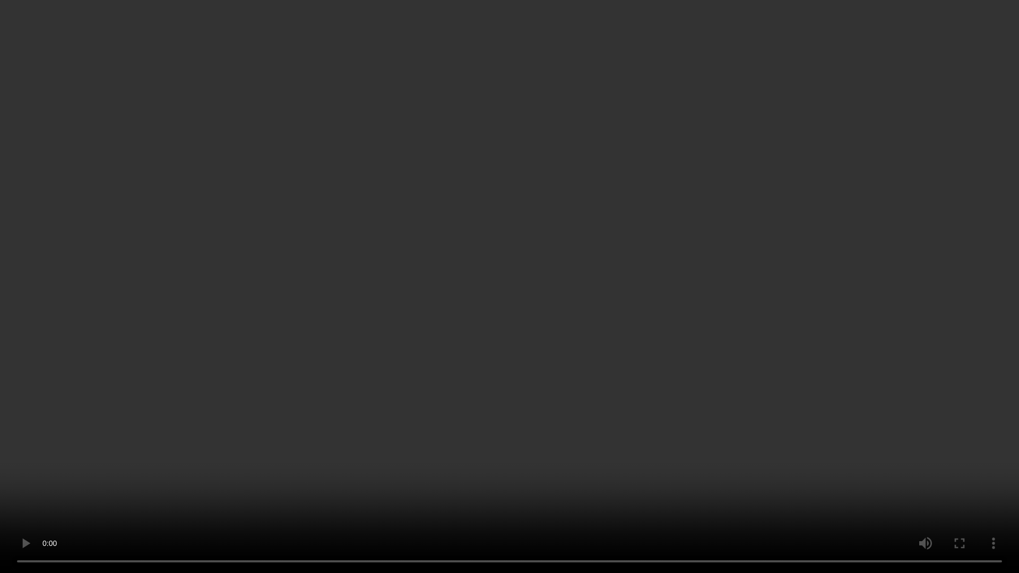
click at [663, 282] on video at bounding box center [509, 286] width 1019 height 573
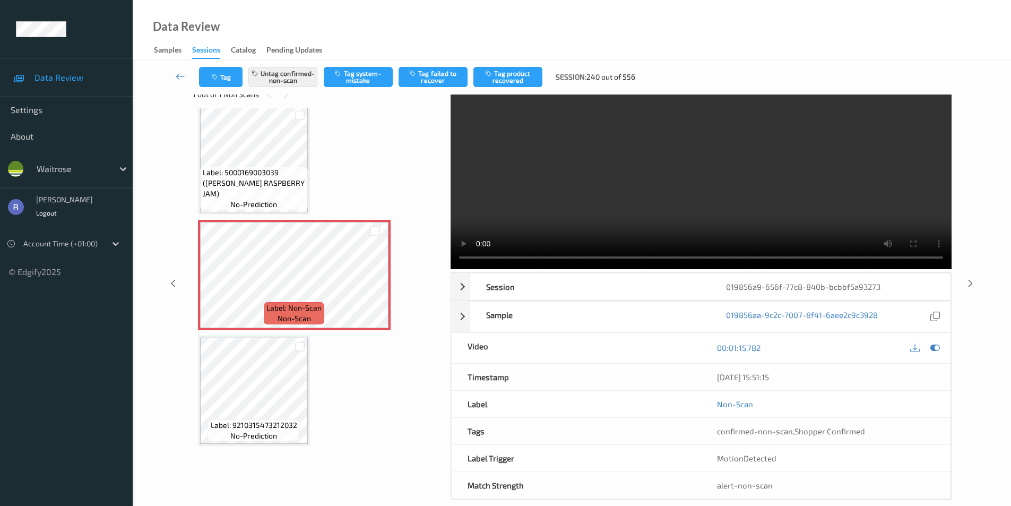
scroll to position [43, 0]
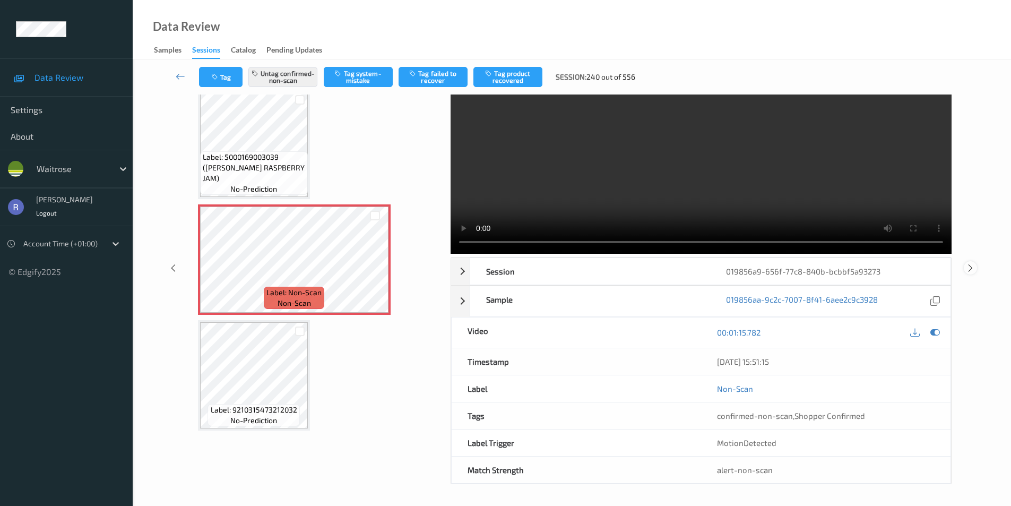
click at [970, 267] on icon at bounding box center [970, 268] width 9 height 10
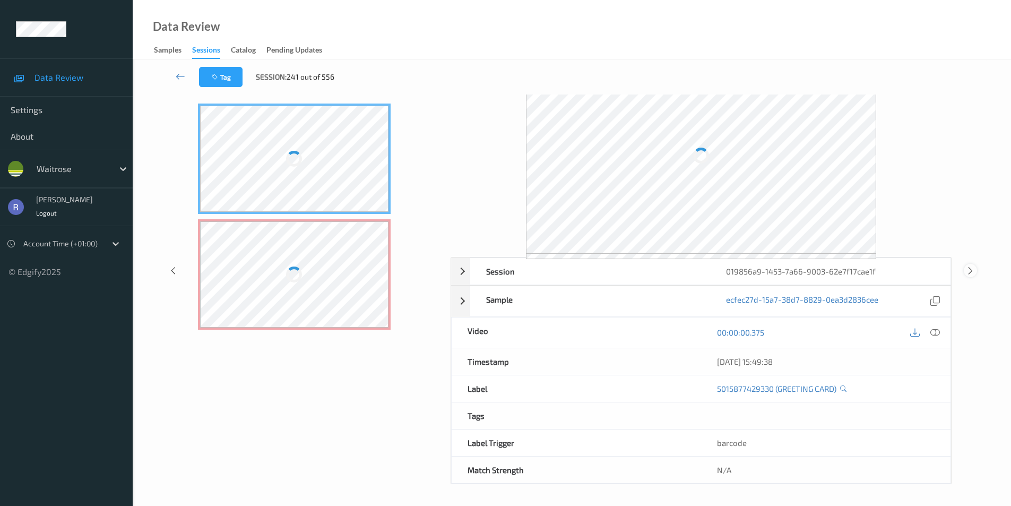
scroll to position [43, 0]
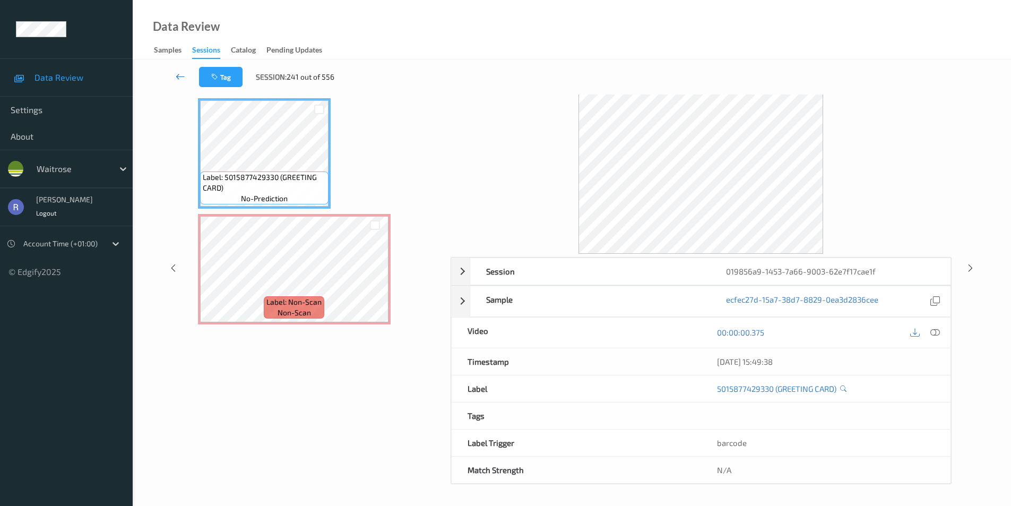
click at [180, 78] on icon at bounding box center [181, 76] width 10 height 11
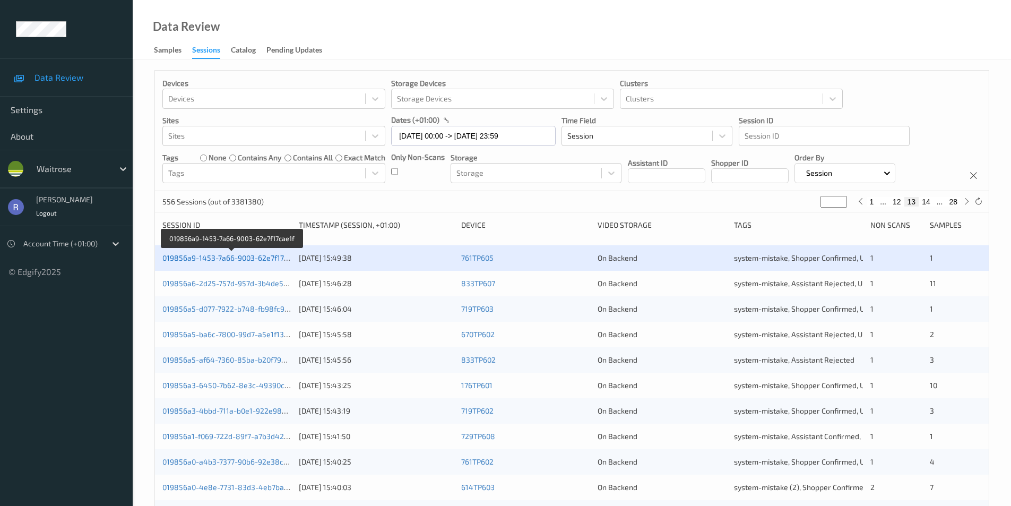
click at [246, 259] on link "019856a9-1453-7a66-9003-62e7f17cae1f" at bounding box center [232, 257] width 140 height 9
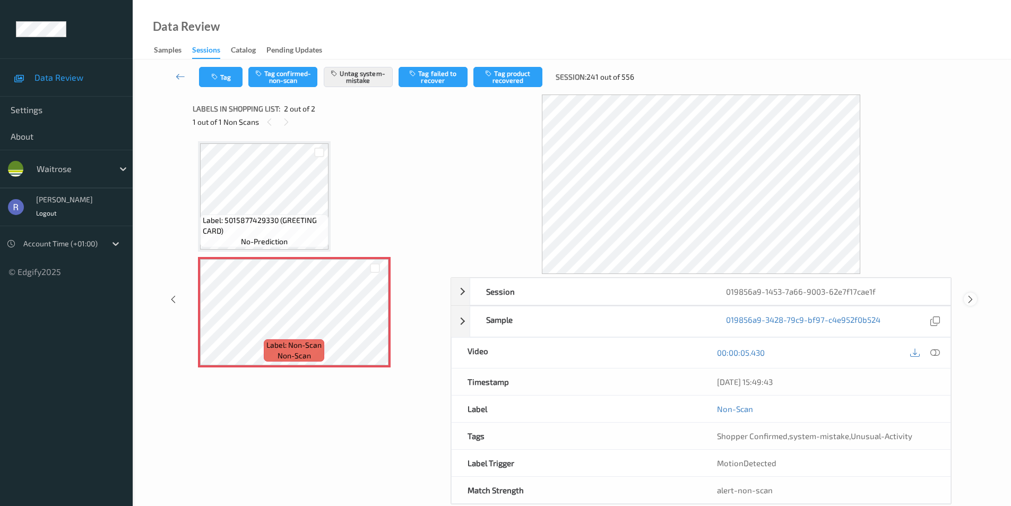
click at [971, 298] on icon at bounding box center [970, 299] width 9 height 10
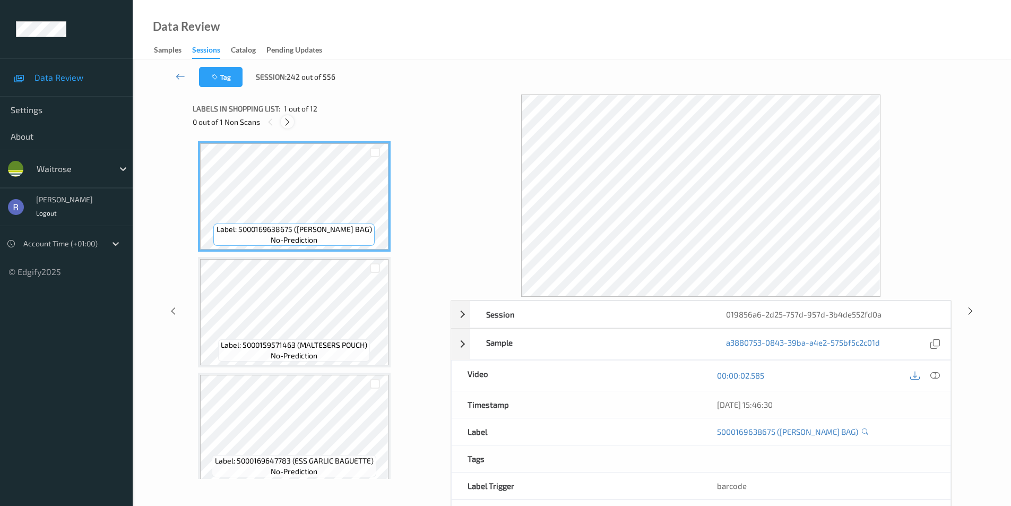
click at [288, 120] on icon at bounding box center [287, 122] width 9 height 10
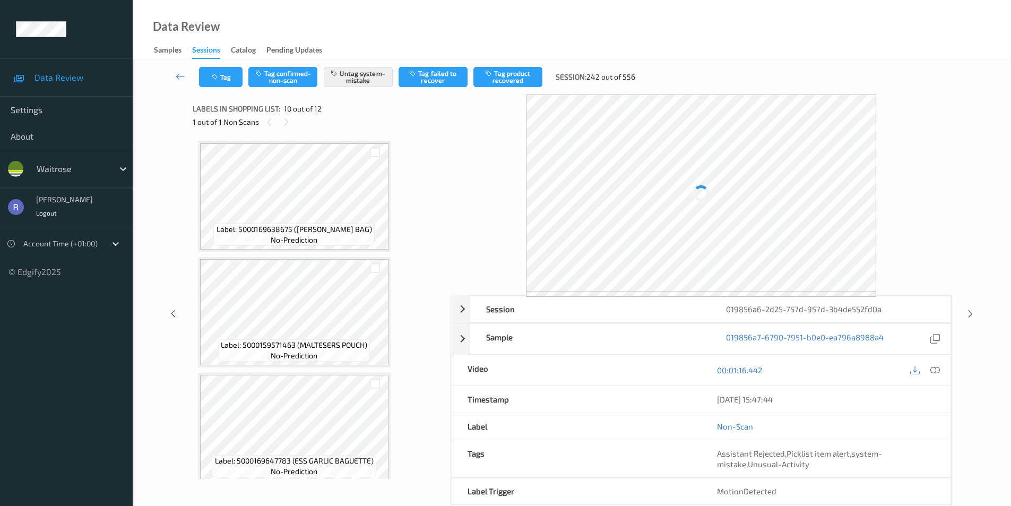
scroll to position [931, 0]
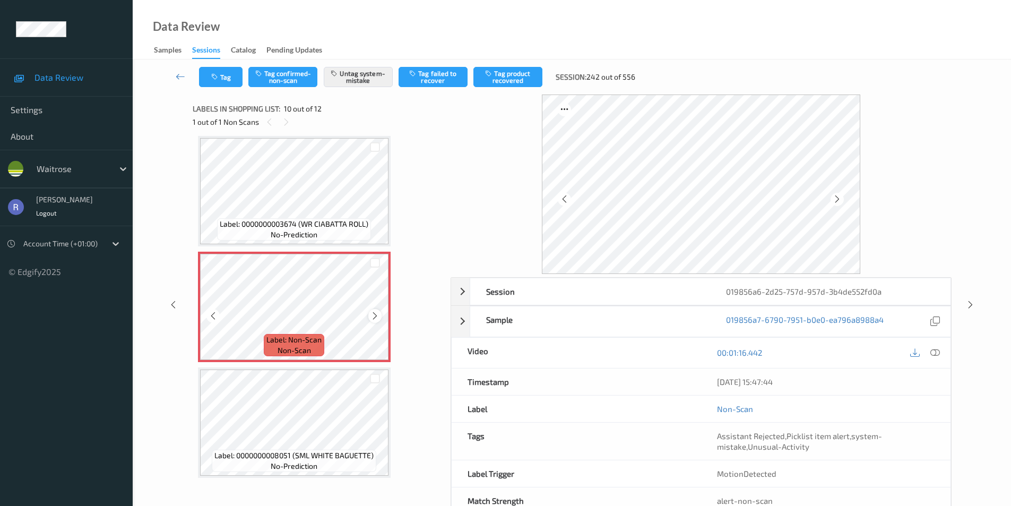
click at [374, 315] on icon at bounding box center [374, 316] width 9 height 10
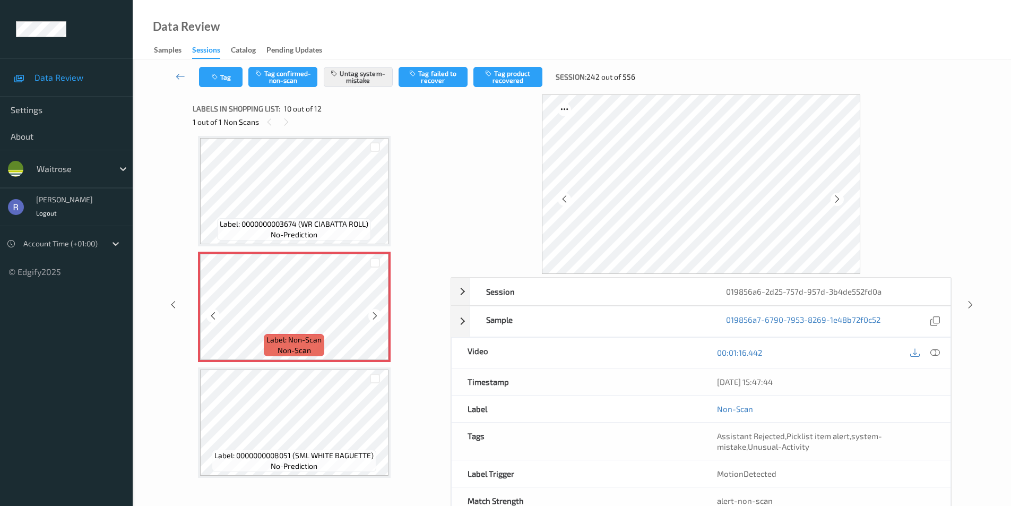
click at [374, 315] on icon at bounding box center [374, 316] width 9 height 10
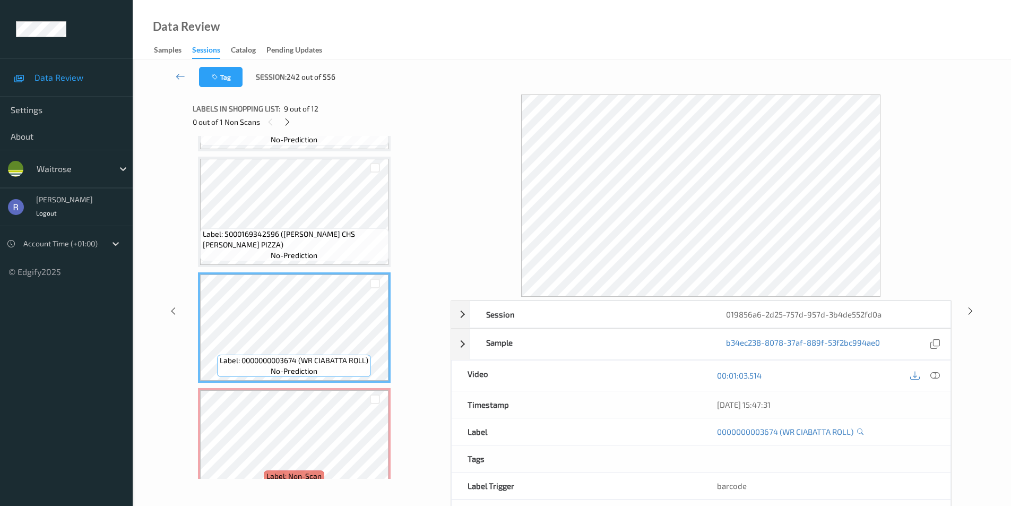
scroll to position [772, 0]
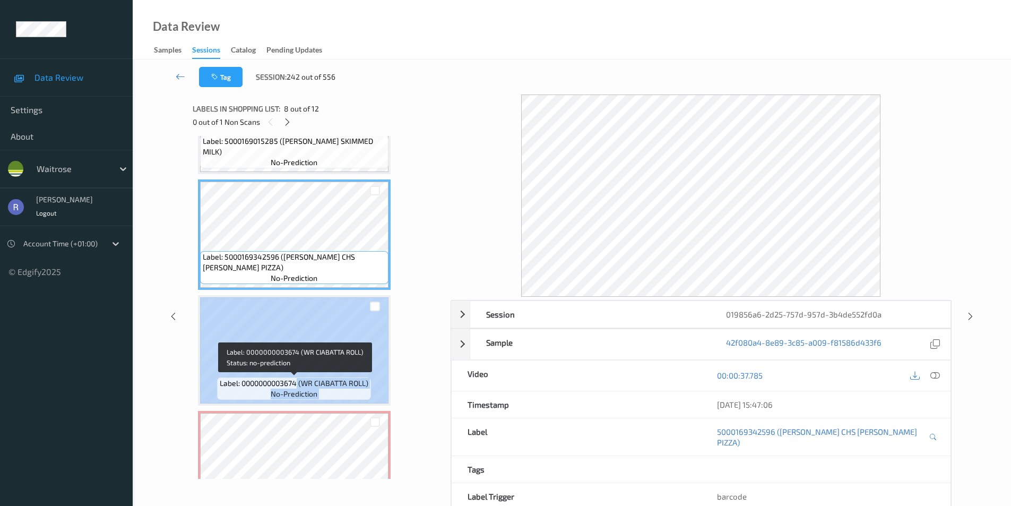
click at [299, 376] on div "Label: 0000000003674 (WR CIABATTA ROLL) no-prediction" at bounding box center [294, 350] width 193 height 110
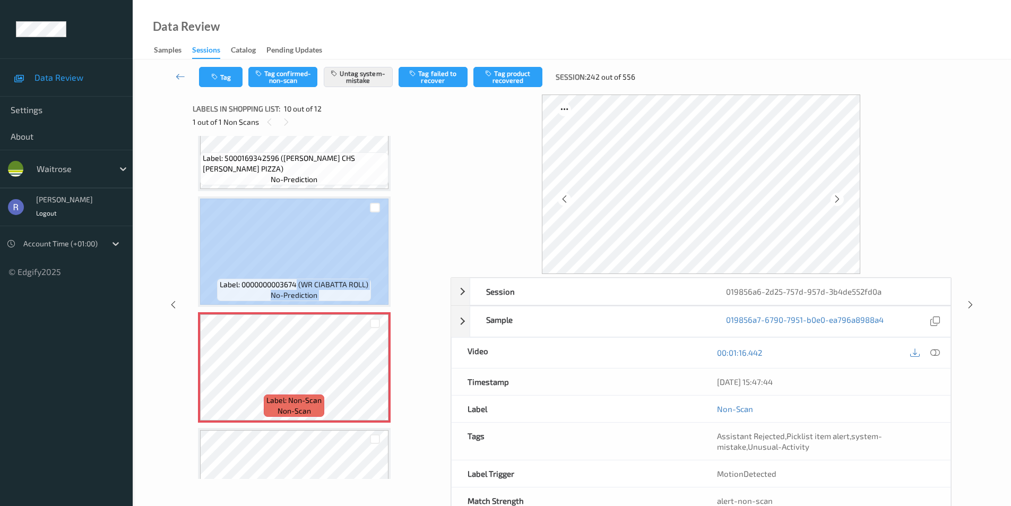
scroll to position [878, 0]
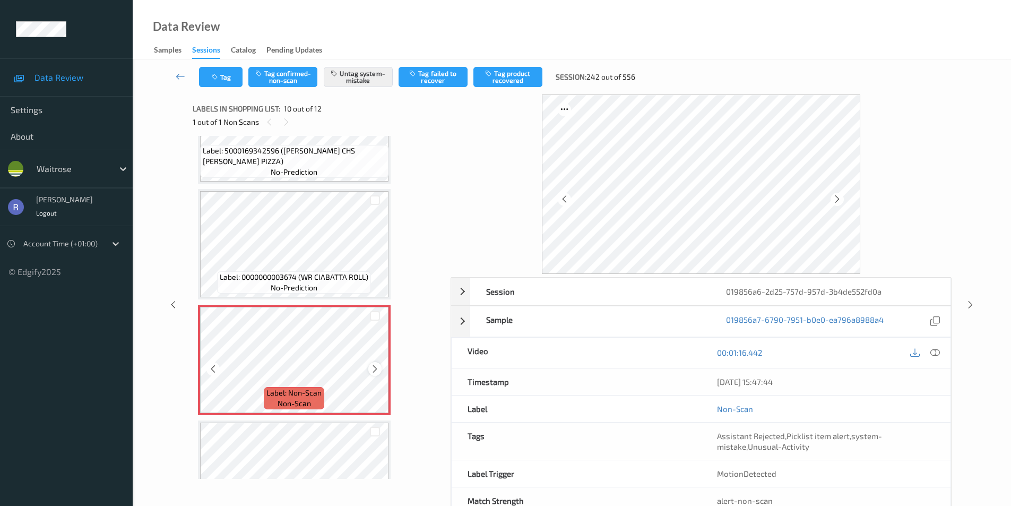
click at [374, 367] on icon at bounding box center [374, 369] width 9 height 10
click at [968, 301] on icon at bounding box center [970, 305] width 9 height 10
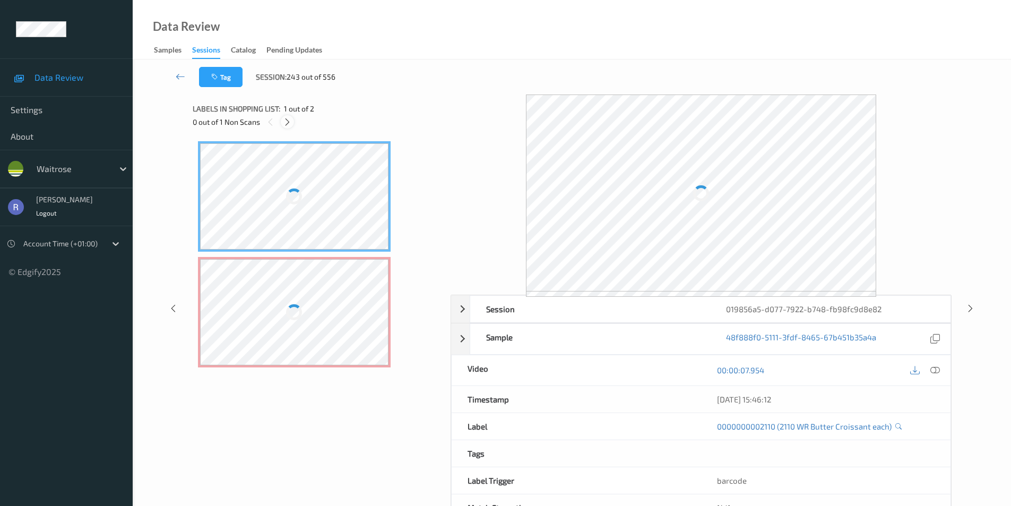
click at [283, 122] on icon at bounding box center [287, 122] width 9 height 10
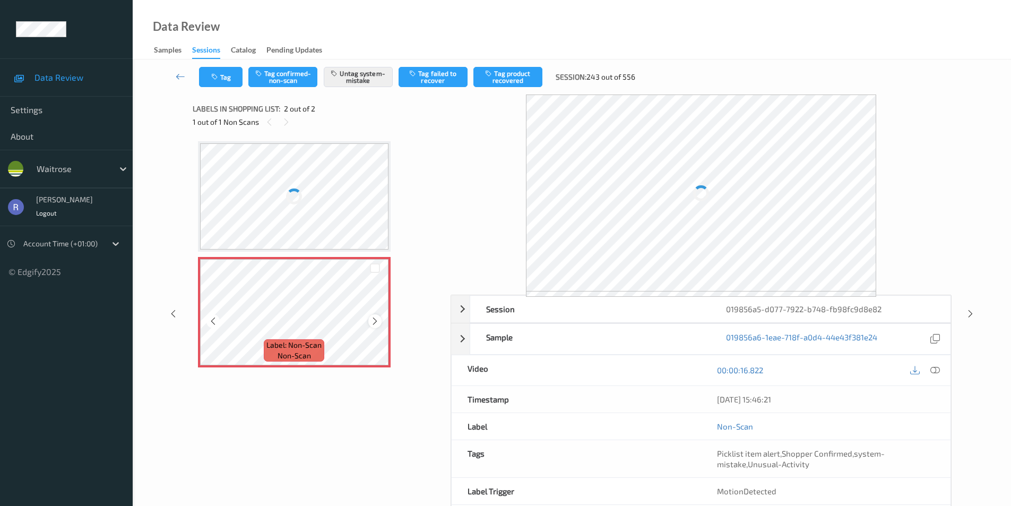
click at [371, 323] on icon at bounding box center [374, 321] width 9 height 10
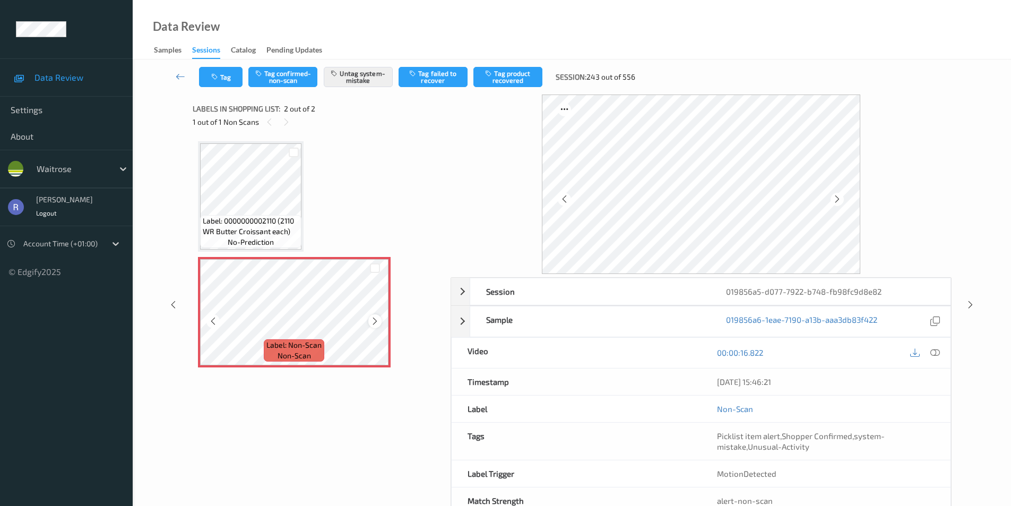
click at [372, 320] on icon at bounding box center [374, 321] width 9 height 10
click at [970, 305] on icon at bounding box center [970, 305] width 9 height 10
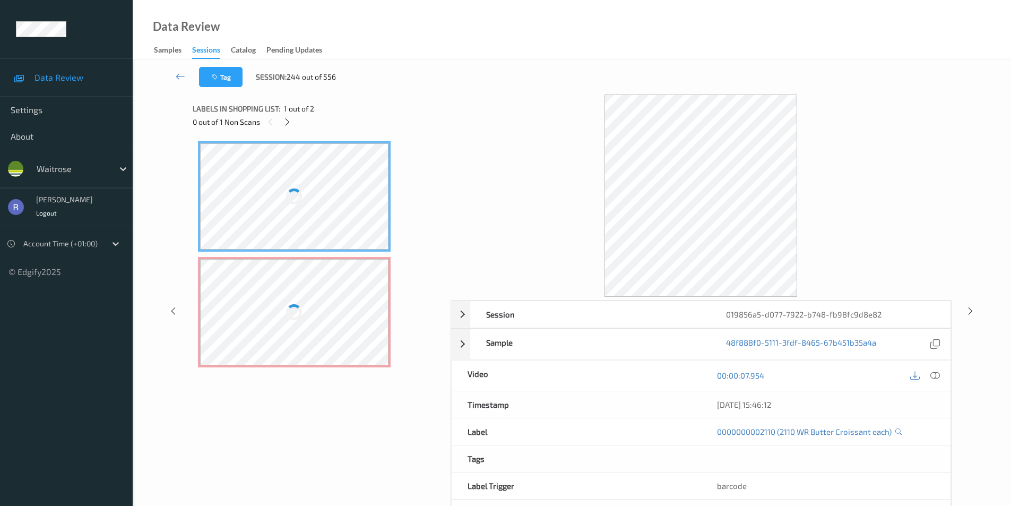
click at [325, 290] on div at bounding box center [294, 312] width 189 height 106
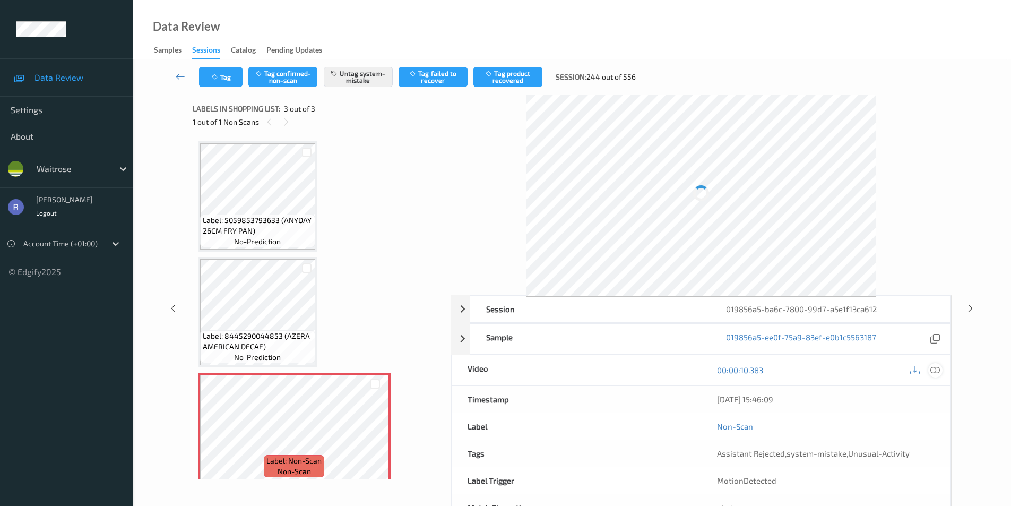
click at [935, 372] on icon at bounding box center [935, 370] width 10 height 10
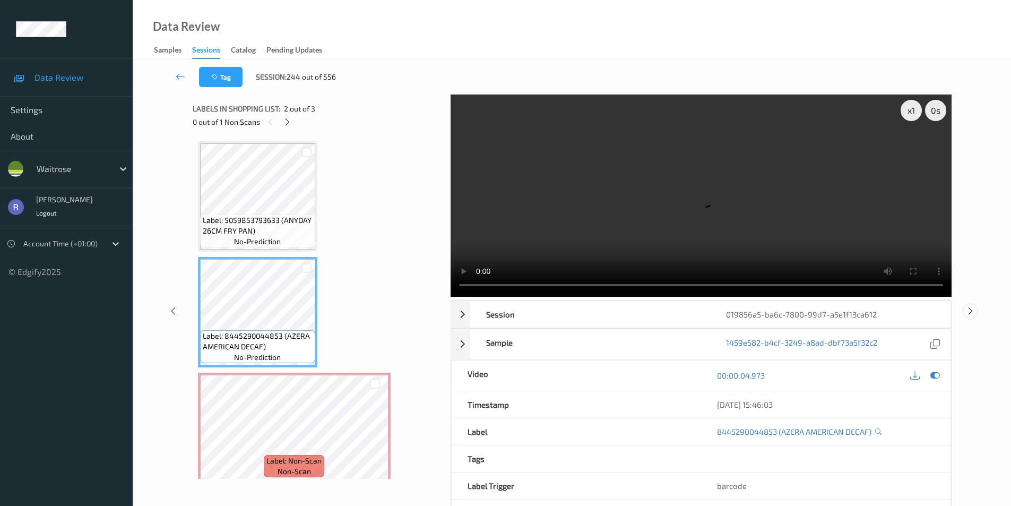
click at [968, 307] on icon at bounding box center [970, 311] width 9 height 10
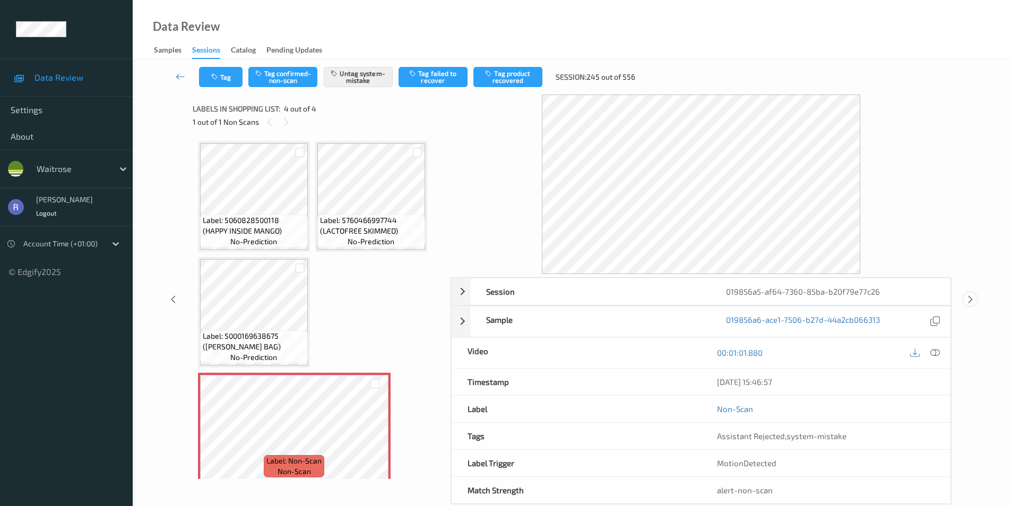
click at [967, 299] on icon at bounding box center [970, 299] width 9 height 10
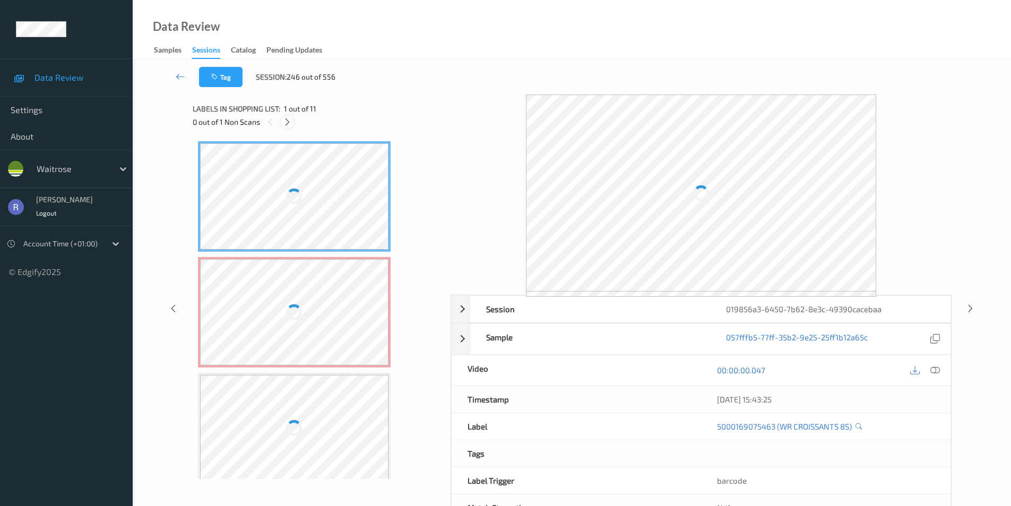
click at [285, 119] on icon at bounding box center [287, 122] width 9 height 10
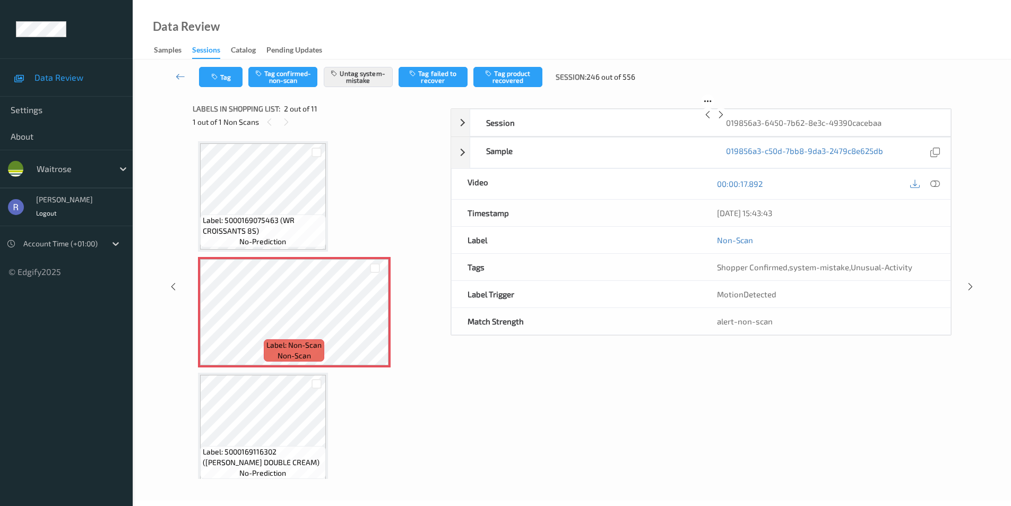
scroll to position [5, 0]
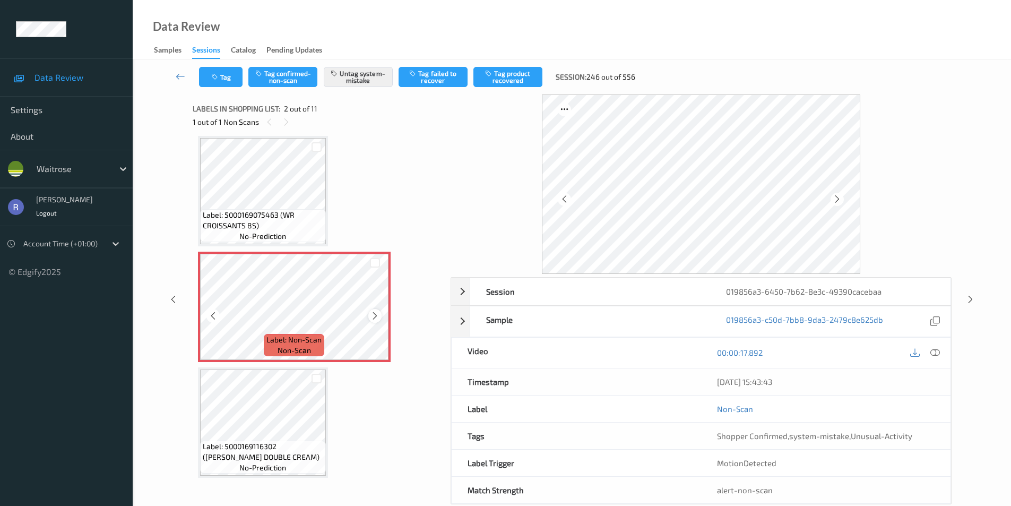
click at [375, 315] on icon at bounding box center [374, 316] width 9 height 10
click at [376, 314] on icon at bounding box center [374, 316] width 9 height 10
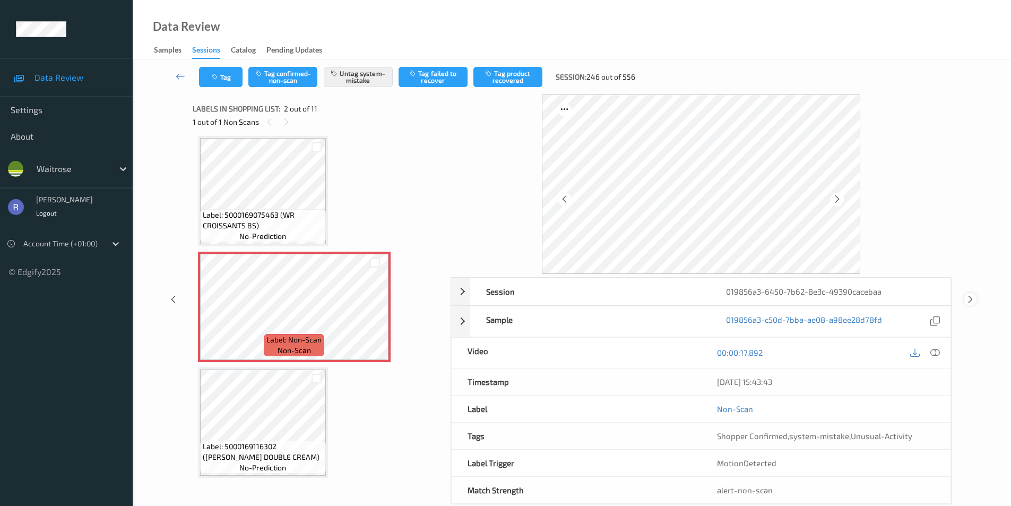
click at [971, 301] on icon at bounding box center [970, 299] width 9 height 10
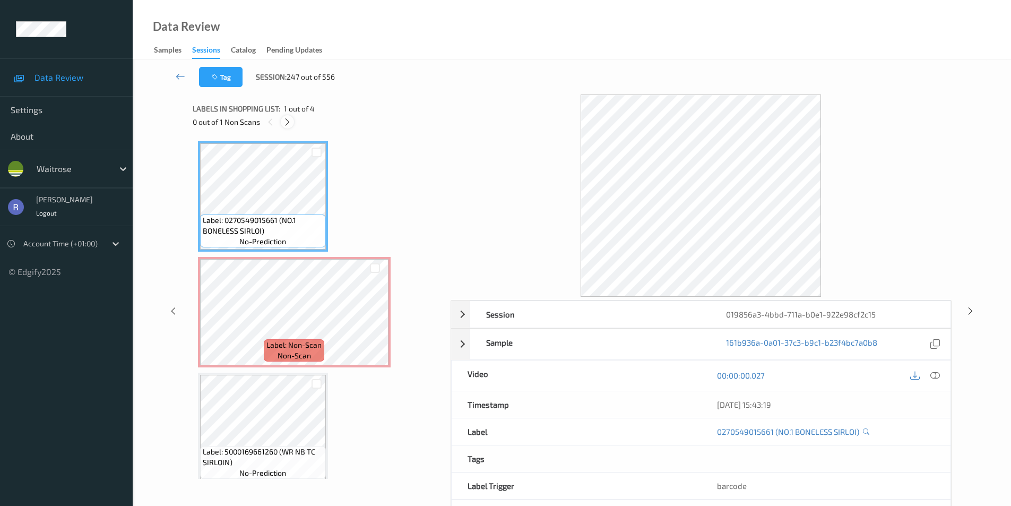
click at [284, 121] on icon at bounding box center [287, 122] width 9 height 10
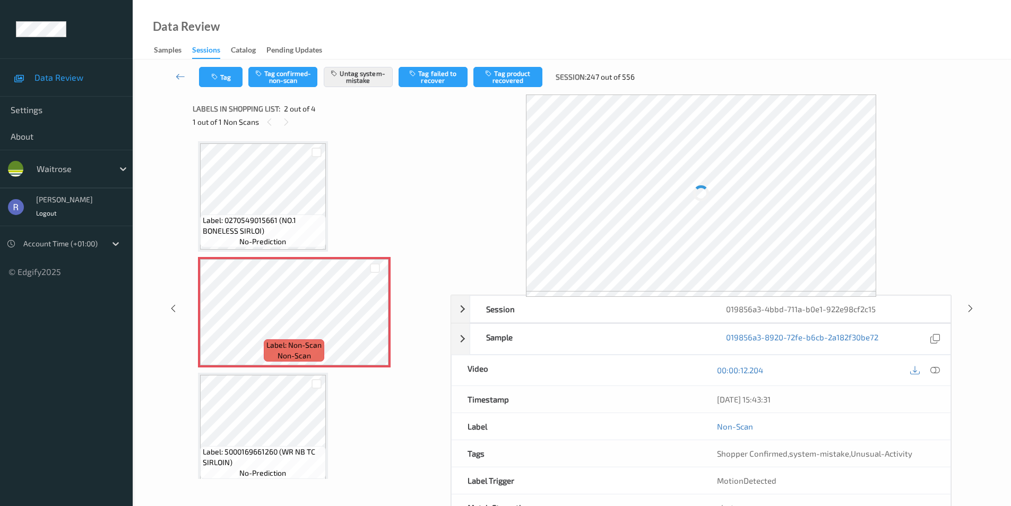
scroll to position [5, 0]
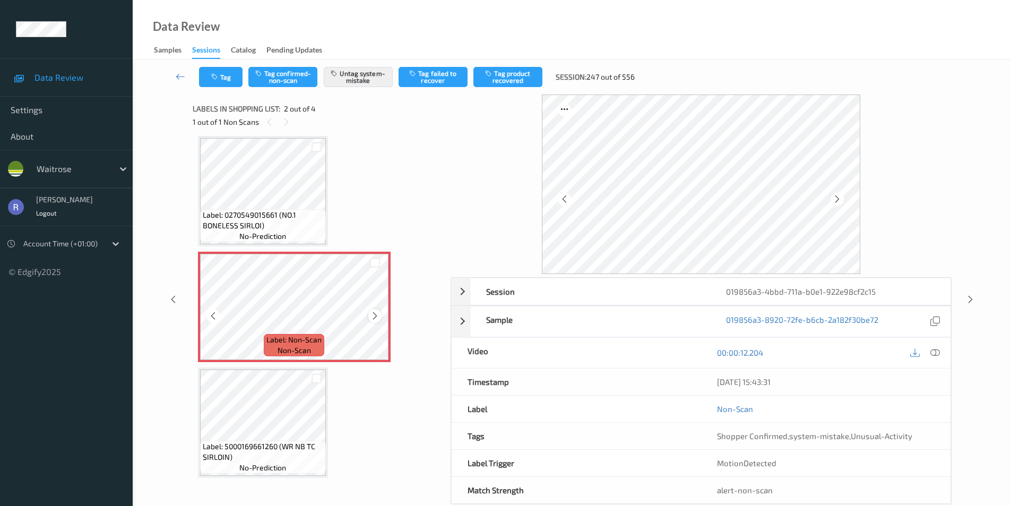
click at [372, 310] on div at bounding box center [374, 315] width 13 height 13
click at [972, 297] on icon at bounding box center [970, 299] width 9 height 10
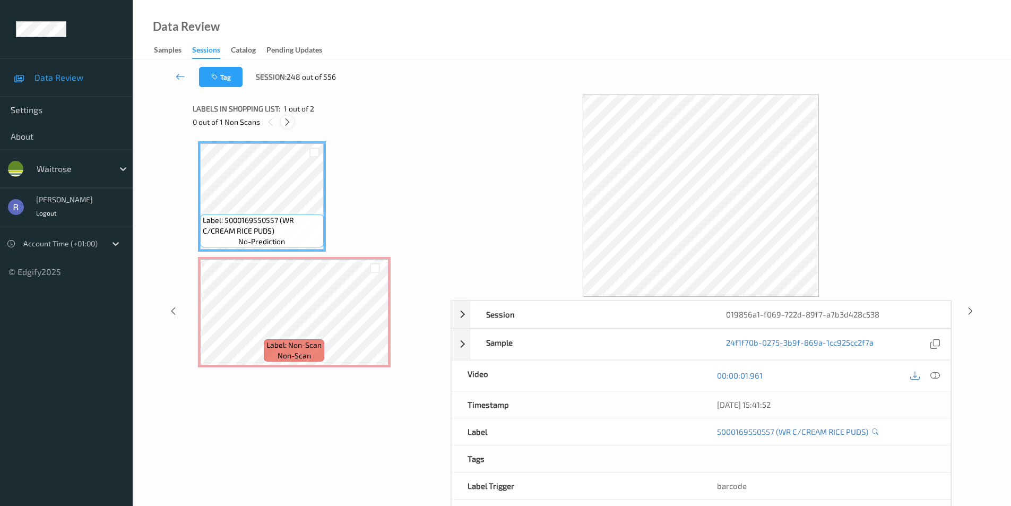
click at [284, 122] on icon at bounding box center [287, 122] width 9 height 10
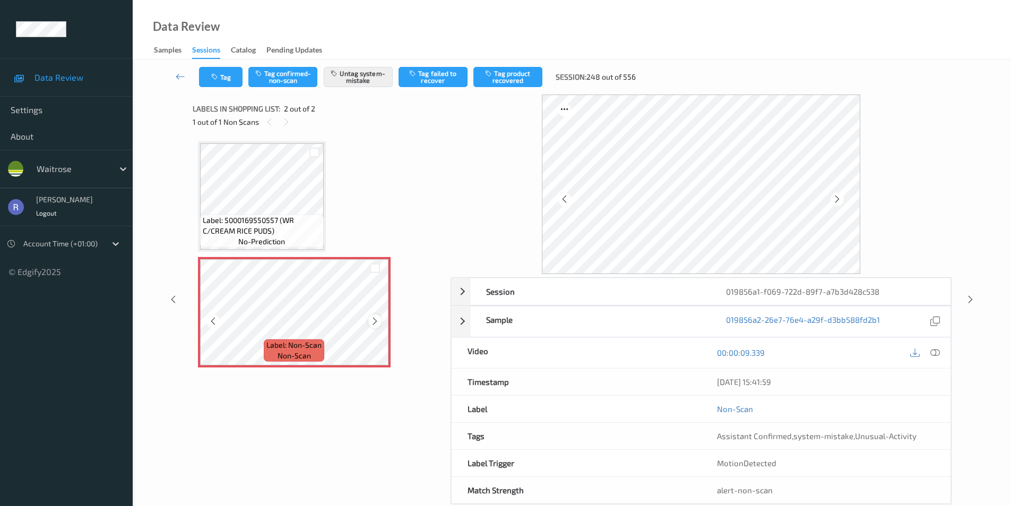
click at [370, 323] on icon at bounding box center [374, 321] width 9 height 10
click at [378, 322] on icon at bounding box center [374, 321] width 9 height 10
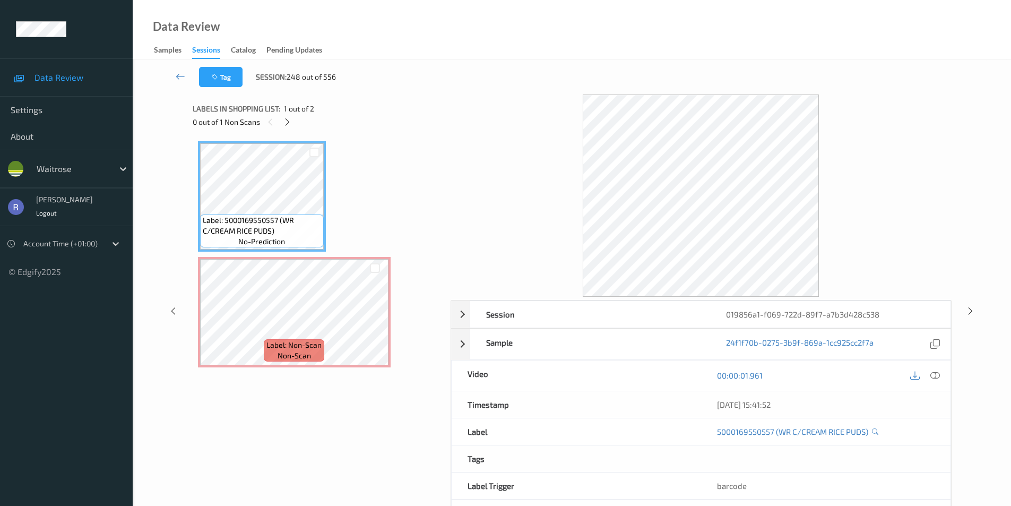
click at [945, 375] on div "00:00:01.961" at bounding box center [825, 375] width 249 height 30
click at [930, 373] on div at bounding box center [935, 375] width 14 height 14
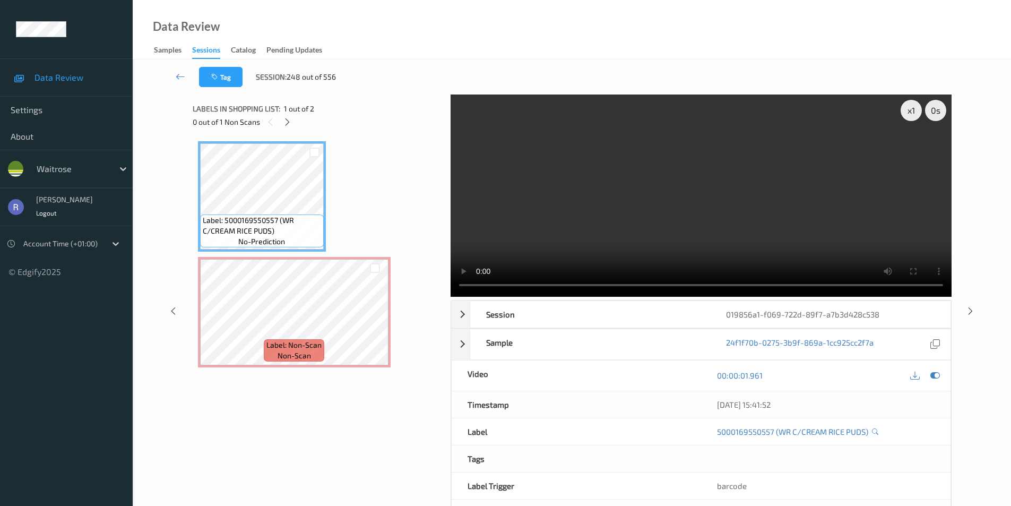
click at [790, 190] on video at bounding box center [700, 195] width 501 height 202
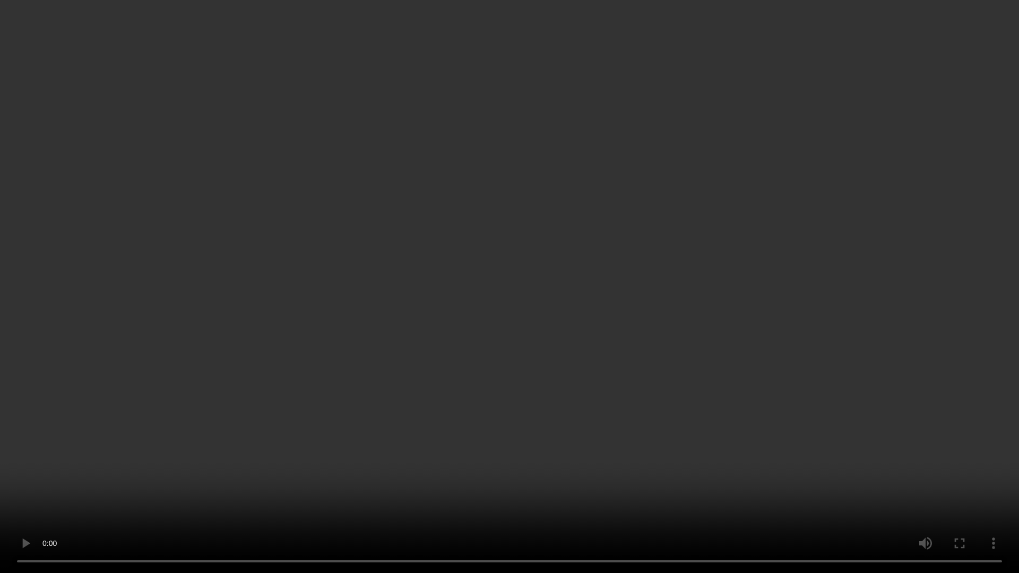
click at [753, 279] on video at bounding box center [509, 286] width 1019 height 573
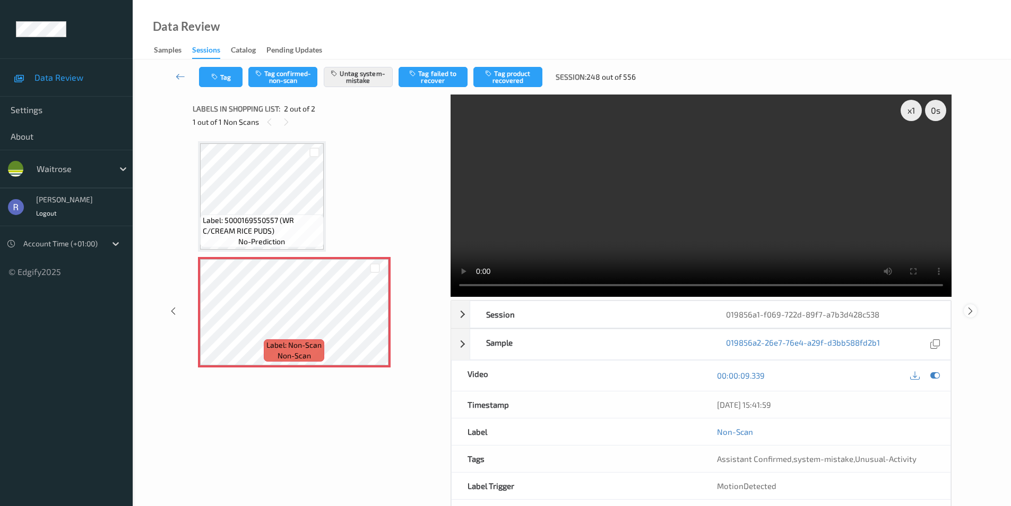
click at [969, 310] on icon at bounding box center [970, 311] width 9 height 10
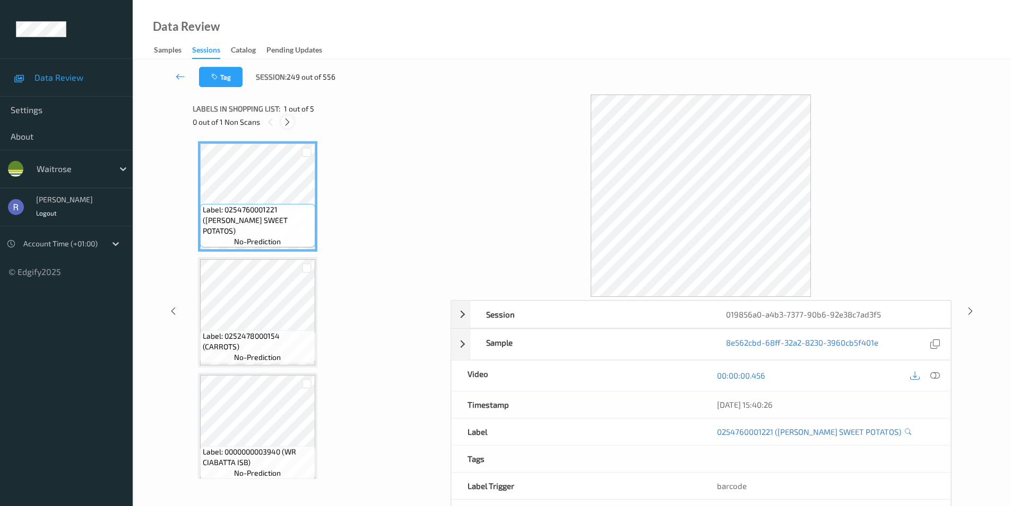
click at [288, 123] on icon at bounding box center [287, 122] width 9 height 10
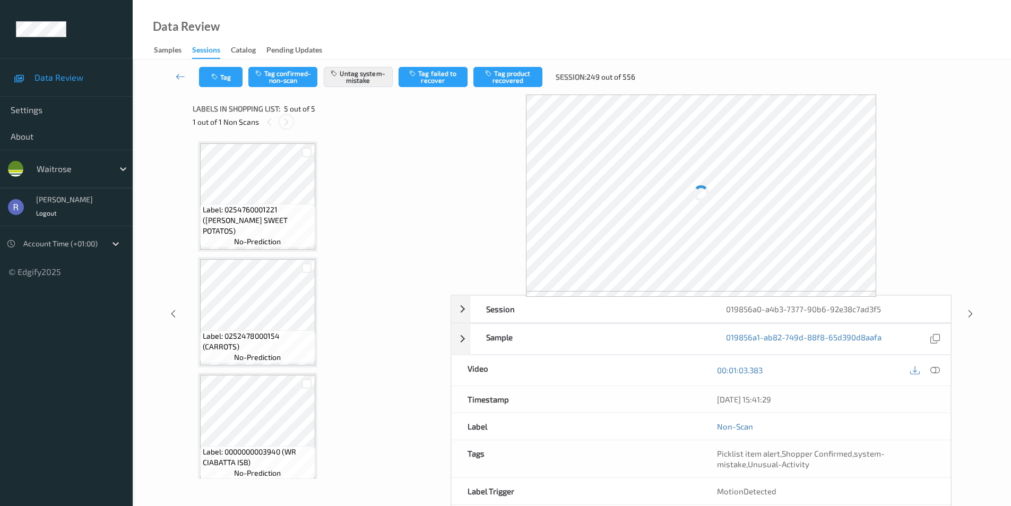
scroll to position [241, 0]
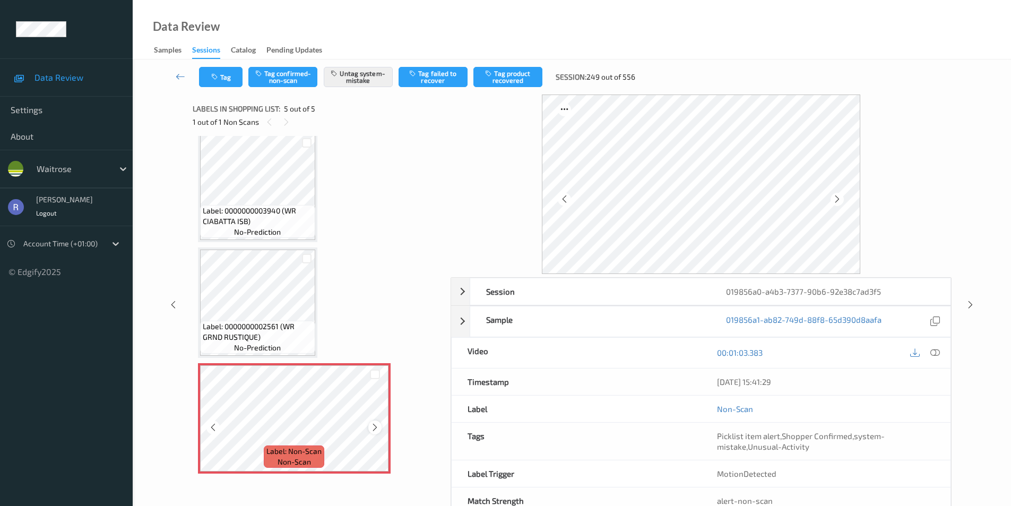
click at [375, 427] on icon at bounding box center [374, 427] width 9 height 10
click at [966, 301] on icon at bounding box center [970, 305] width 9 height 10
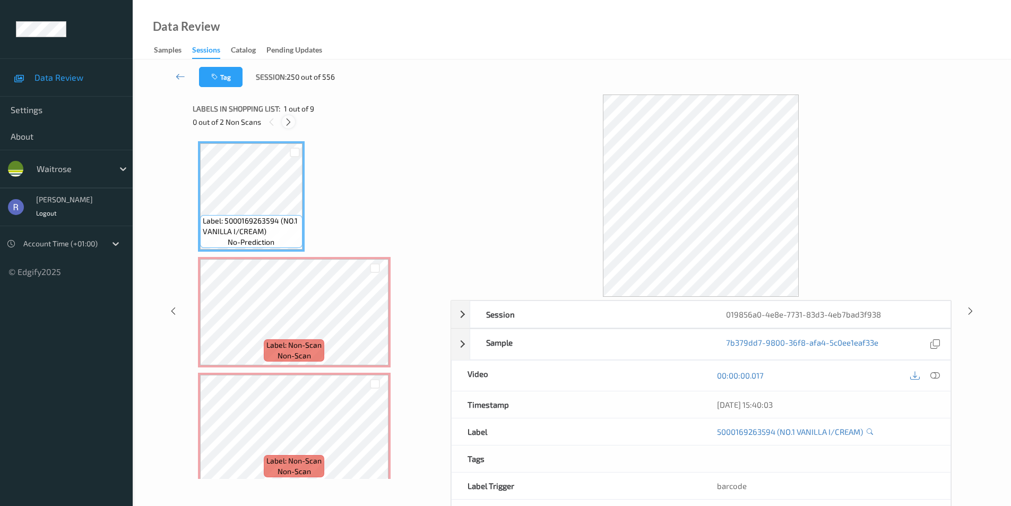
click at [287, 120] on icon at bounding box center [288, 122] width 9 height 10
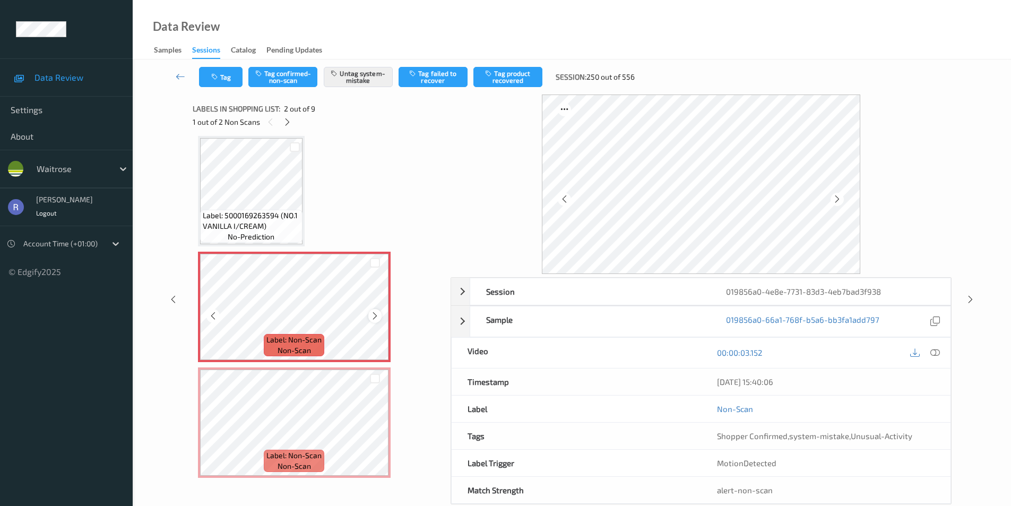
click at [376, 314] on icon at bounding box center [374, 316] width 9 height 10
click at [376, 315] on icon at bounding box center [374, 316] width 9 height 10
click at [967, 297] on icon at bounding box center [970, 299] width 9 height 10
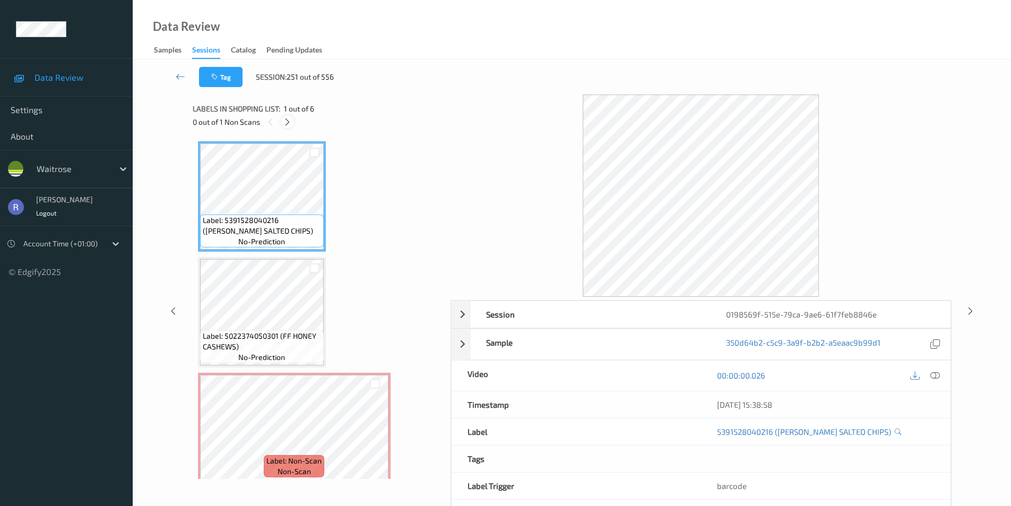
click at [287, 120] on icon at bounding box center [287, 122] width 9 height 10
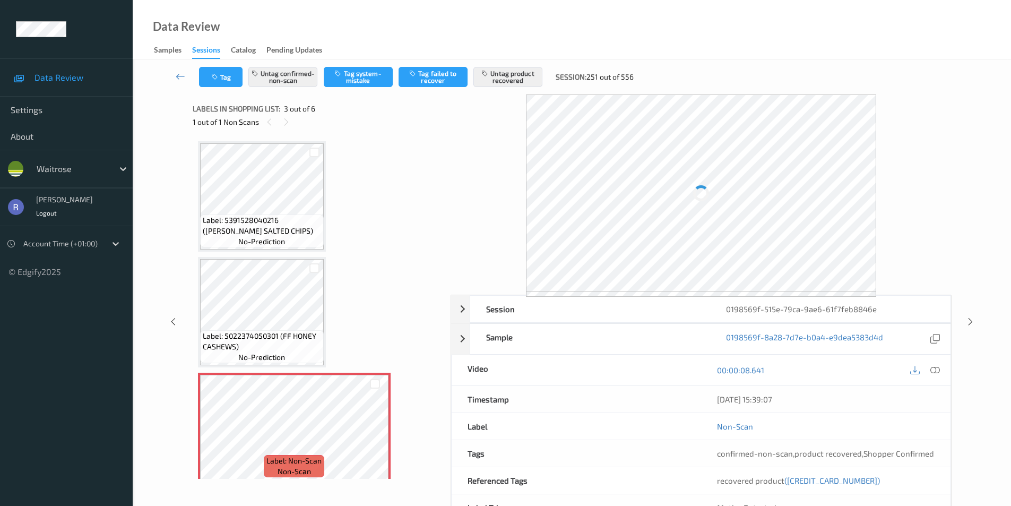
scroll to position [121, 0]
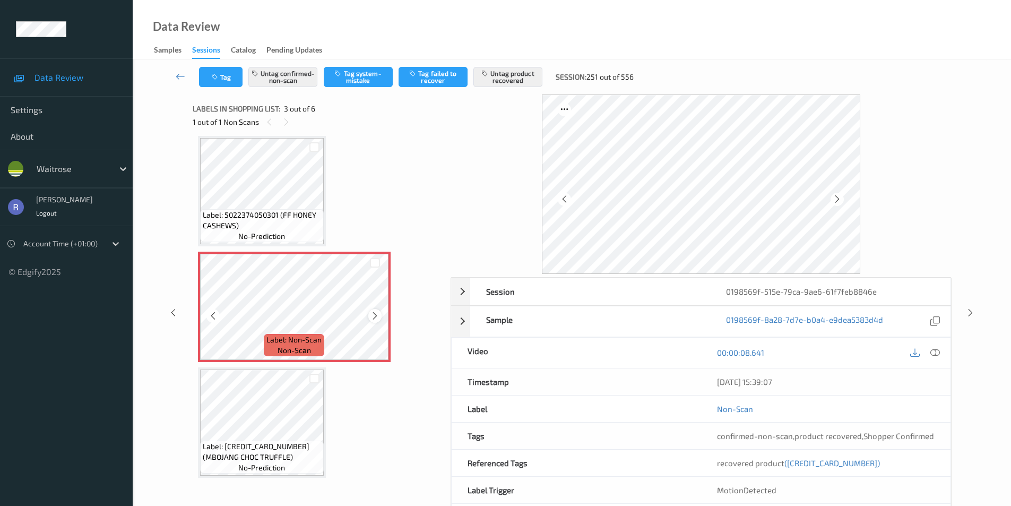
click at [374, 316] on icon at bounding box center [374, 316] width 9 height 10
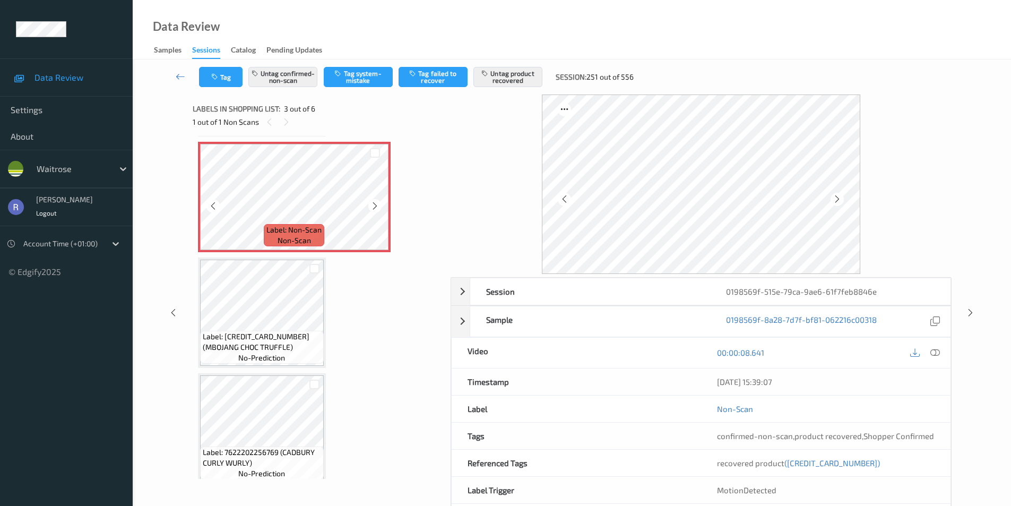
scroll to position [280, 0]
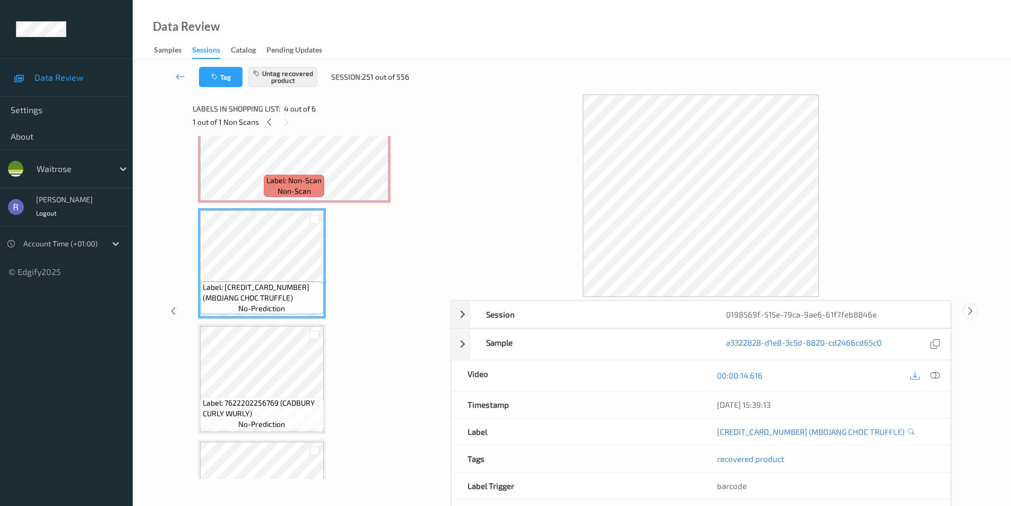
click at [969, 310] on icon at bounding box center [970, 311] width 9 height 10
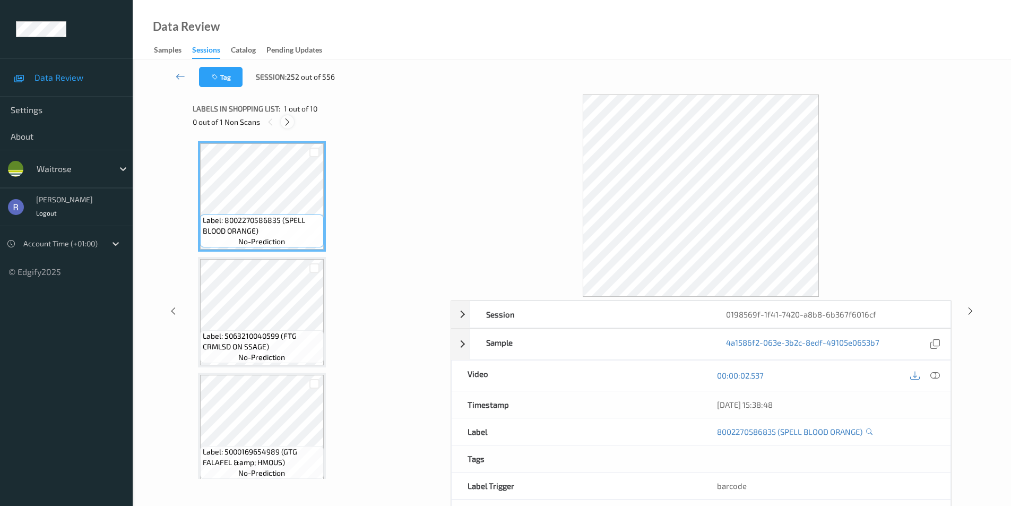
click at [289, 124] on icon at bounding box center [287, 122] width 9 height 10
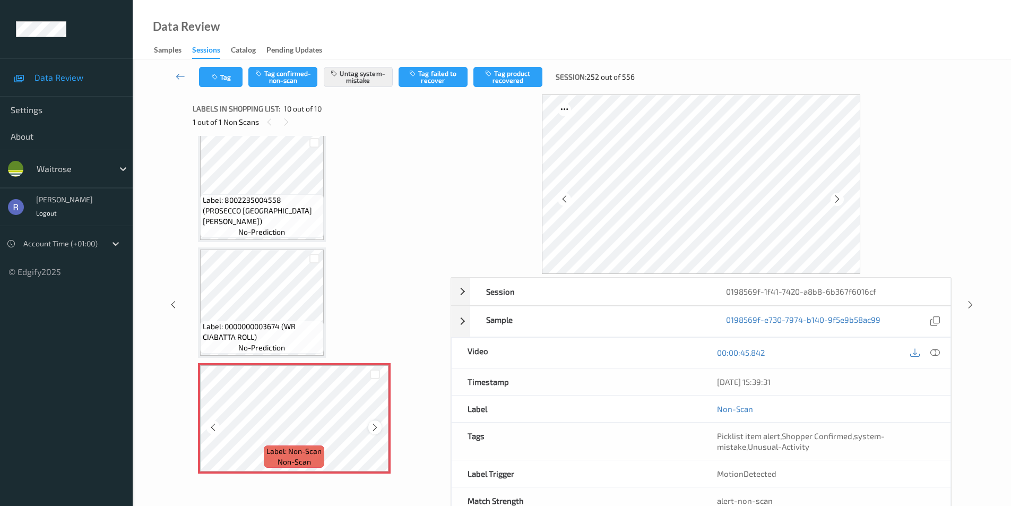
click at [373, 425] on icon at bounding box center [374, 427] width 9 height 10
click at [375, 427] on icon at bounding box center [374, 427] width 9 height 10
click at [968, 302] on icon at bounding box center [970, 305] width 9 height 10
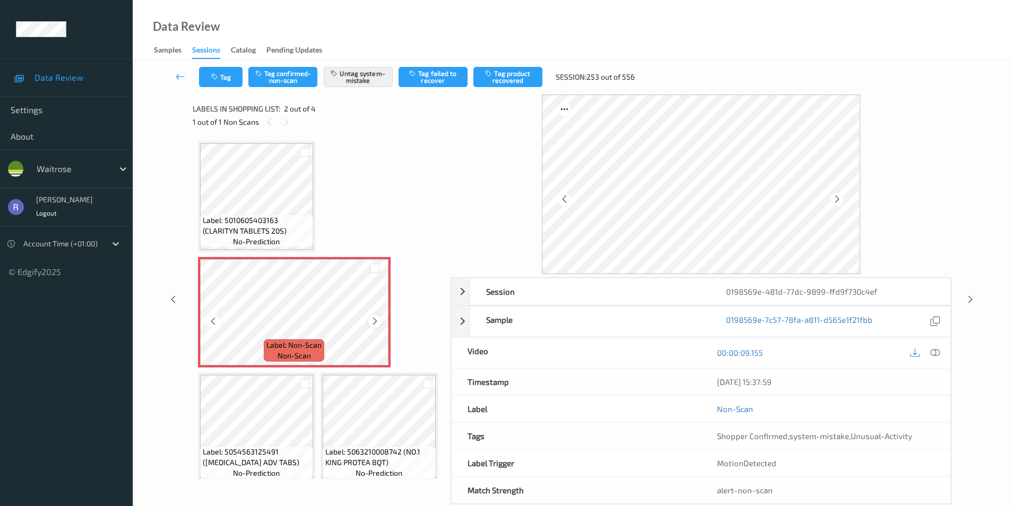
click at [375, 319] on icon at bounding box center [374, 321] width 9 height 10
click at [373, 322] on icon at bounding box center [374, 321] width 9 height 10
click at [937, 351] on icon at bounding box center [935, 353] width 10 height 10
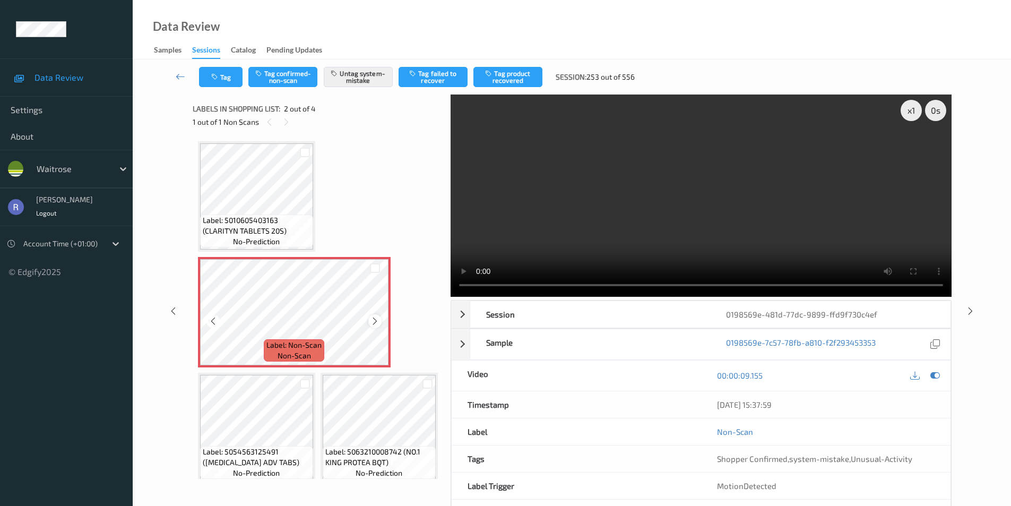
click at [376, 321] on icon at bounding box center [374, 321] width 9 height 10
click at [969, 306] on icon at bounding box center [970, 311] width 9 height 10
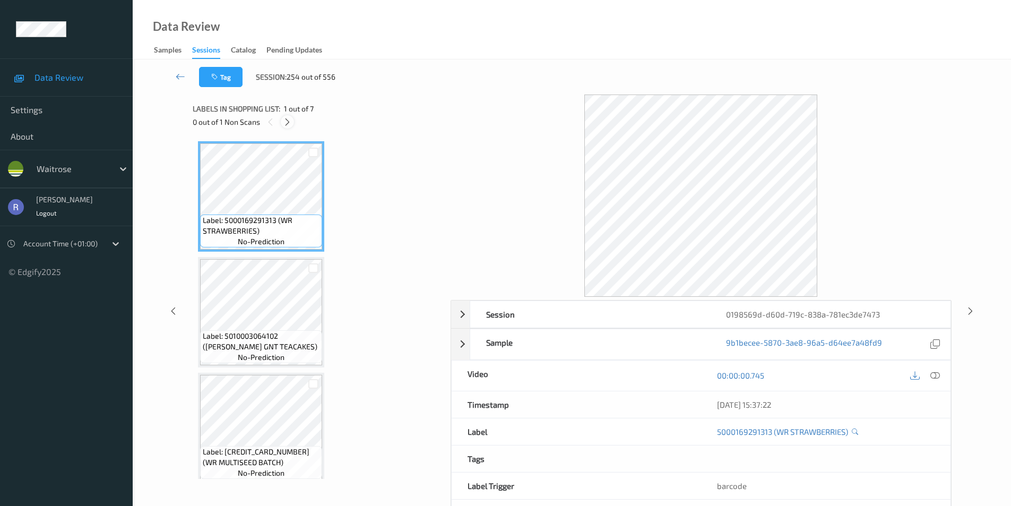
click at [288, 122] on icon at bounding box center [287, 122] width 9 height 10
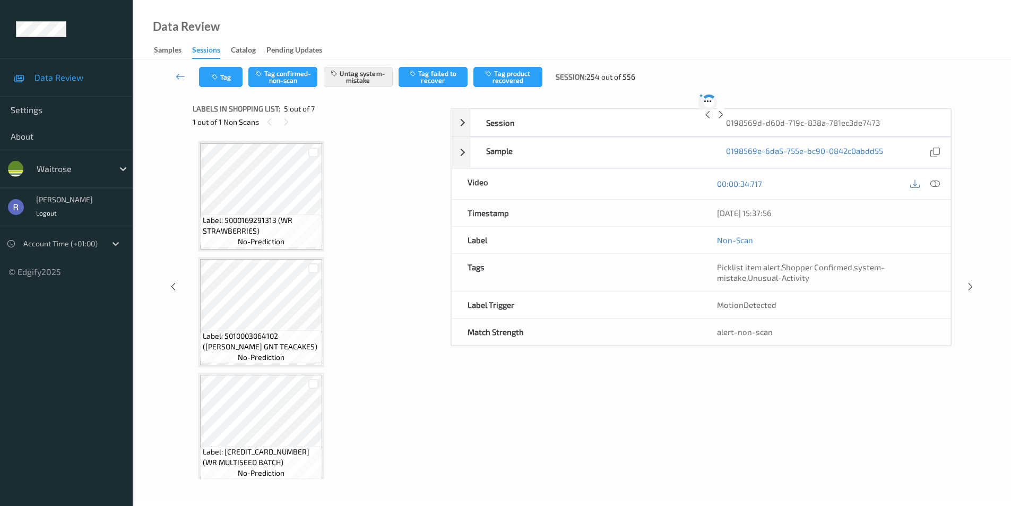
scroll to position [352, 0]
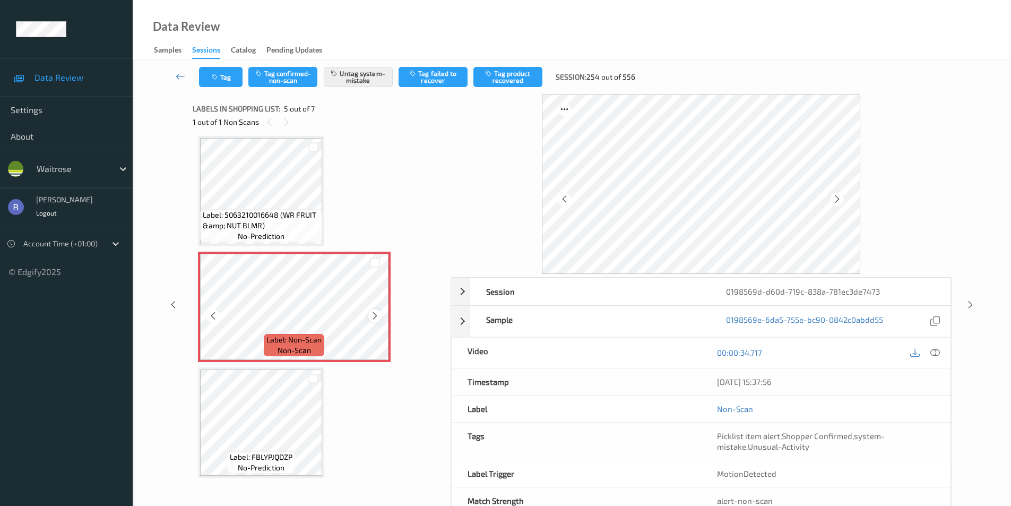
click at [378, 315] on icon at bounding box center [374, 316] width 9 height 10
click at [971, 302] on icon at bounding box center [970, 305] width 9 height 10
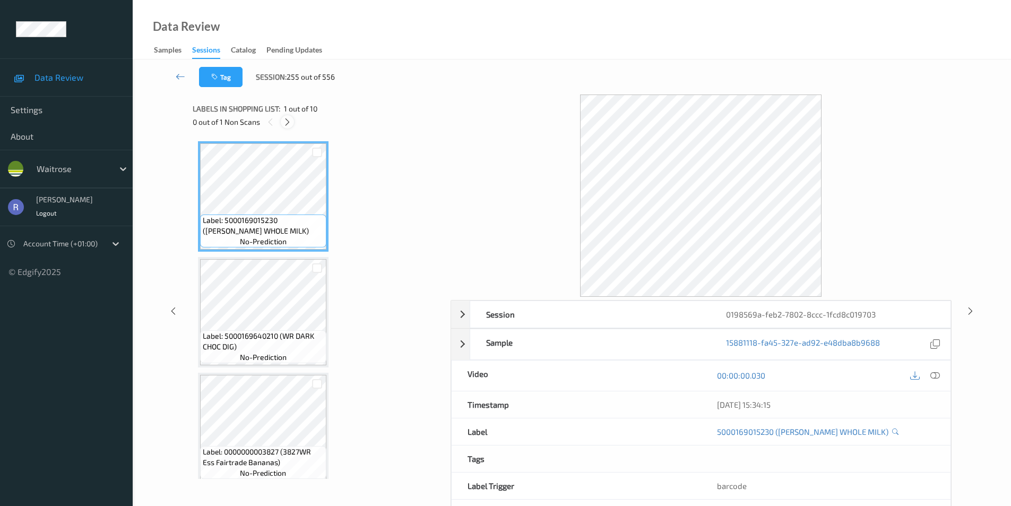
click at [286, 120] on icon at bounding box center [287, 122] width 9 height 10
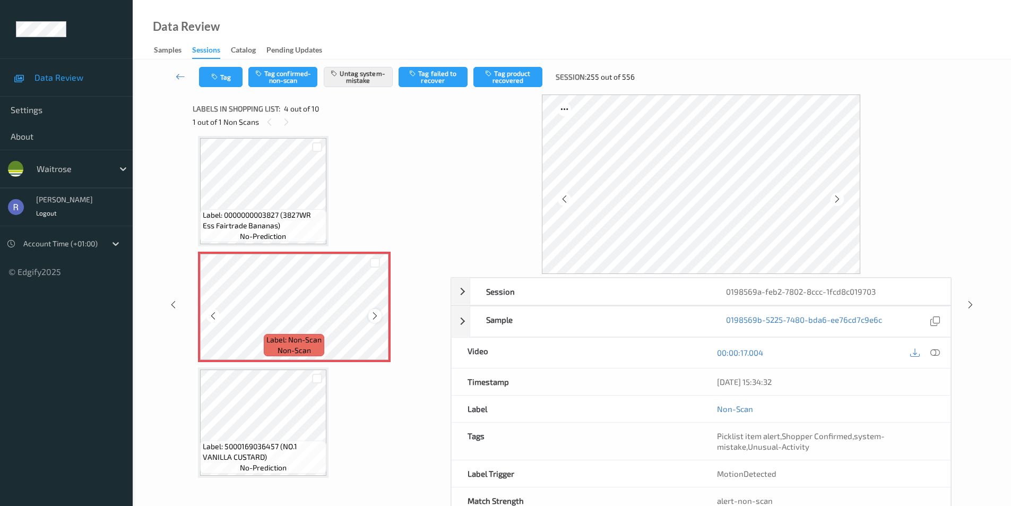
click at [372, 316] on icon at bounding box center [374, 316] width 9 height 10
click at [970, 299] on div at bounding box center [970, 304] width 13 height 13
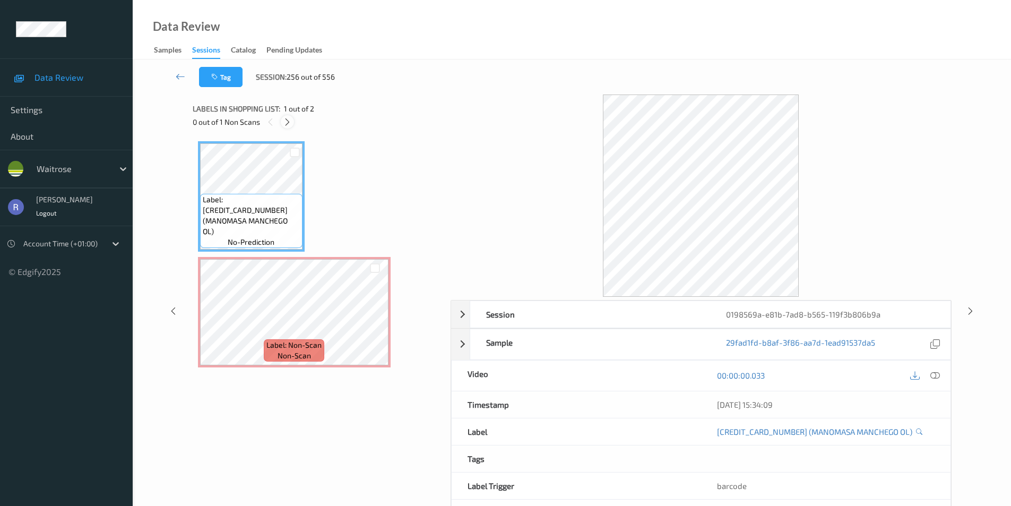
click at [284, 118] on icon at bounding box center [287, 122] width 9 height 10
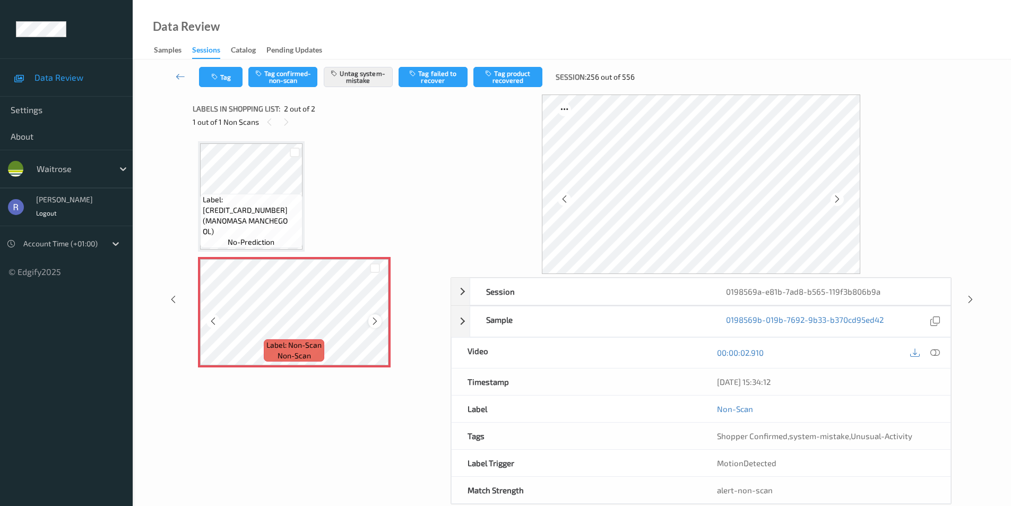
click at [377, 323] on icon at bounding box center [374, 321] width 9 height 10
click at [970, 301] on icon at bounding box center [970, 299] width 9 height 10
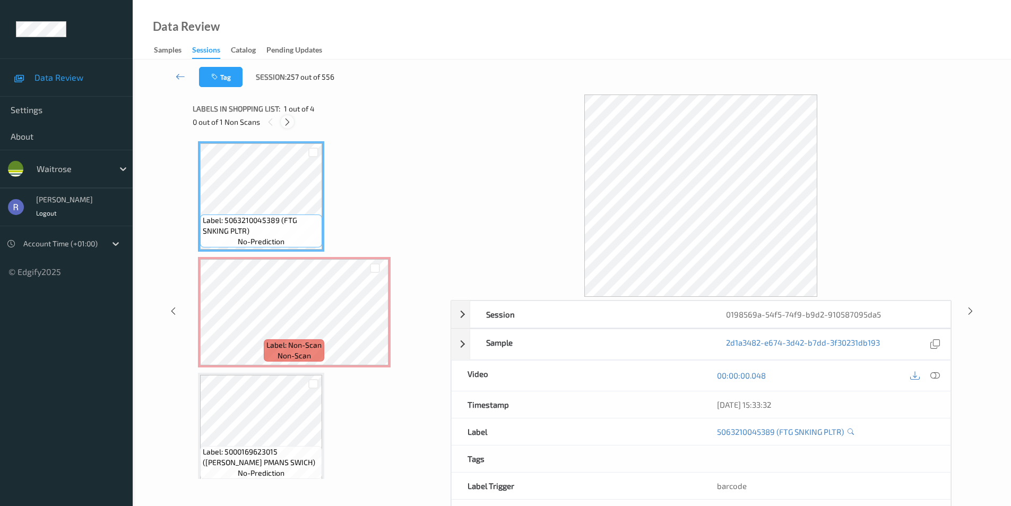
click at [287, 122] on icon at bounding box center [287, 122] width 9 height 10
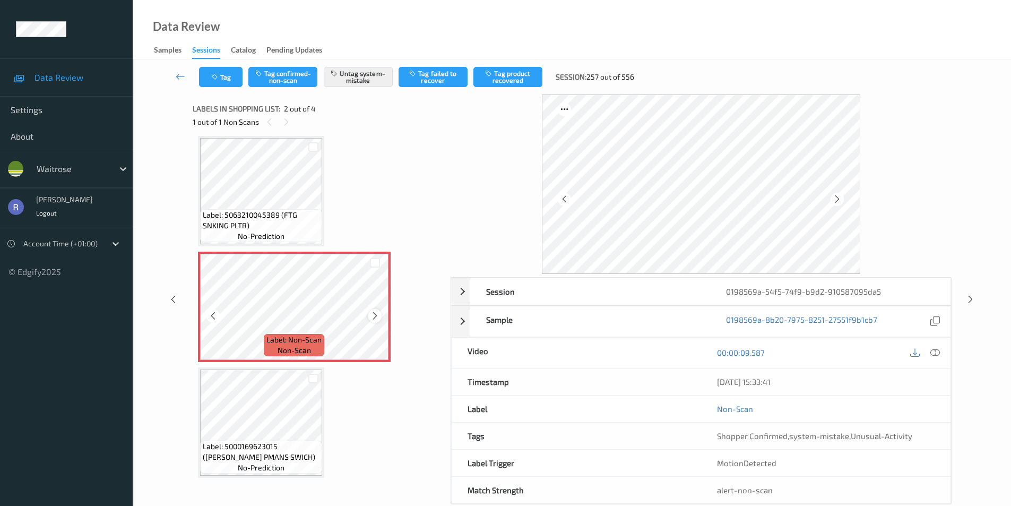
click at [375, 316] on icon at bounding box center [374, 316] width 9 height 10
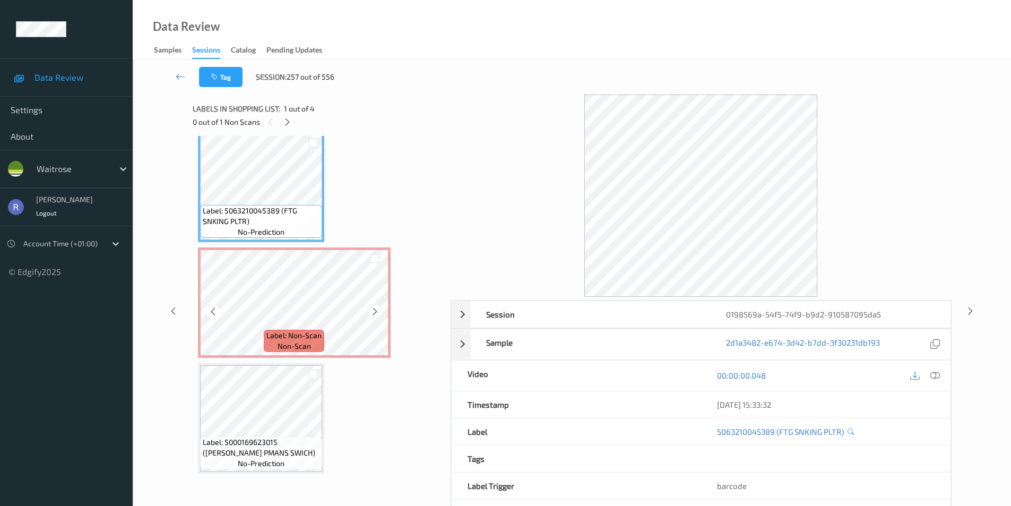
scroll to position [0, 0]
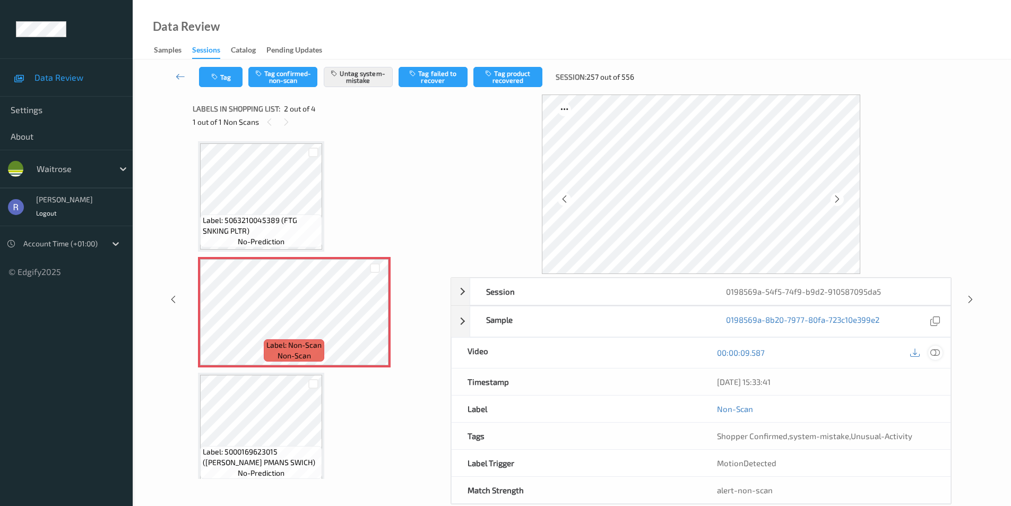
click at [937, 353] on icon at bounding box center [935, 353] width 10 height 10
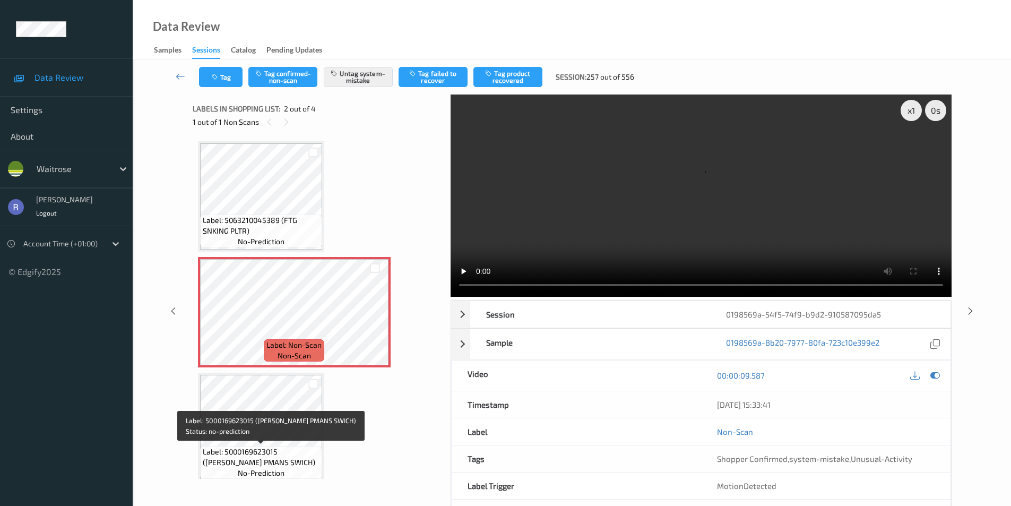
click at [287, 455] on span "Label: 5000169623015 ([PERSON_NAME] PMANS SWICH)" at bounding box center [261, 456] width 117 height 21
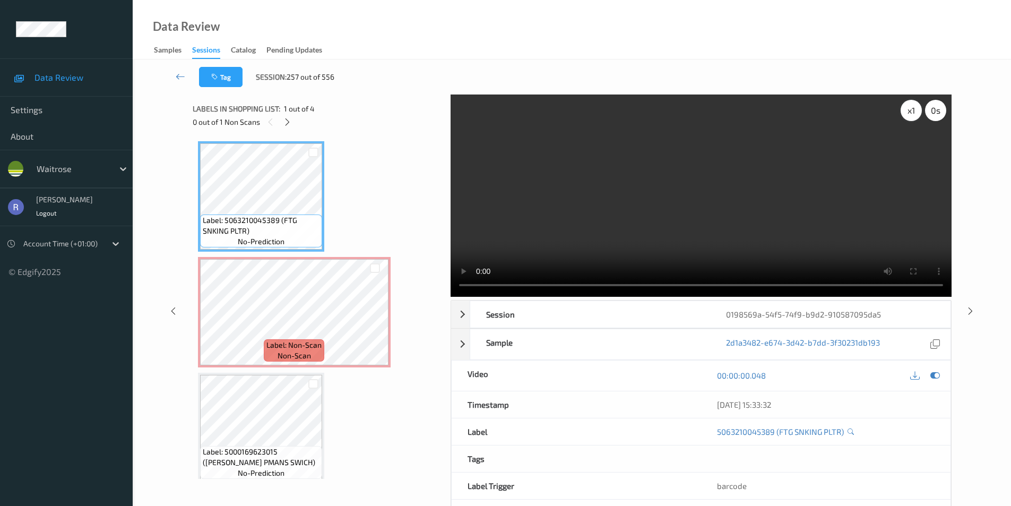
click at [909, 118] on div "x 1" at bounding box center [910, 110] width 21 height 21
click at [909, 118] on div "x 2" at bounding box center [910, 110] width 21 height 21
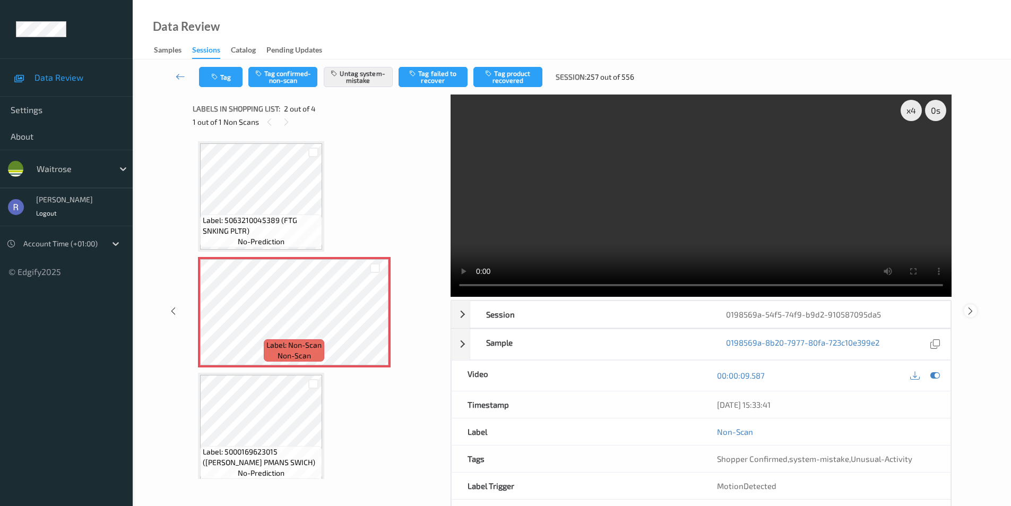
click at [968, 308] on icon at bounding box center [970, 311] width 9 height 10
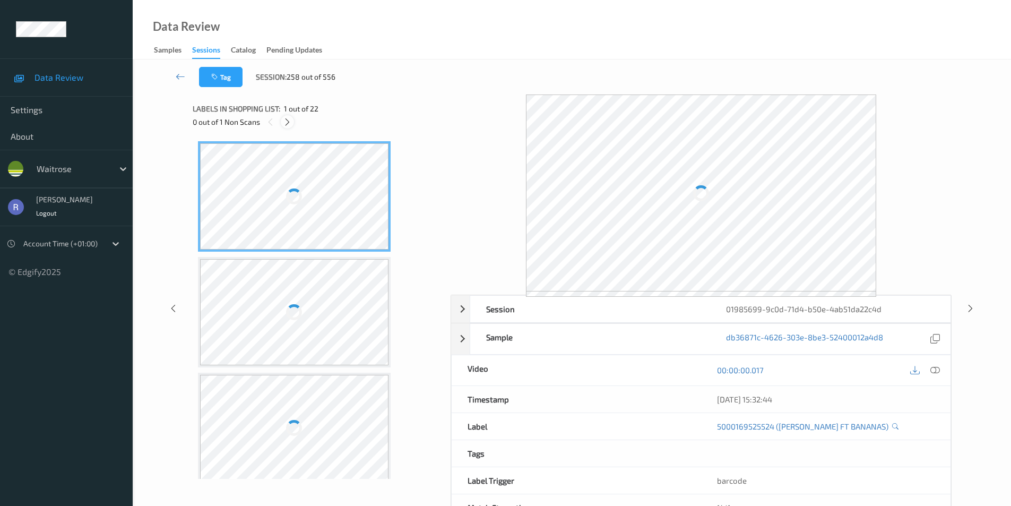
click at [288, 123] on icon at bounding box center [287, 122] width 9 height 10
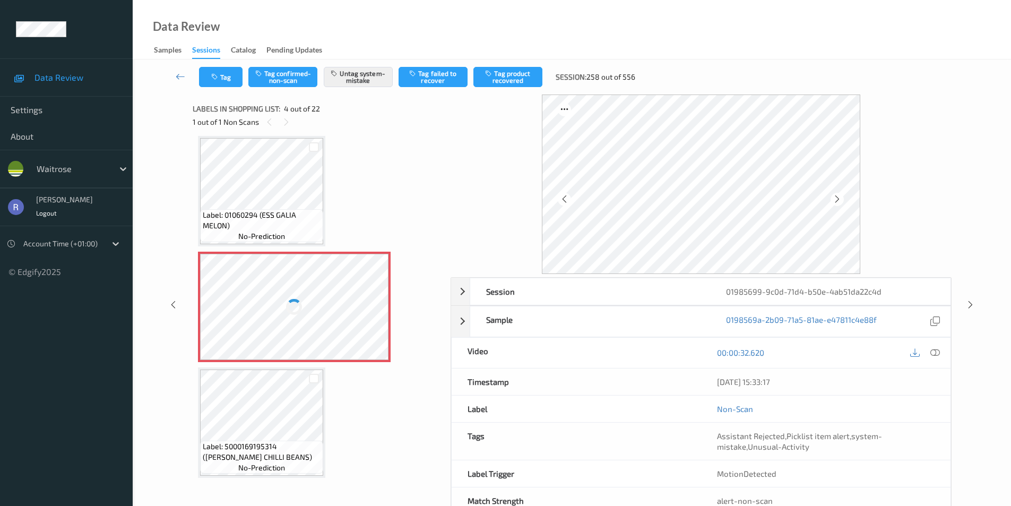
click at [341, 299] on div at bounding box center [294, 307] width 189 height 106
click at [372, 317] on icon at bounding box center [374, 316] width 9 height 10
click at [969, 305] on icon at bounding box center [970, 305] width 9 height 10
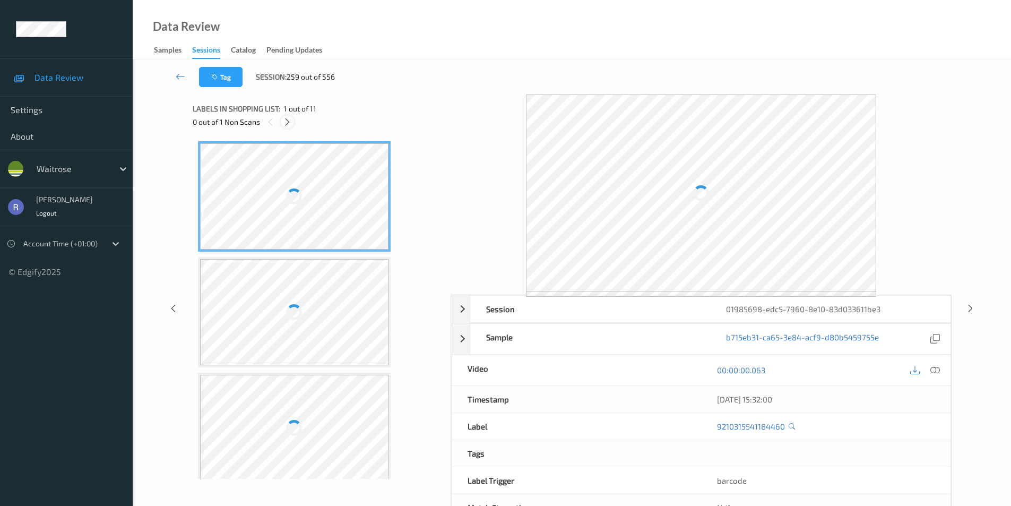
click at [285, 123] on icon at bounding box center [287, 122] width 9 height 10
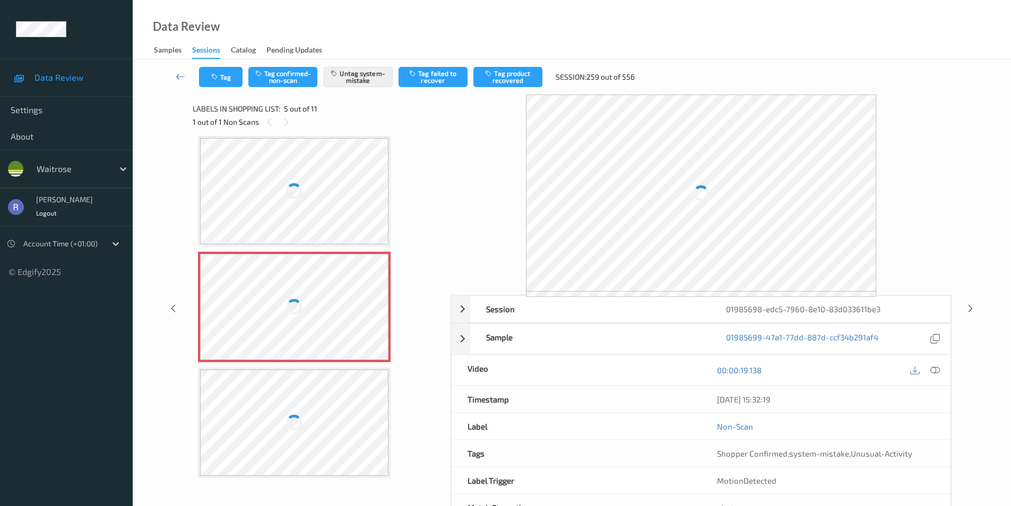
click at [331, 294] on div at bounding box center [294, 307] width 189 height 106
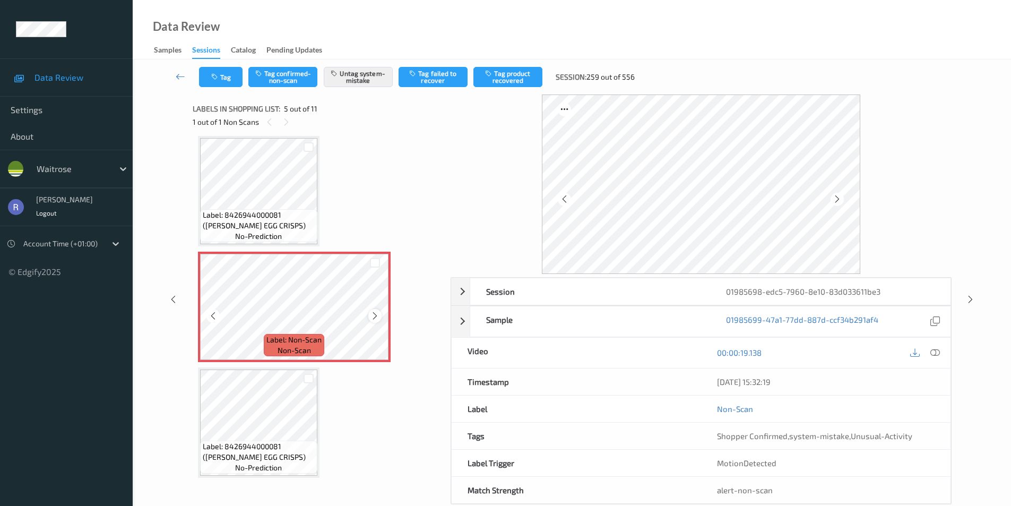
click at [377, 315] on icon at bounding box center [374, 316] width 9 height 10
click at [378, 315] on icon at bounding box center [374, 316] width 9 height 10
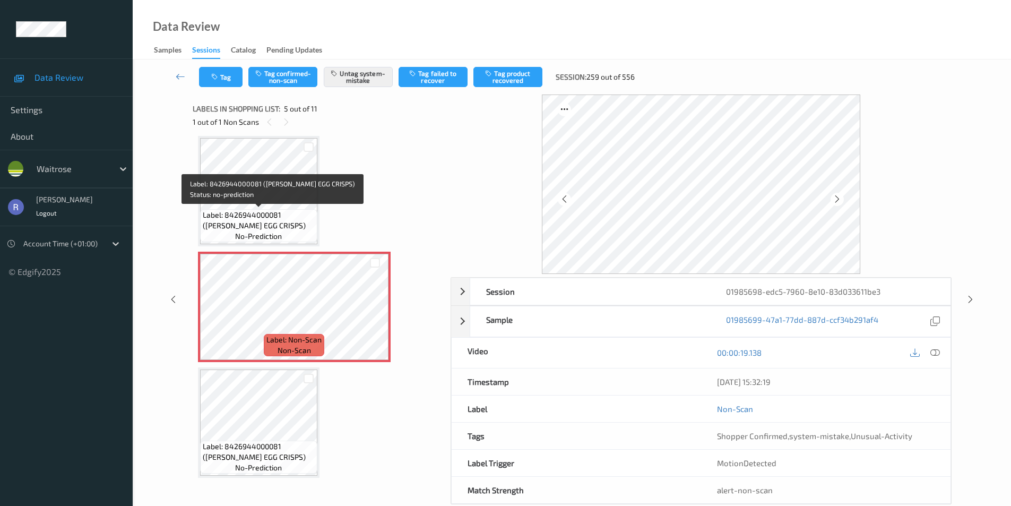
click at [297, 215] on span "Label: 8426944000081 ([PERSON_NAME] EGG CRISPS)" at bounding box center [259, 220] width 112 height 21
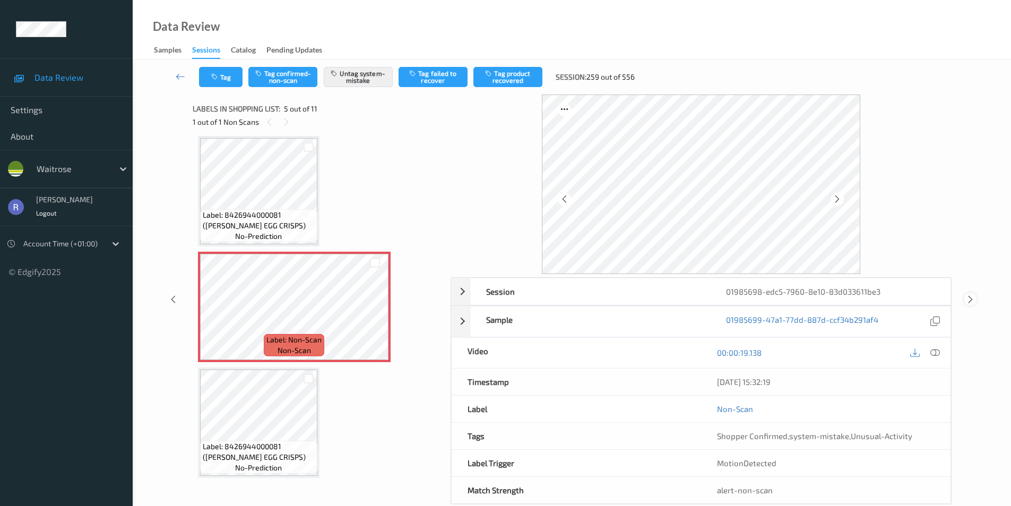
click at [972, 296] on icon at bounding box center [970, 299] width 9 height 10
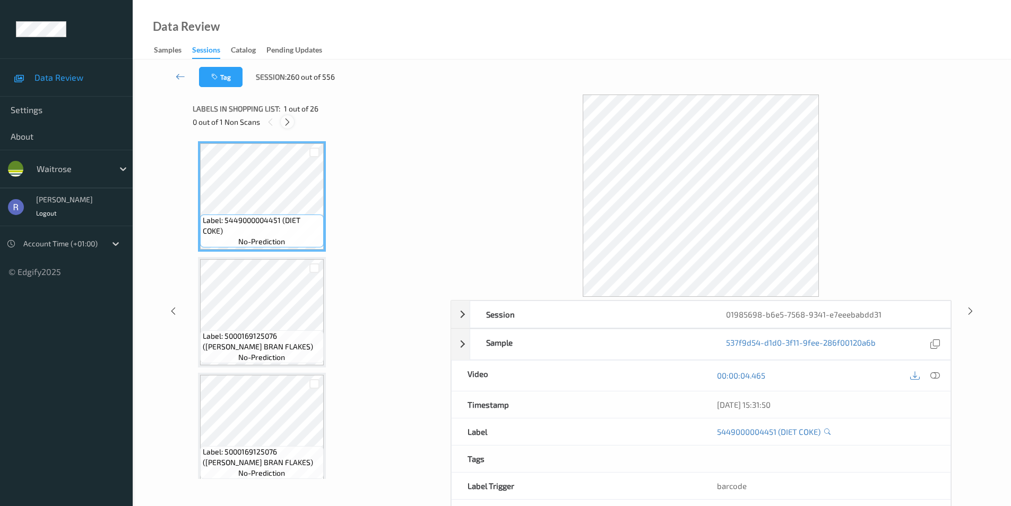
click at [287, 123] on icon at bounding box center [287, 122] width 9 height 10
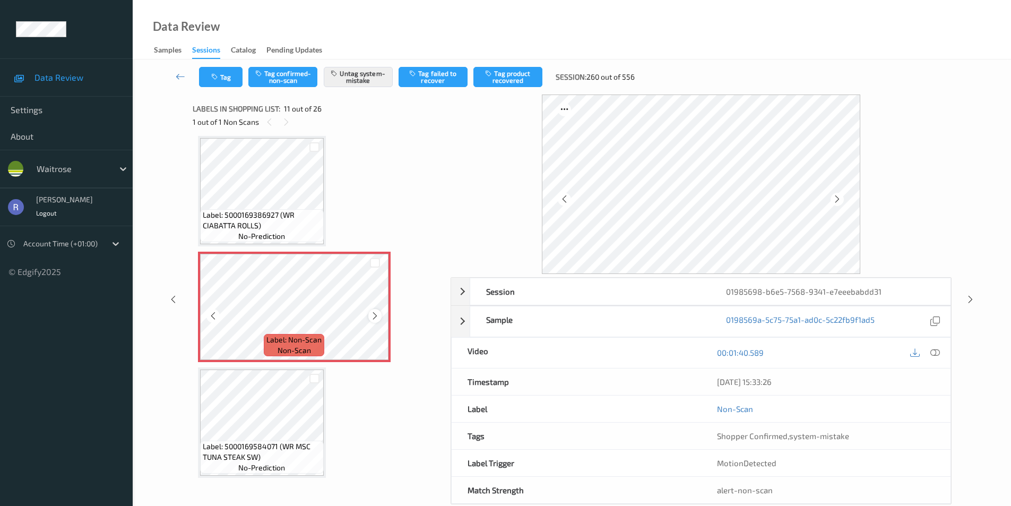
click at [375, 315] on icon at bounding box center [374, 316] width 9 height 10
click at [971, 297] on icon at bounding box center [970, 299] width 9 height 10
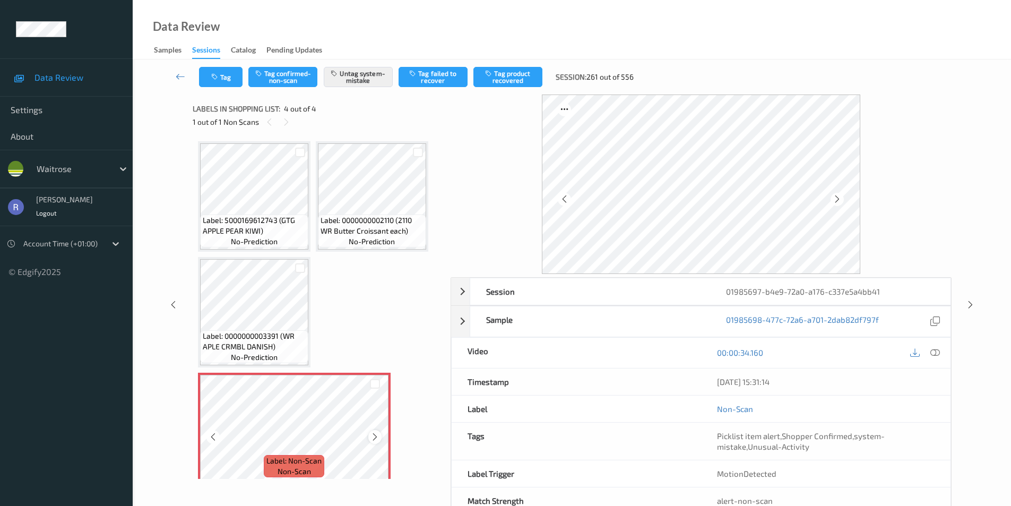
click at [371, 439] on icon at bounding box center [374, 437] width 9 height 10
click at [971, 304] on icon at bounding box center [970, 305] width 9 height 10
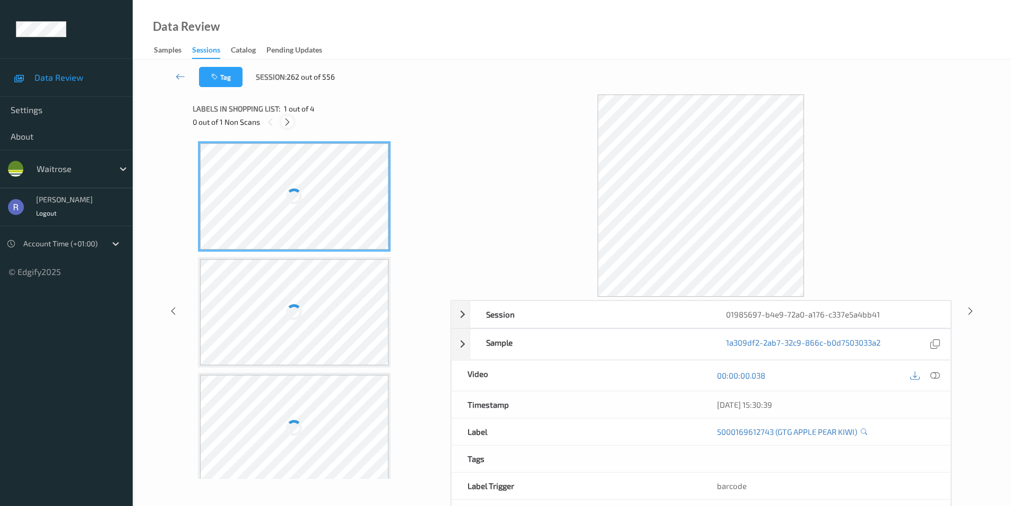
click at [286, 120] on icon at bounding box center [287, 122] width 9 height 10
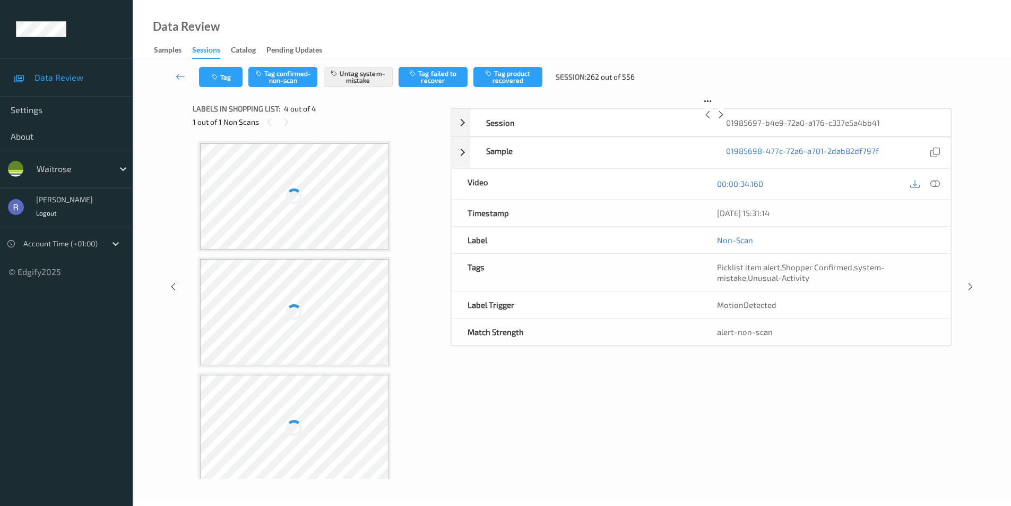
scroll to position [125, 0]
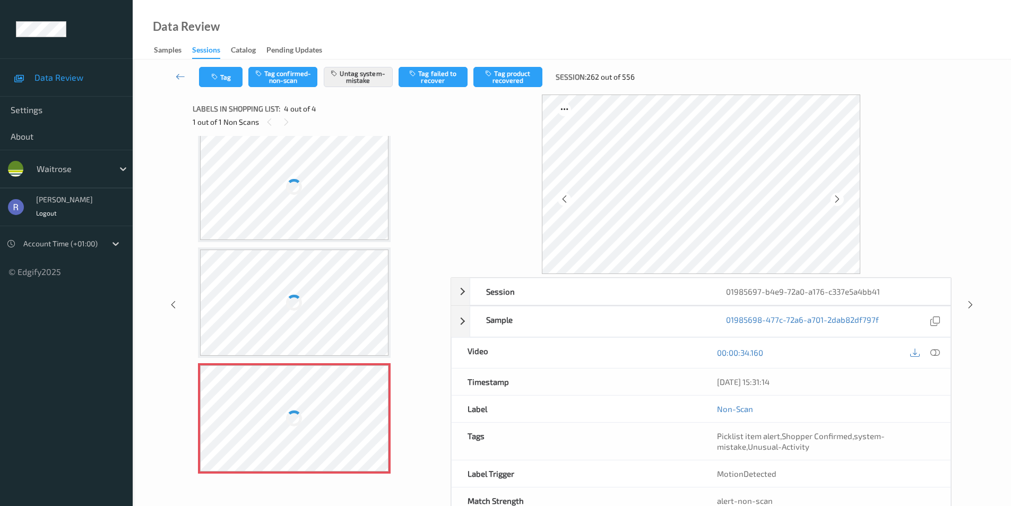
click at [325, 403] on div at bounding box center [294, 418] width 189 height 106
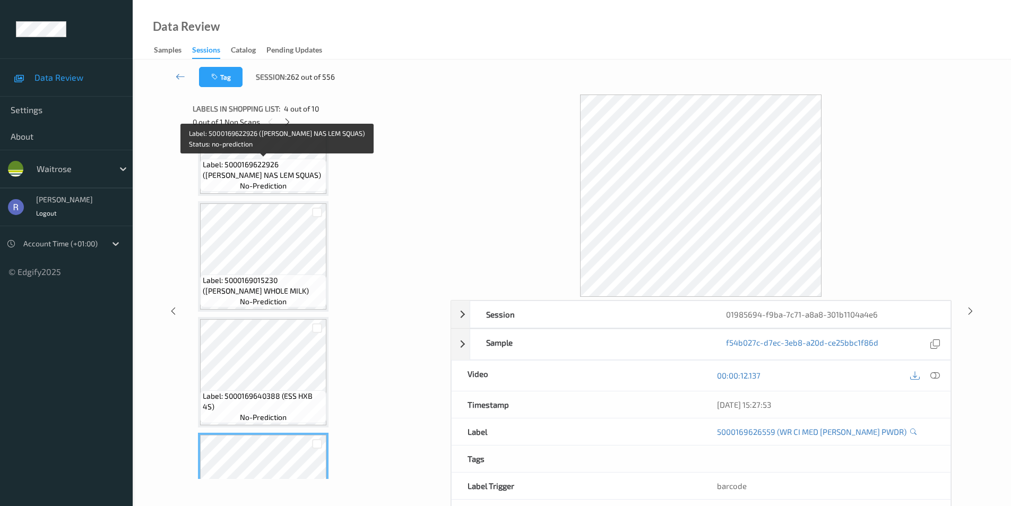
scroll to position [0, 0]
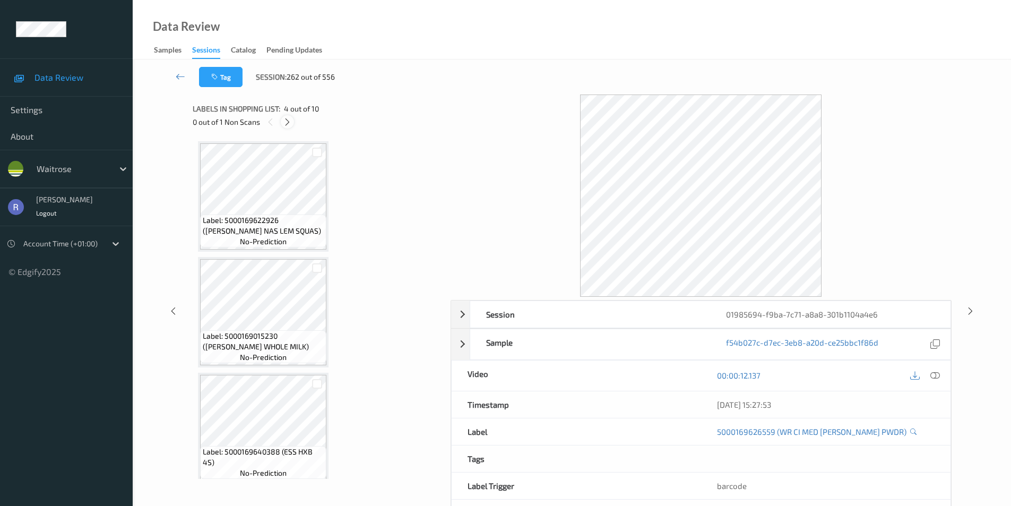
click at [287, 120] on icon at bounding box center [287, 122] width 9 height 10
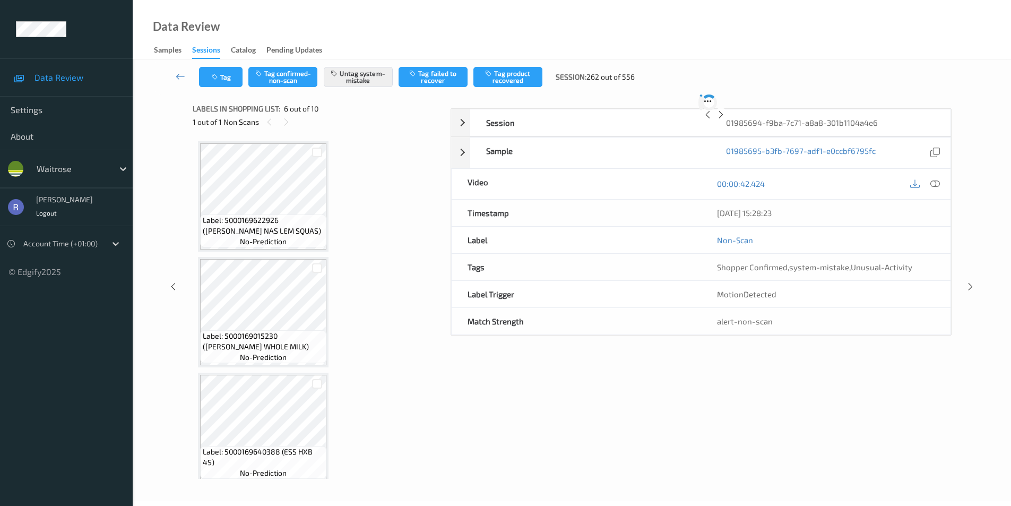
scroll to position [468, 0]
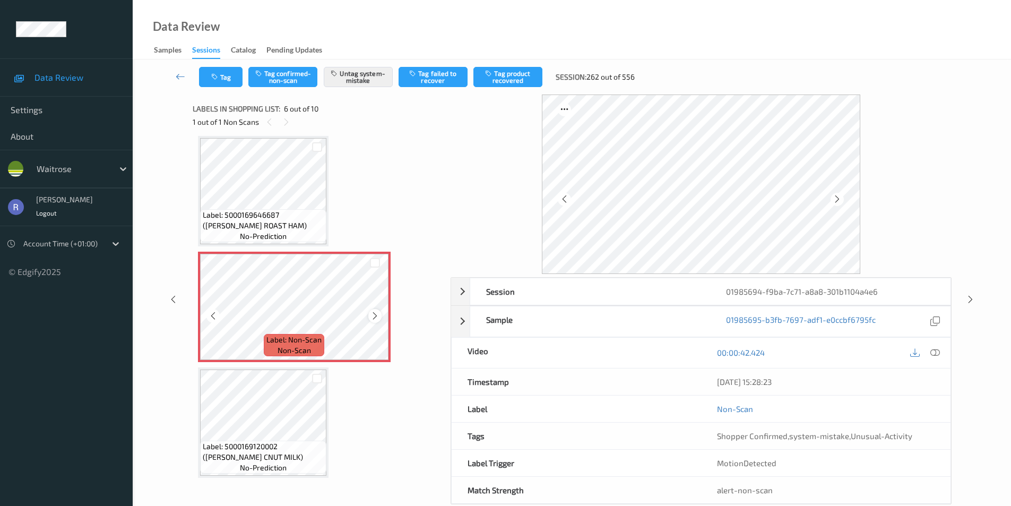
click at [374, 314] on icon at bounding box center [374, 316] width 9 height 10
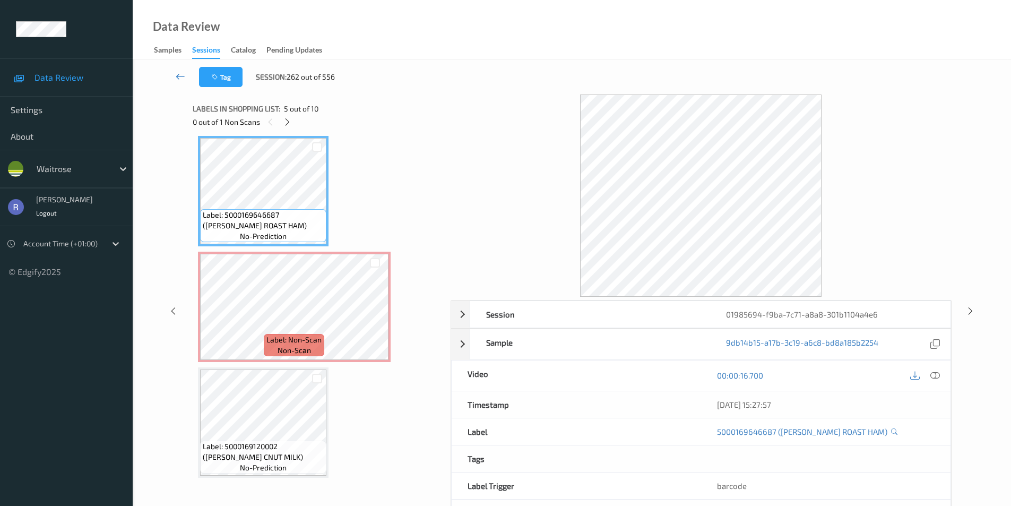
click at [179, 74] on icon at bounding box center [181, 76] width 10 height 11
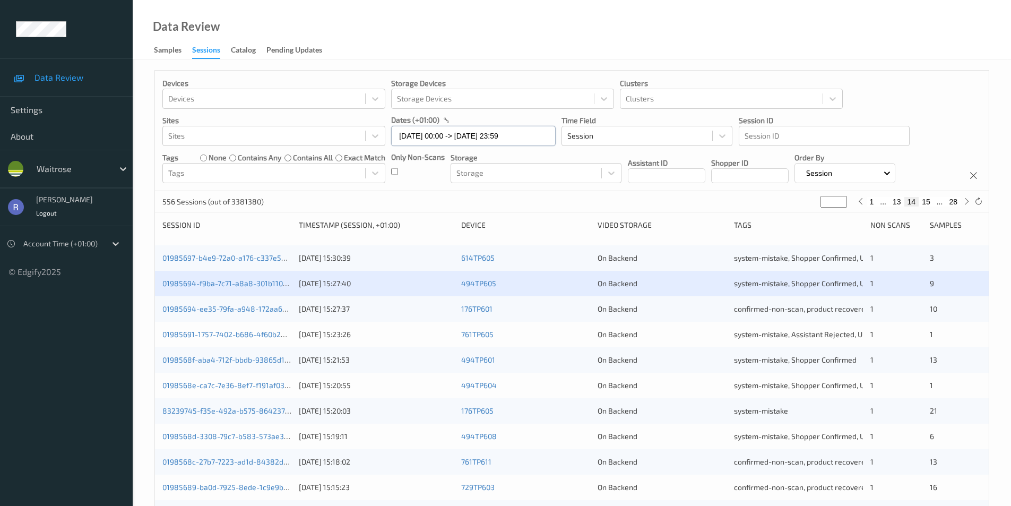
click at [420, 134] on input "[DATE] 00:00 -> [DATE] 23:59" at bounding box center [473, 136] width 164 height 20
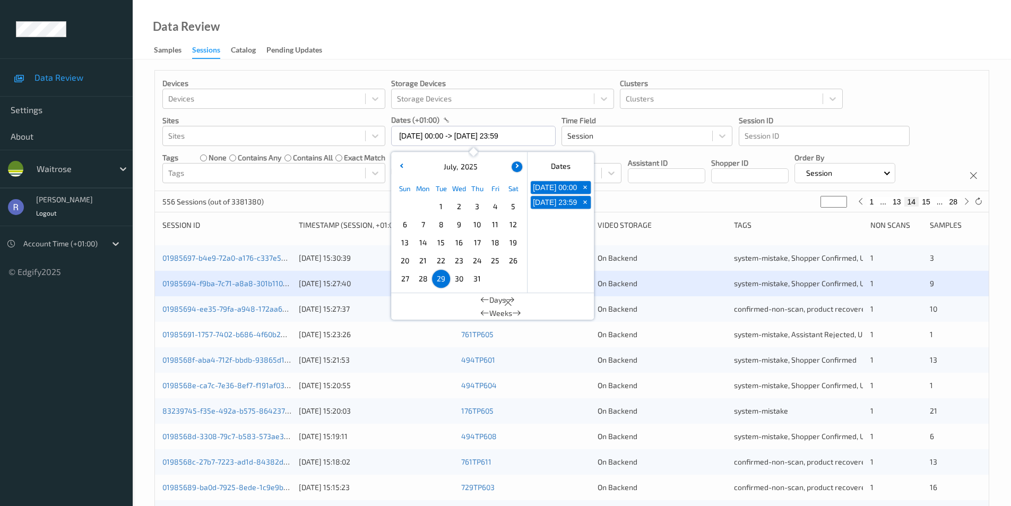
click at [515, 168] on button "button" at bounding box center [517, 166] width 11 height 11
click at [404, 226] on span "3" at bounding box center [404, 224] width 15 height 15
type input "[DATE] 00:00"
type input "*"
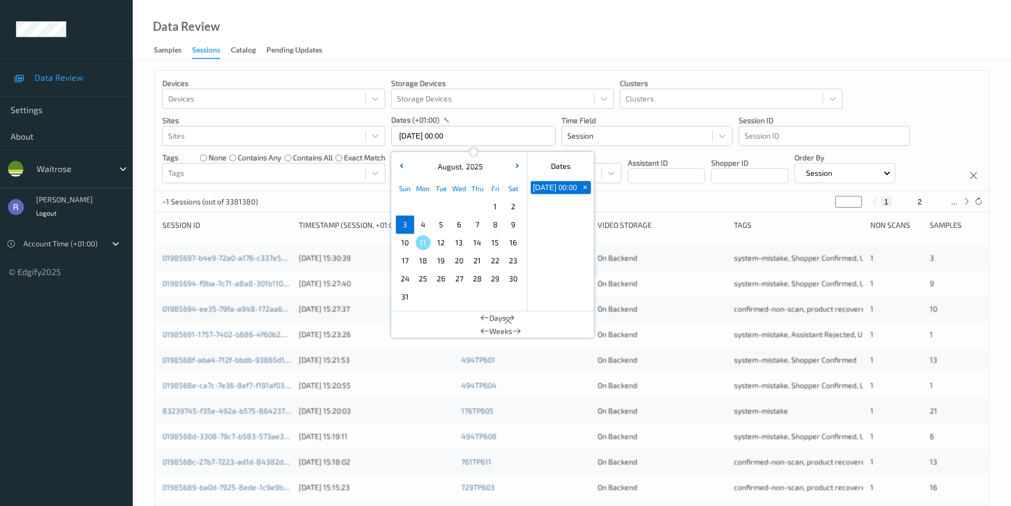
click at [404, 226] on span "3" at bounding box center [404, 224] width 15 height 15
click at [334, 201] on div "~1 Sessions (out of 3381380) * 1 2 ..." at bounding box center [572, 201] width 834 height 21
click at [437, 137] on input "[DATE] 00:00 -> [DATE] 23:59" at bounding box center [473, 136] width 164 height 20
click at [422, 226] on span "4" at bounding box center [422, 224] width 15 height 15
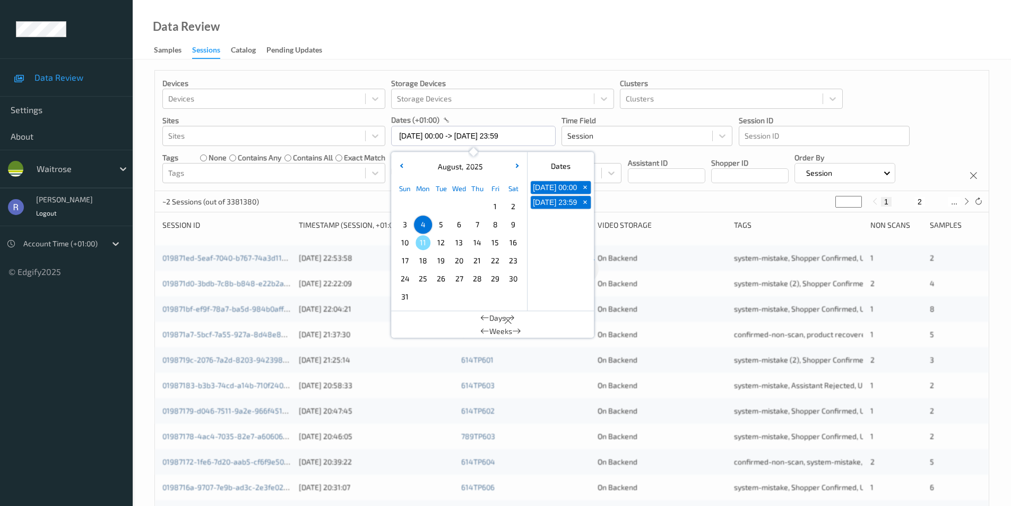
click at [356, 203] on div "~2 Sessions (out of 3381380) * 1 2 ..." at bounding box center [572, 201] width 834 height 21
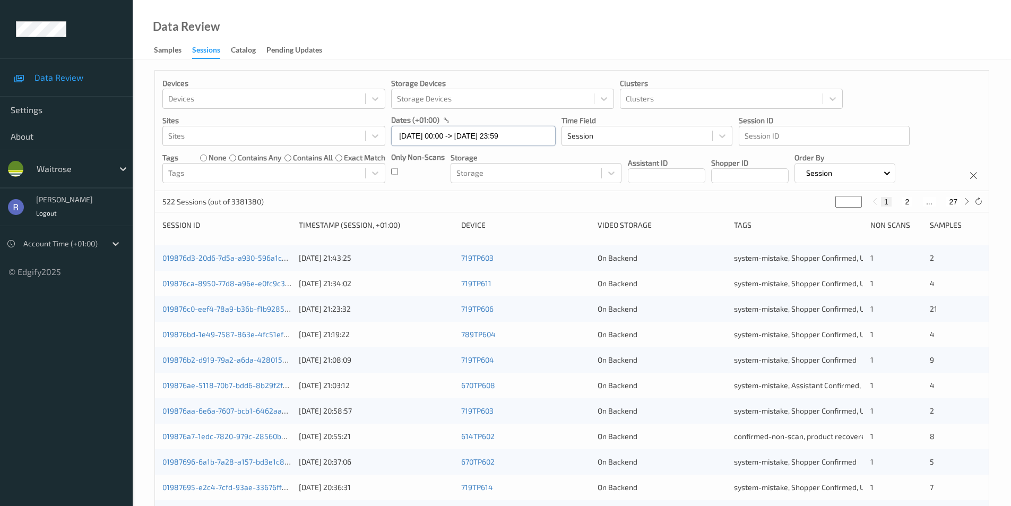
click at [435, 138] on input "[DATE] 00:00 -> [DATE] 23:59" at bounding box center [473, 136] width 164 height 20
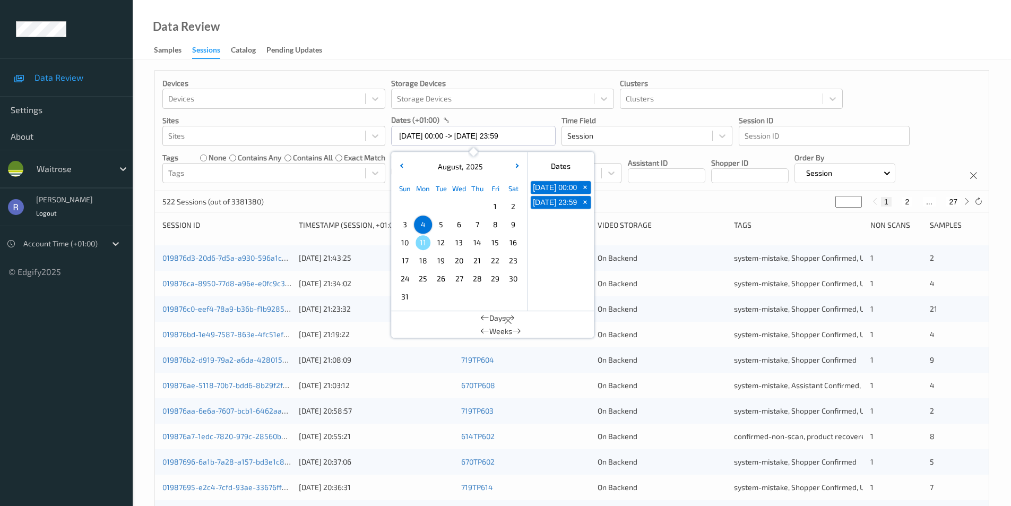
click at [461, 224] on span "6" at bounding box center [459, 224] width 15 height 15
type input "[DATE] 00:00 -> [DATE] 23:59"
click at [355, 198] on div "625 Sessions (out of 3381380) * 1 2 ... 32" at bounding box center [572, 201] width 834 height 21
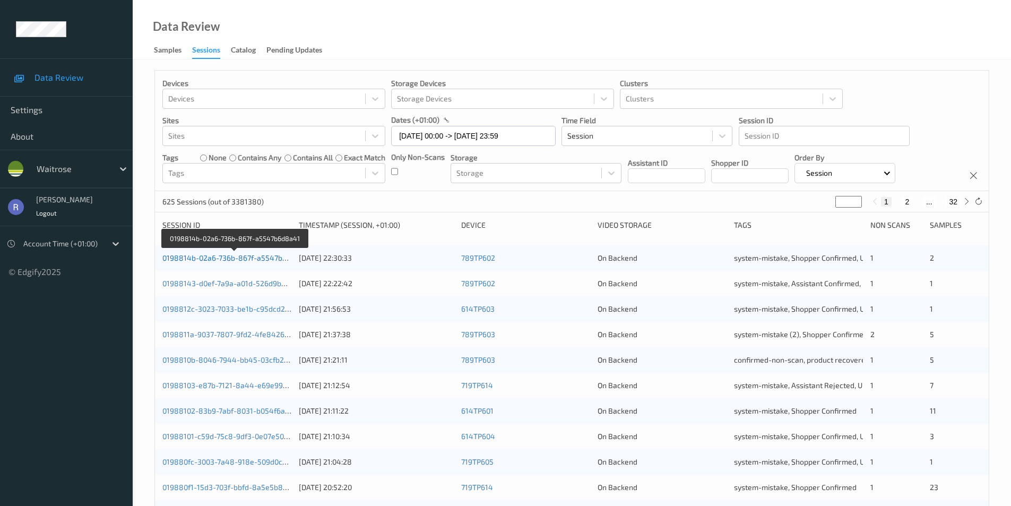
click at [222, 258] on link "0198814b-02a6-736b-867f-a5547b6d8a41" at bounding box center [234, 257] width 145 height 9
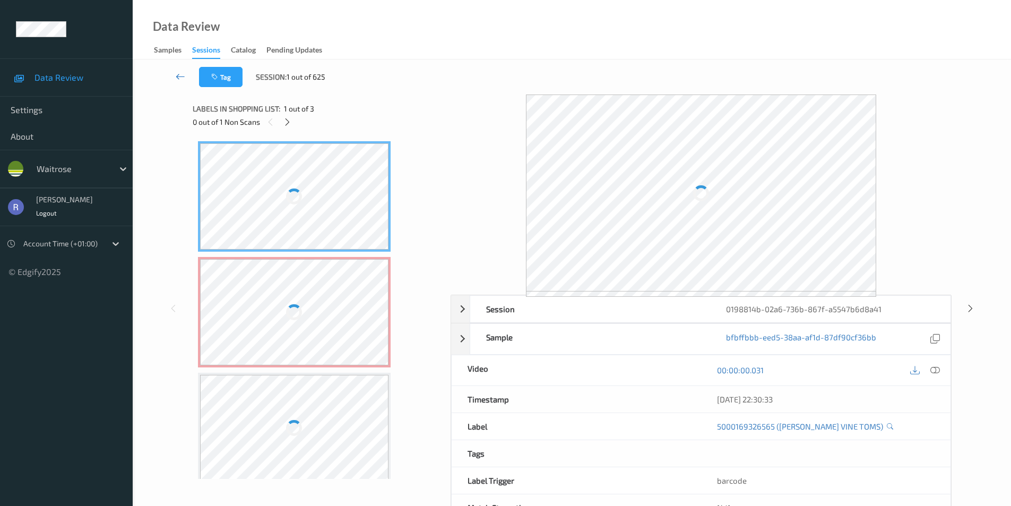
click at [180, 76] on icon at bounding box center [181, 76] width 10 height 11
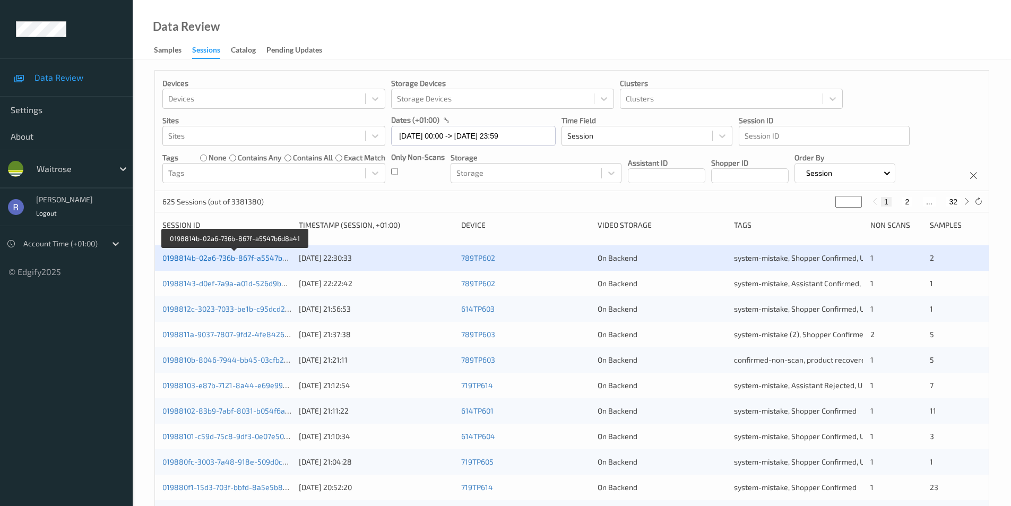
click at [236, 258] on link "0198814b-02a6-736b-867f-a5547b6d8a41" at bounding box center [234, 257] width 145 height 9
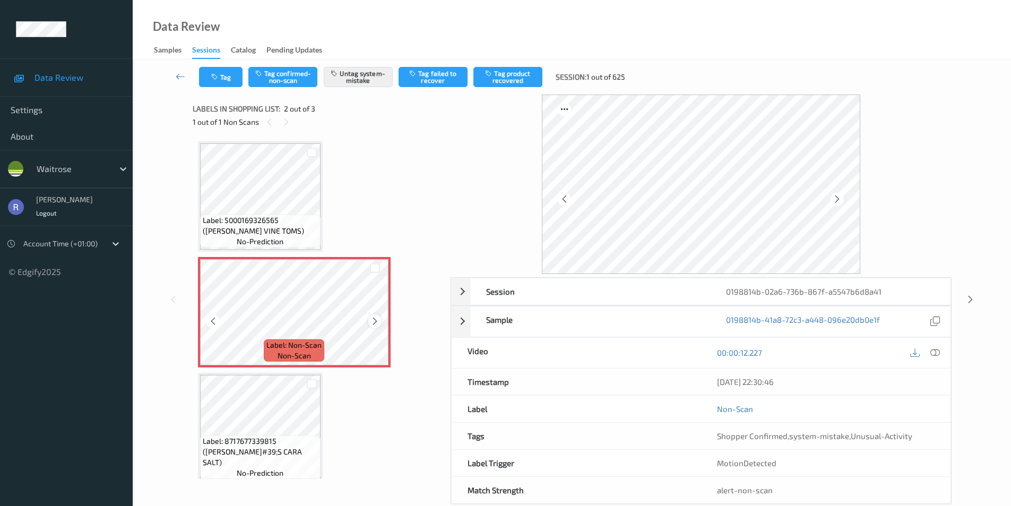
click at [373, 319] on icon at bounding box center [374, 321] width 9 height 10
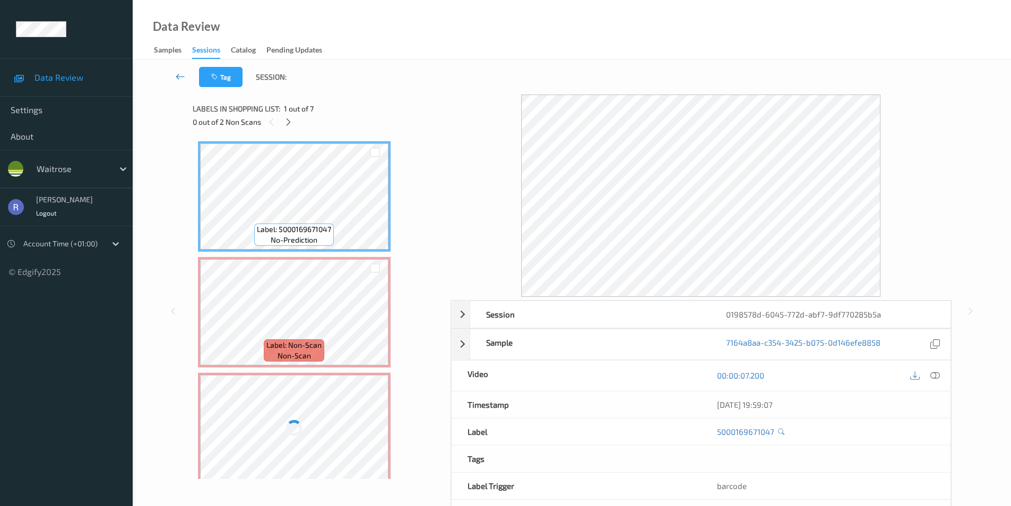
click at [179, 75] on icon at bounding box center [181, 76] width 10 height 11
